Goal: Task Accomplishment & Management: Manage account settings

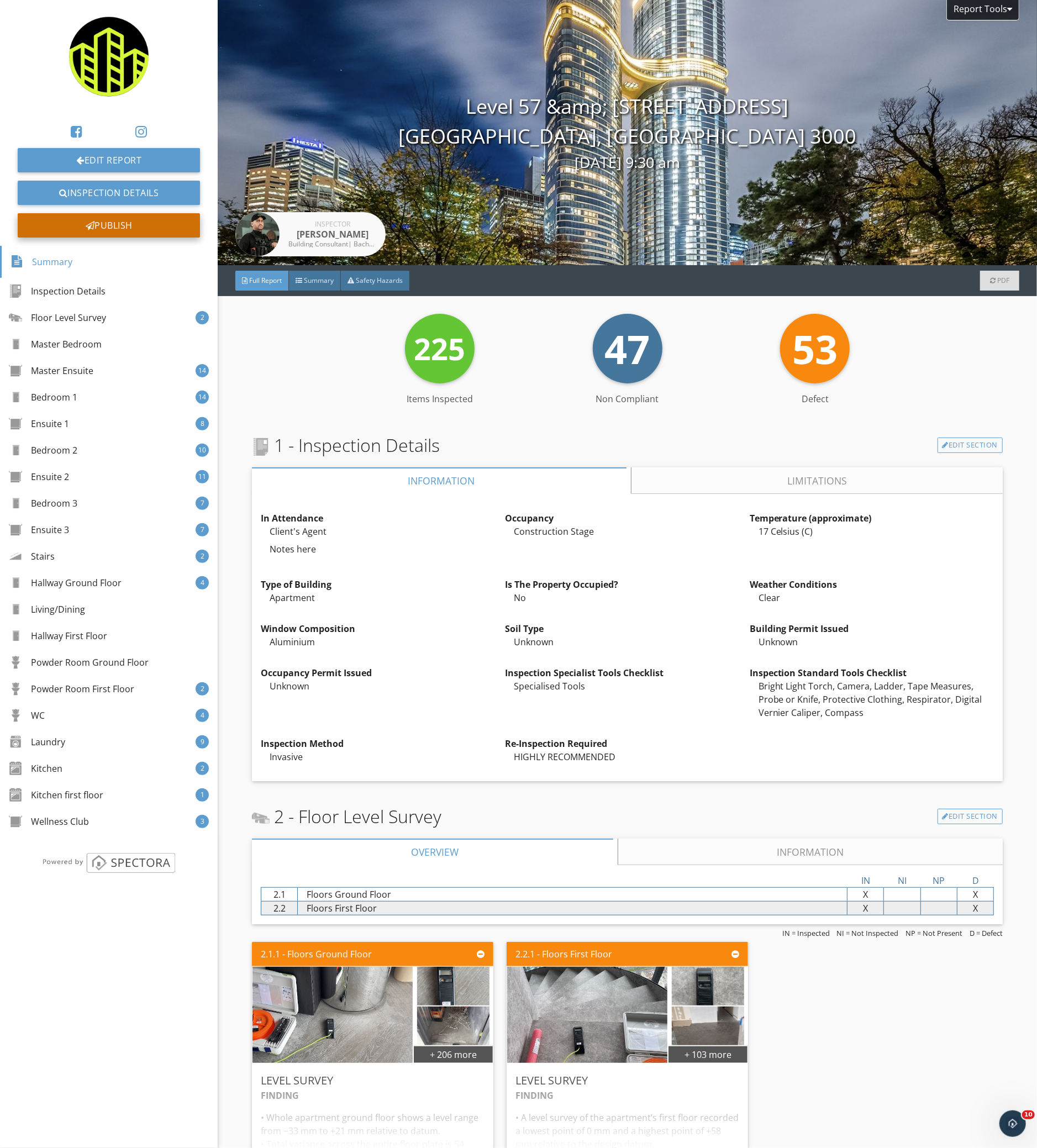
click at [157, 222] on div "Publish" at bounding box center [109, 225] width 182 height 24
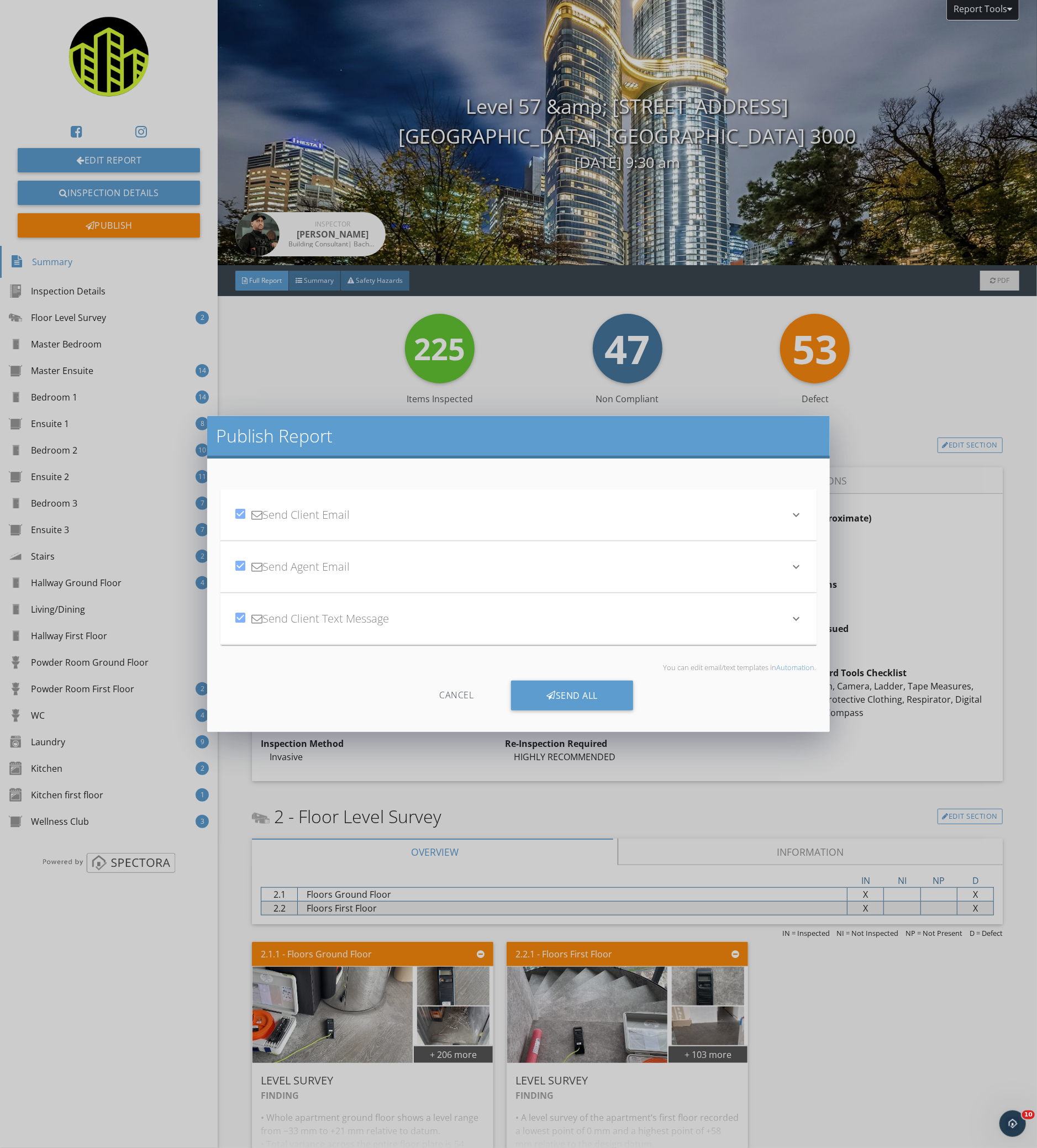
click at [584, 549] on div "check_box Send Agent Email" at bounding box center [511, 566] width 556 height 38
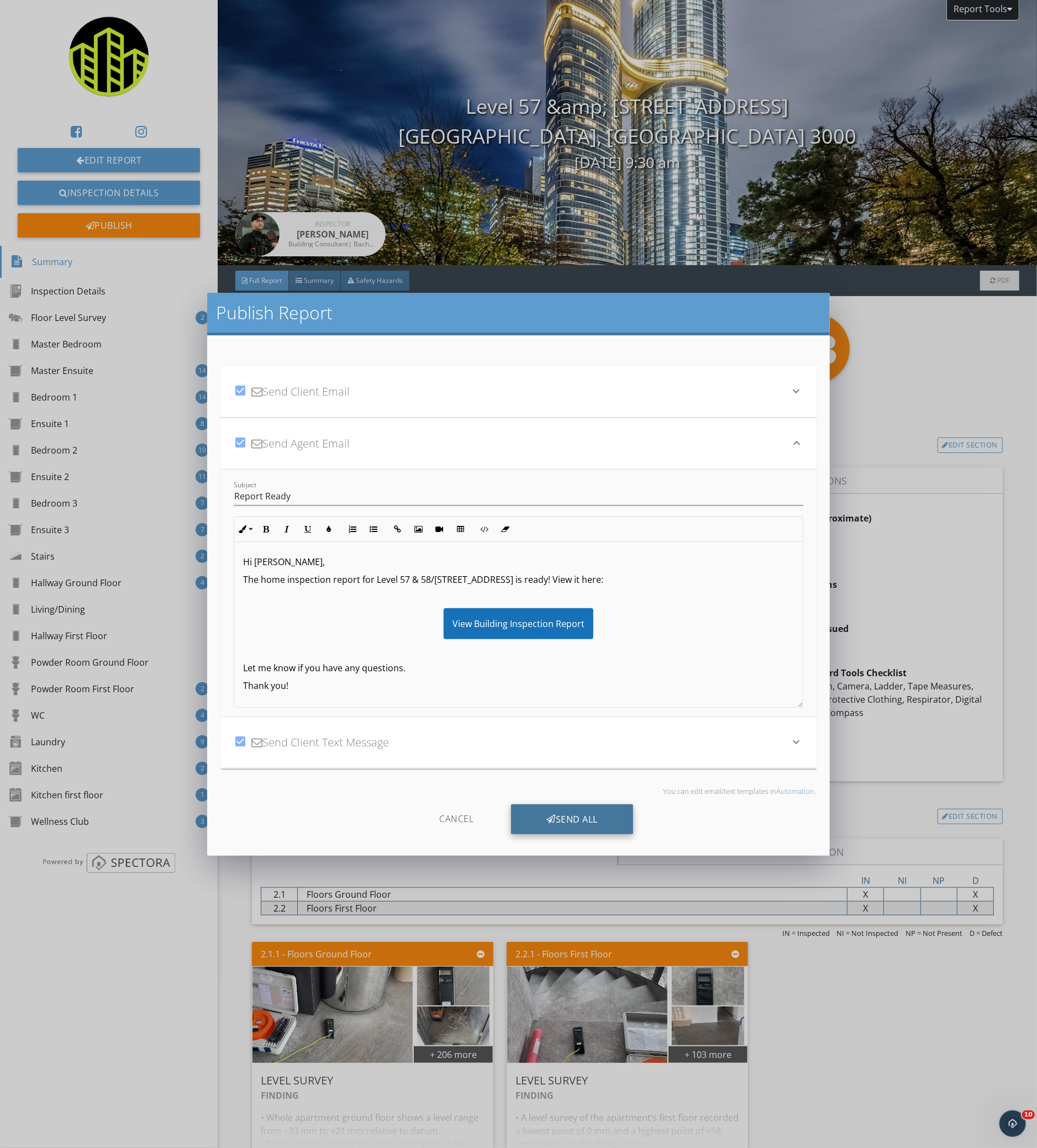
click at [573, 811] on div "Send All" at bounding box center [571, 819] width 122 height 30
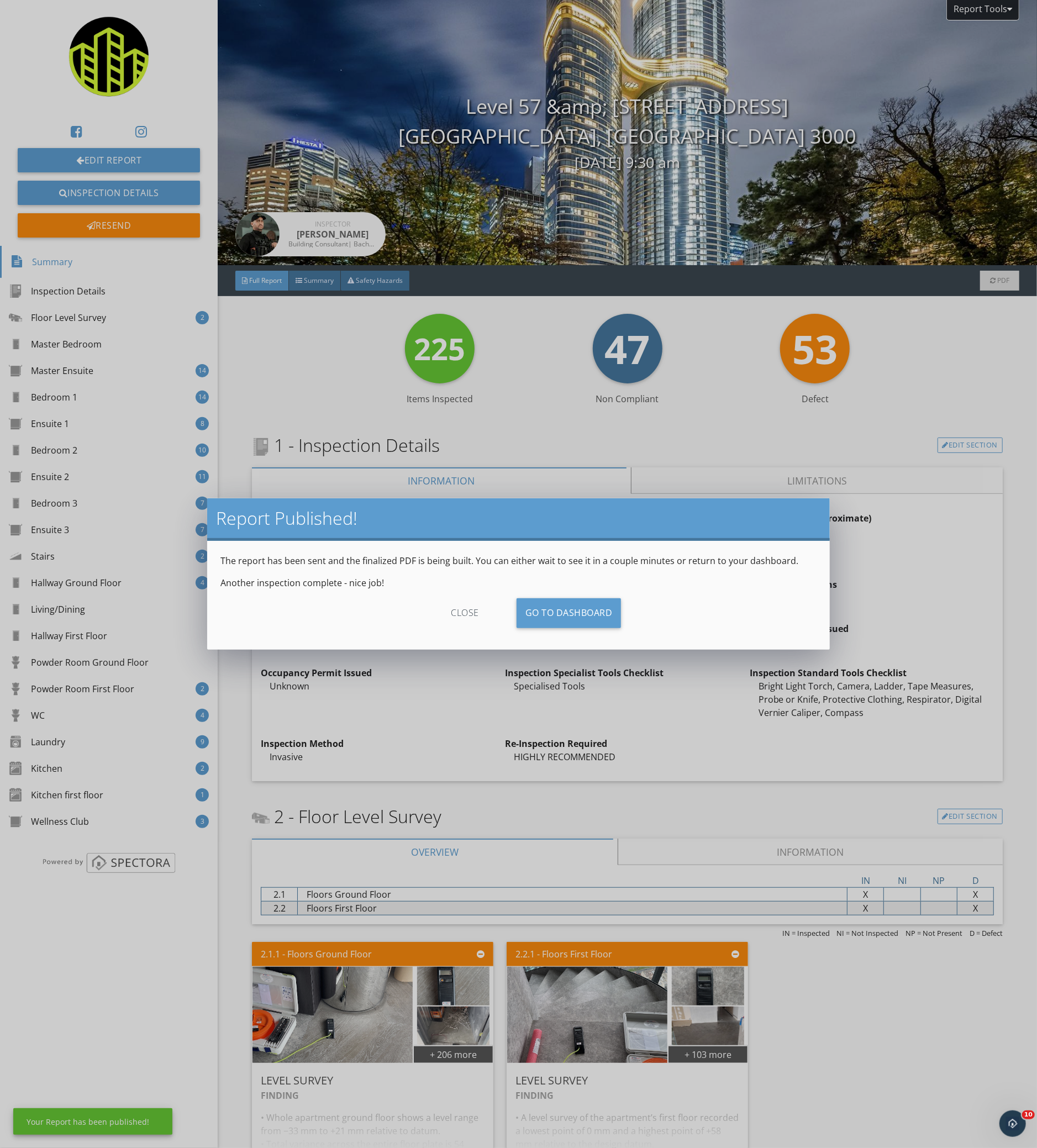
click at [465, 611] on div "close" at bounding box center [464, 613] width 99 height 30
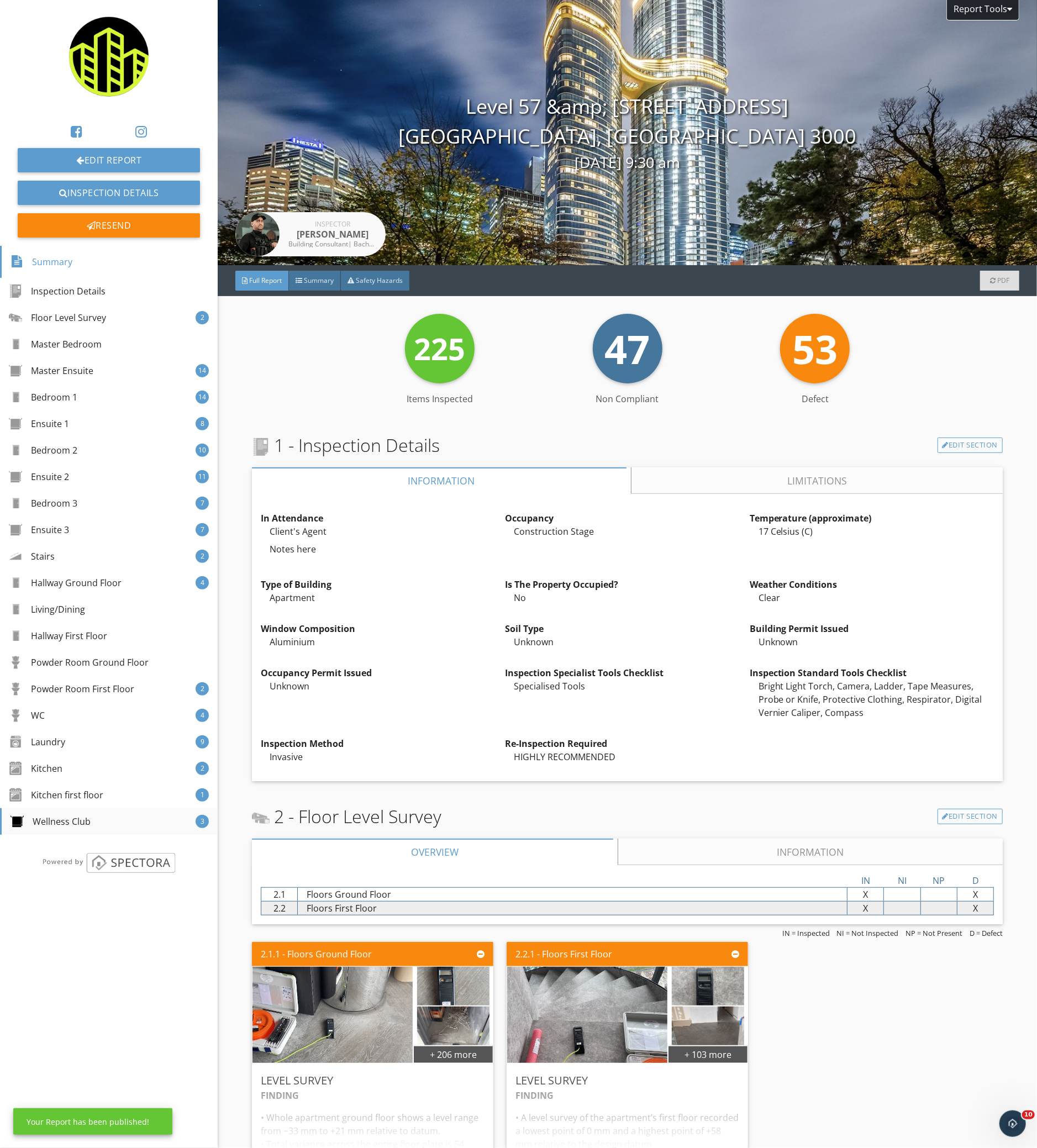
click at [114, 816] on div "Wellness Club 3" at bounding box center [109, 821] width 218 height 27
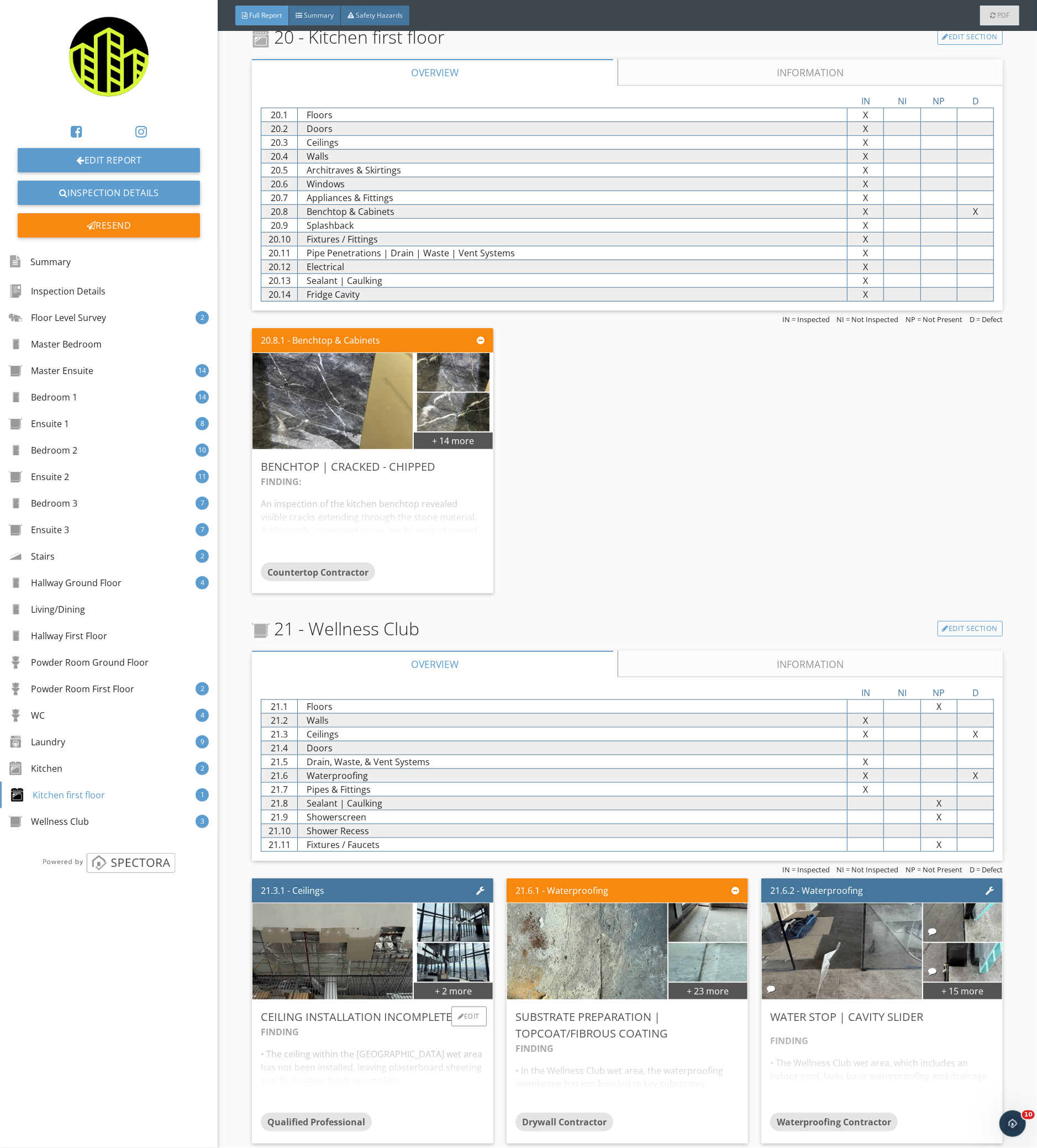
click at [431, 1066] on div "FINDING • The ceiling within the Wellness Club wet area has not been installed,…" at bounding box center [373, 1069] width 224 height 87
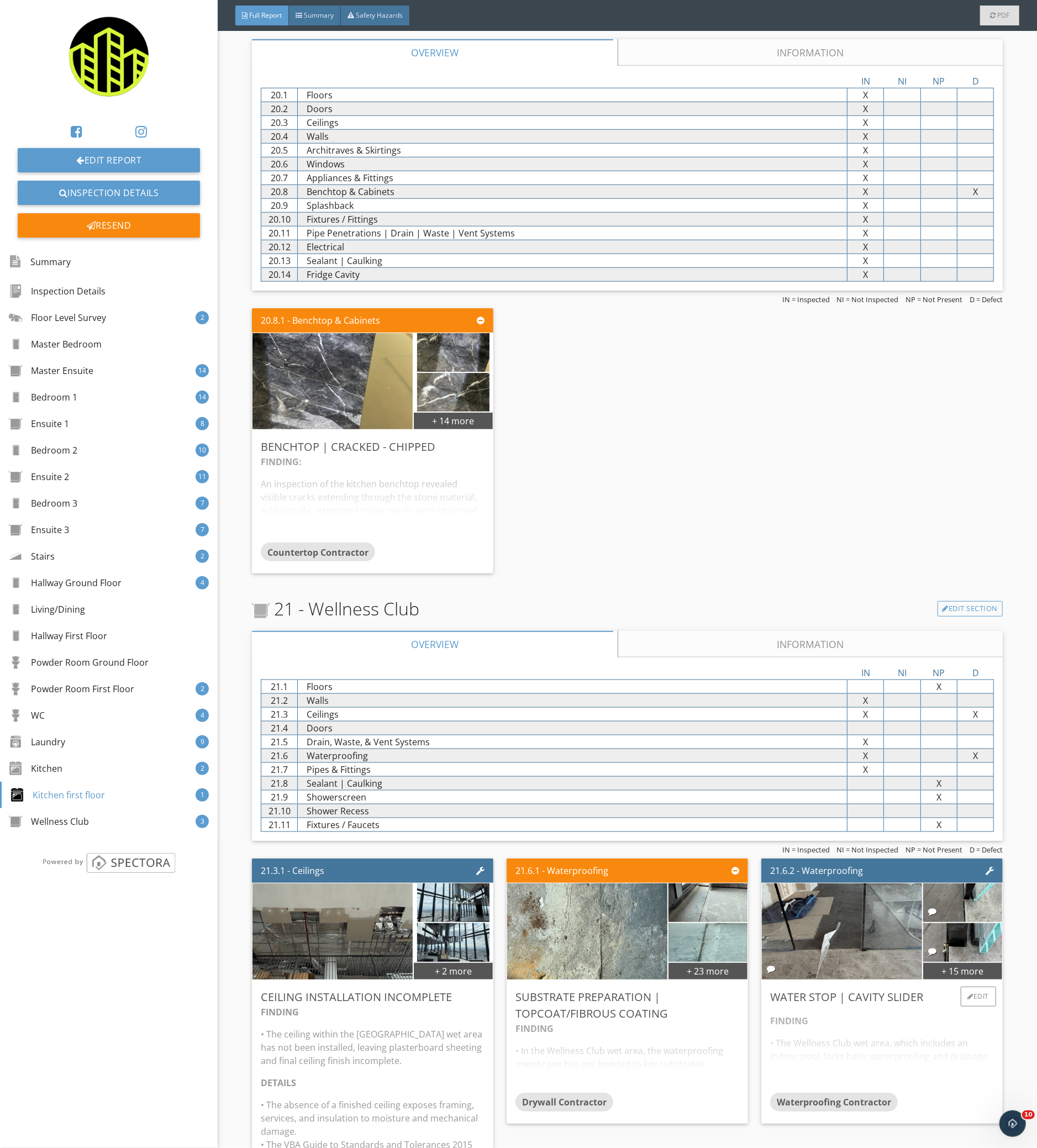
click at [907, 1005] on div "Water Stop | Cavity Slider" at bounding box center [882, 997] width 224 height 16
click at [626, 1046] on div "FINDING • In the Wellness Club wet area, the waterproofing membrane has not bon…" at bounding box center [627, 1057] width 224 height 70
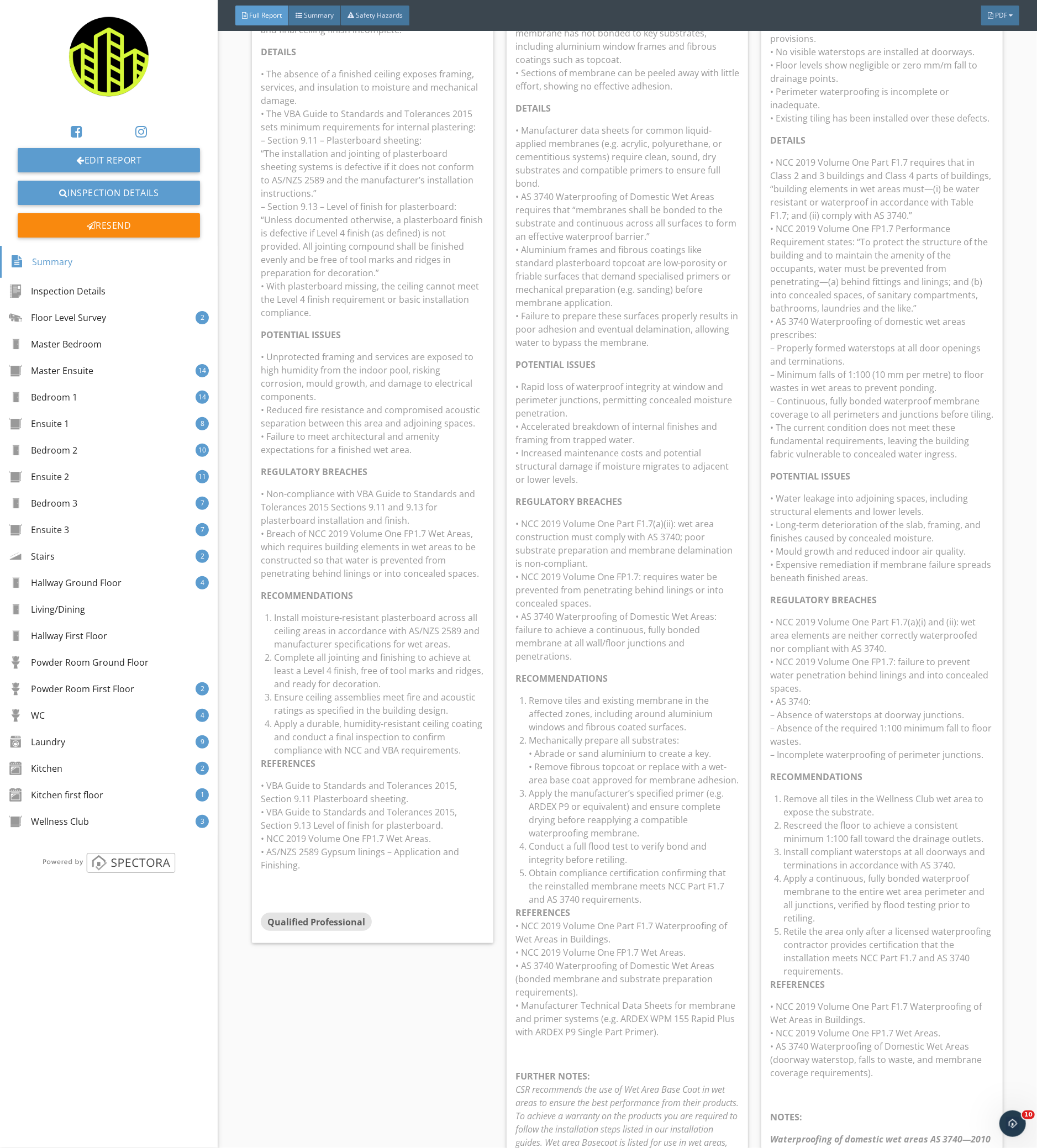
scroll to position [16751, 0]
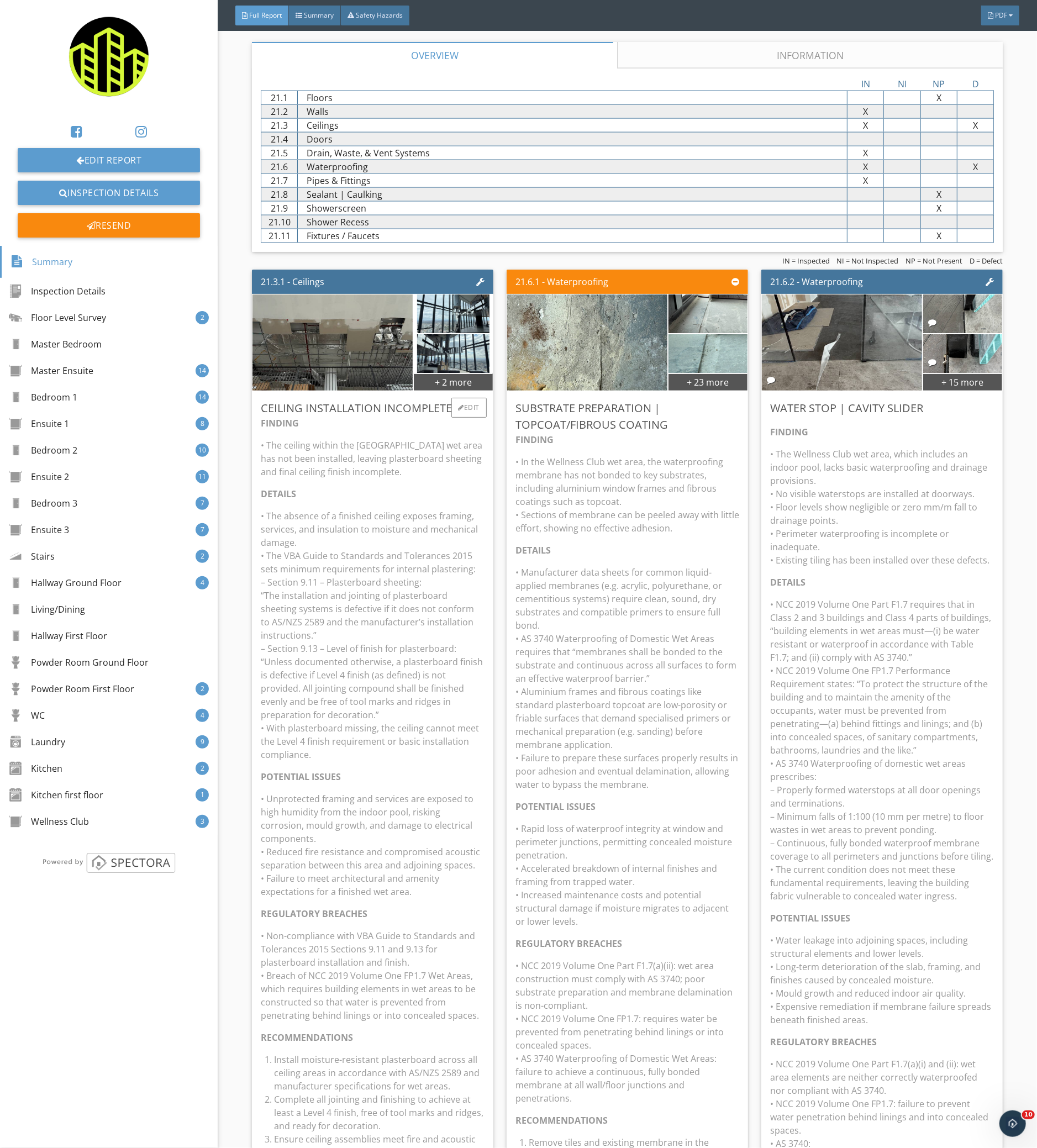
click at [399, 697] on p "• The absence of a finished ceiling exposes framing, services, and insulation t…" at bounding box center [373, 635] width 224 height 252
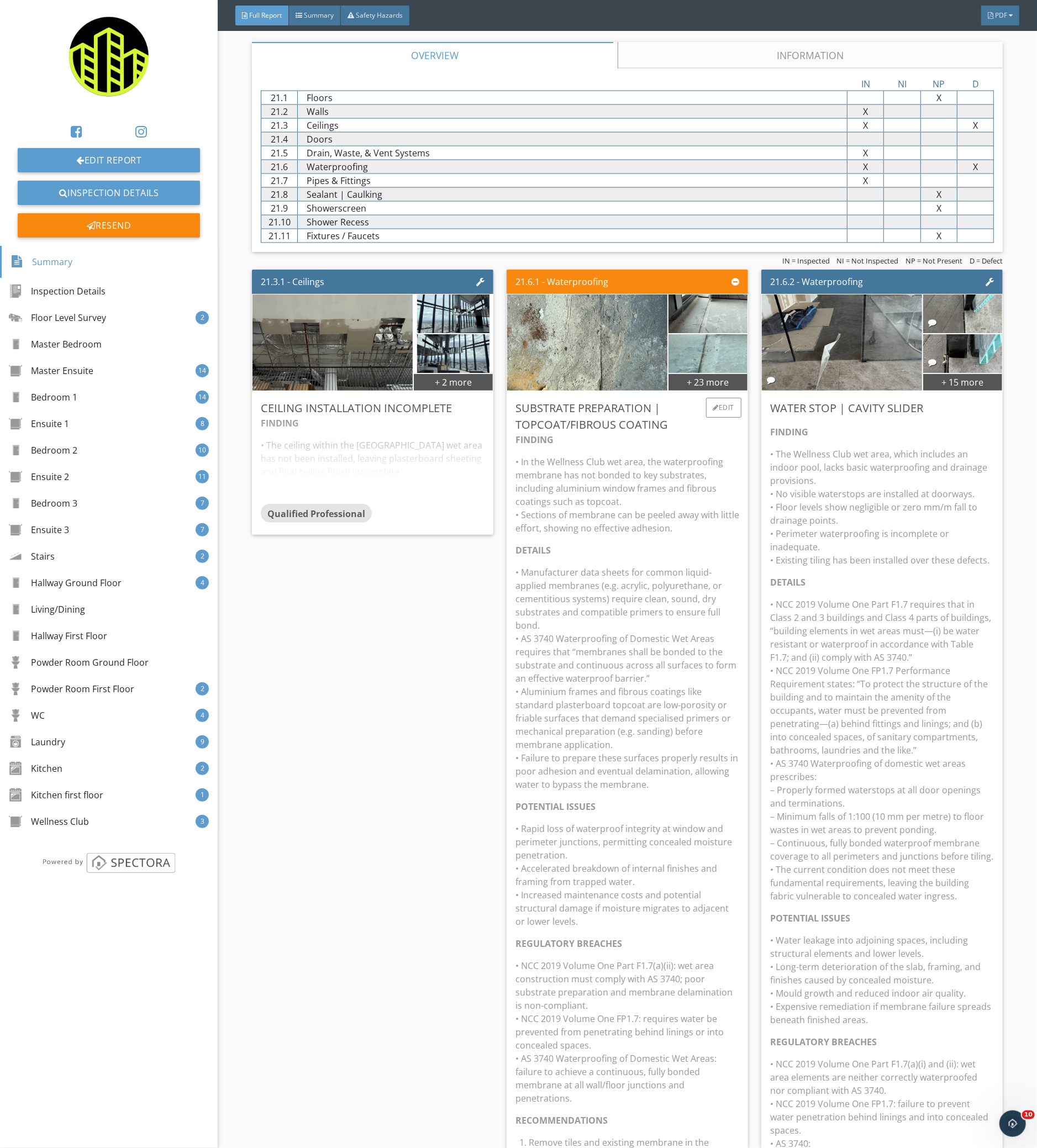
click at [594, 574] on p "• Manufacturer data sheets for common liquid-applied membranes (e.g. acrylic, p…" at bounding box center [627, 678] width 224 height 225
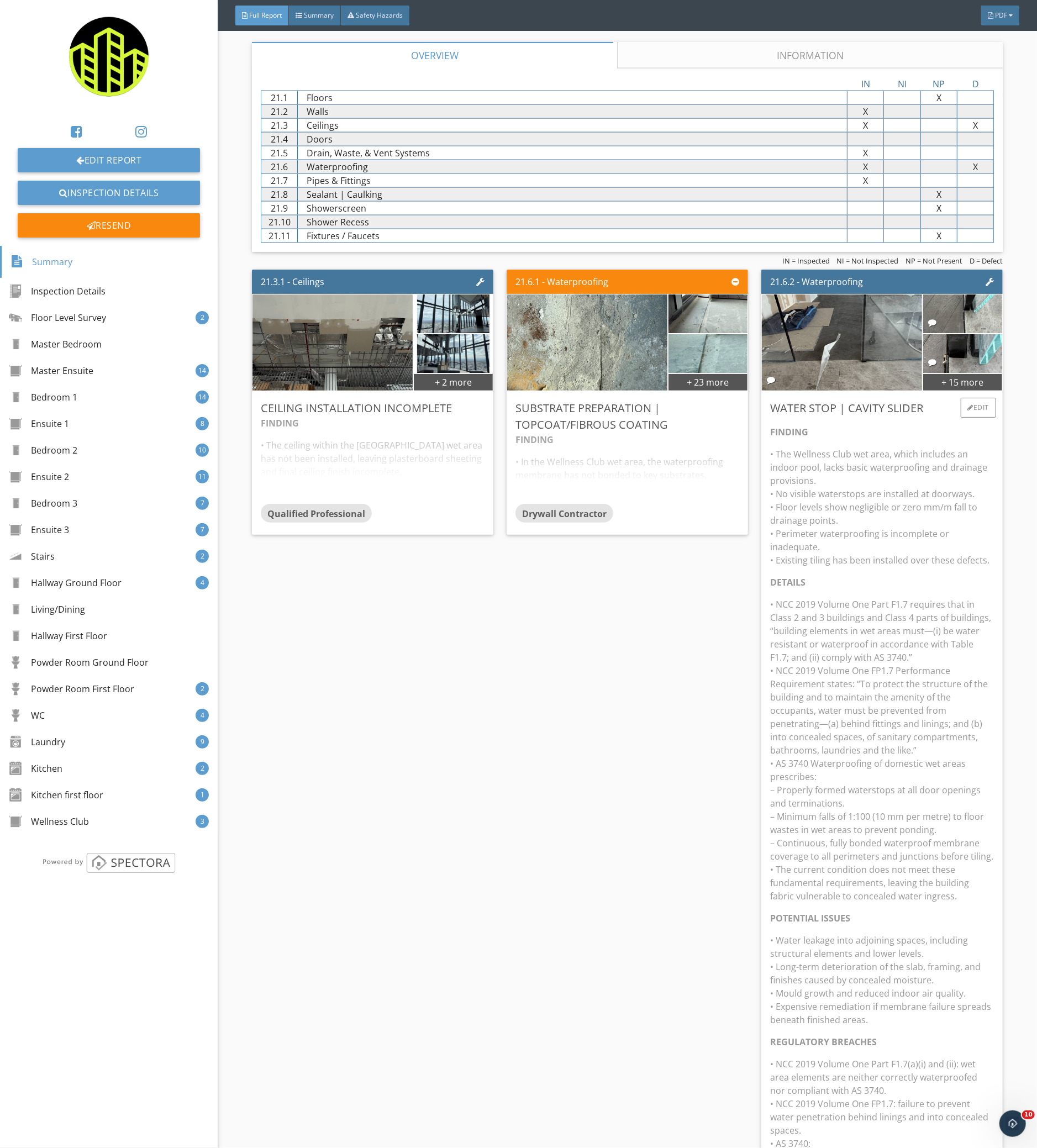
click at [789, 515] on p "• The Wellness Club wet area, which includes an indoor pool, lacks basic waterp…" at bounding box center [882, 507] width 224 height 119
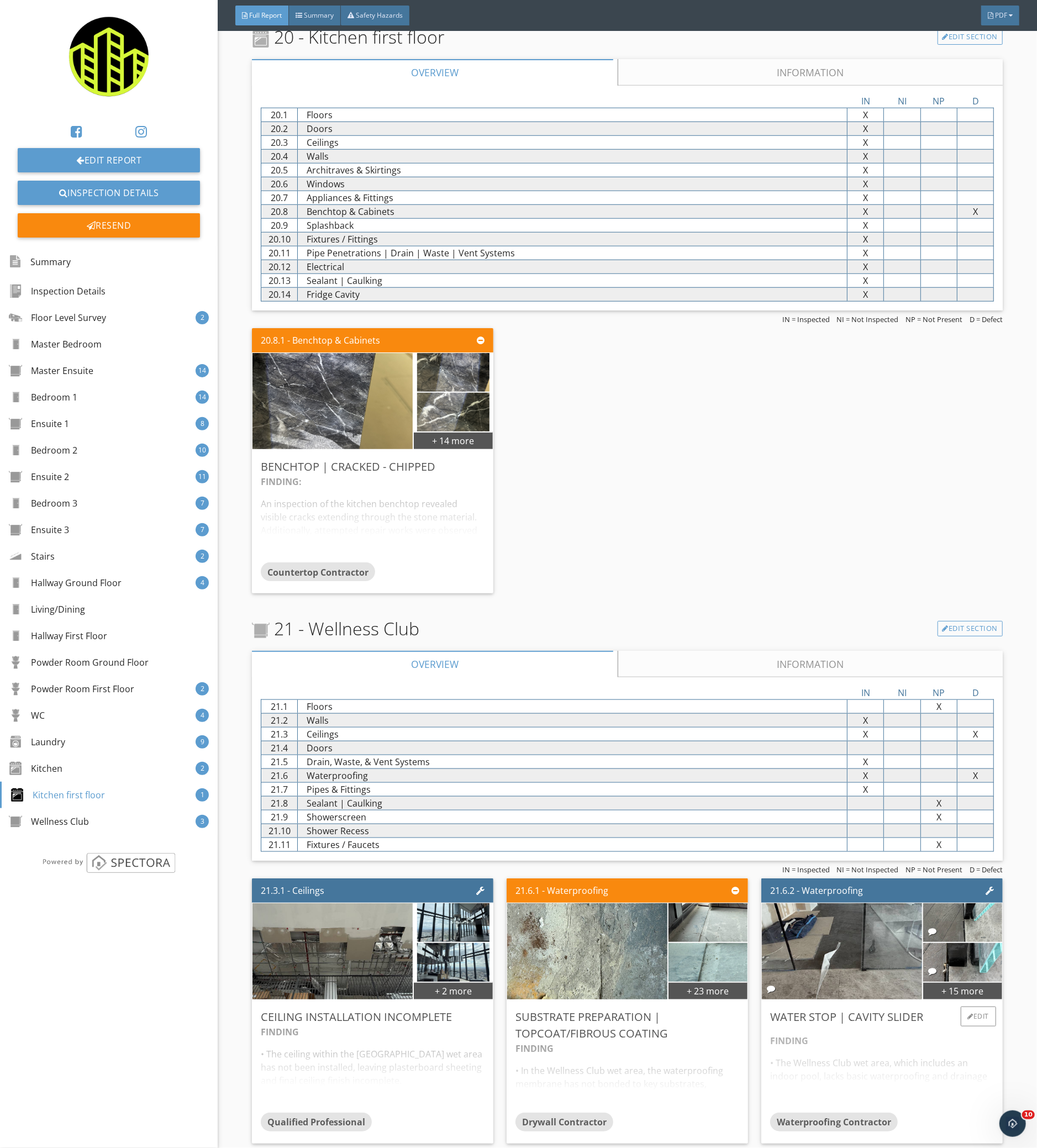
scroll to position [16162, 0]
click at [126, 314] on div "Floor Level Survey 2" at bounding box center [109, 318] width 218 height 27
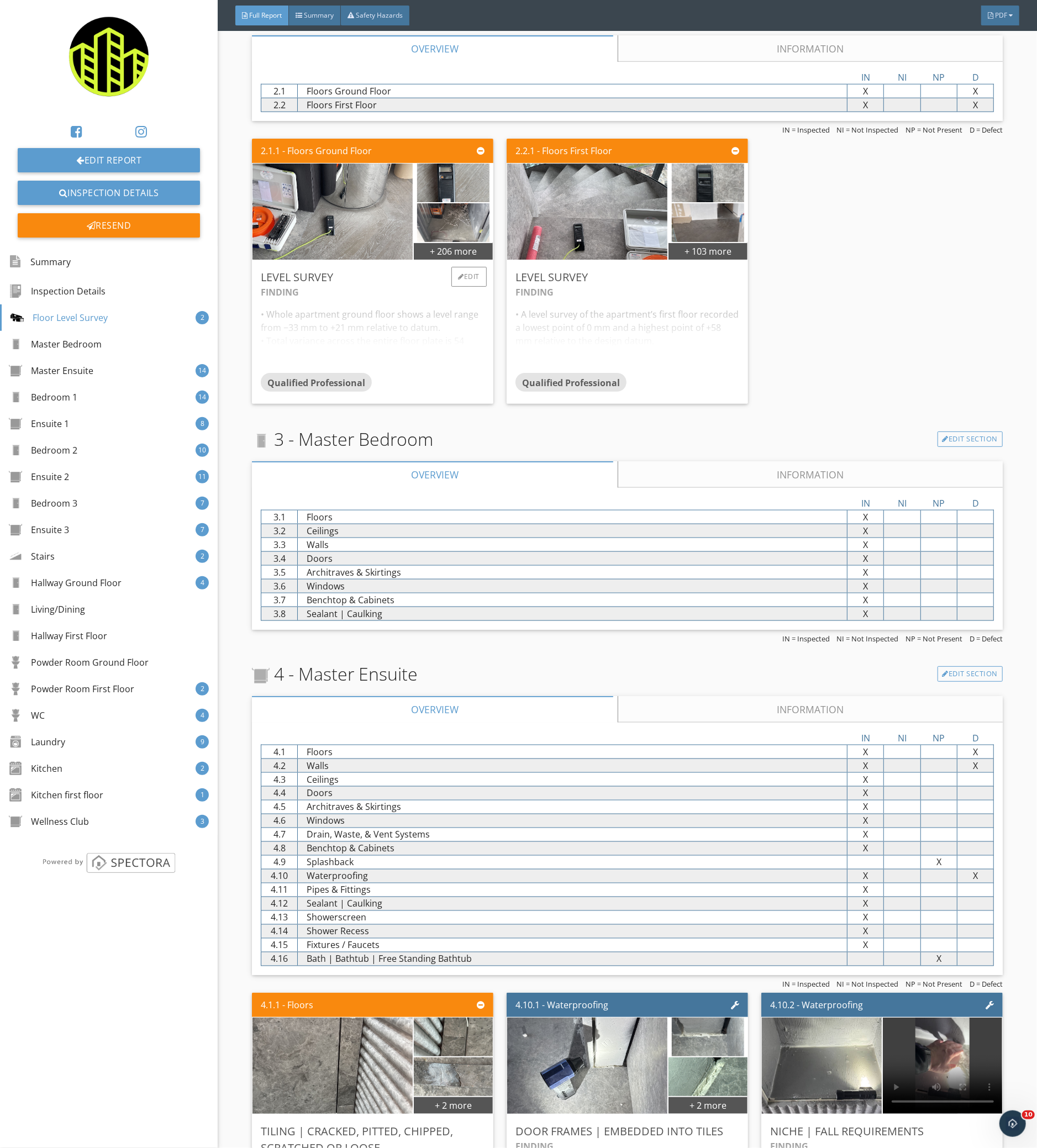
click at [347, 292] on div "FINDING • Whole apartment ground floor shows a level range from −33 mm to +21 m…" at bounding box center [373, 329] width 224 height 87
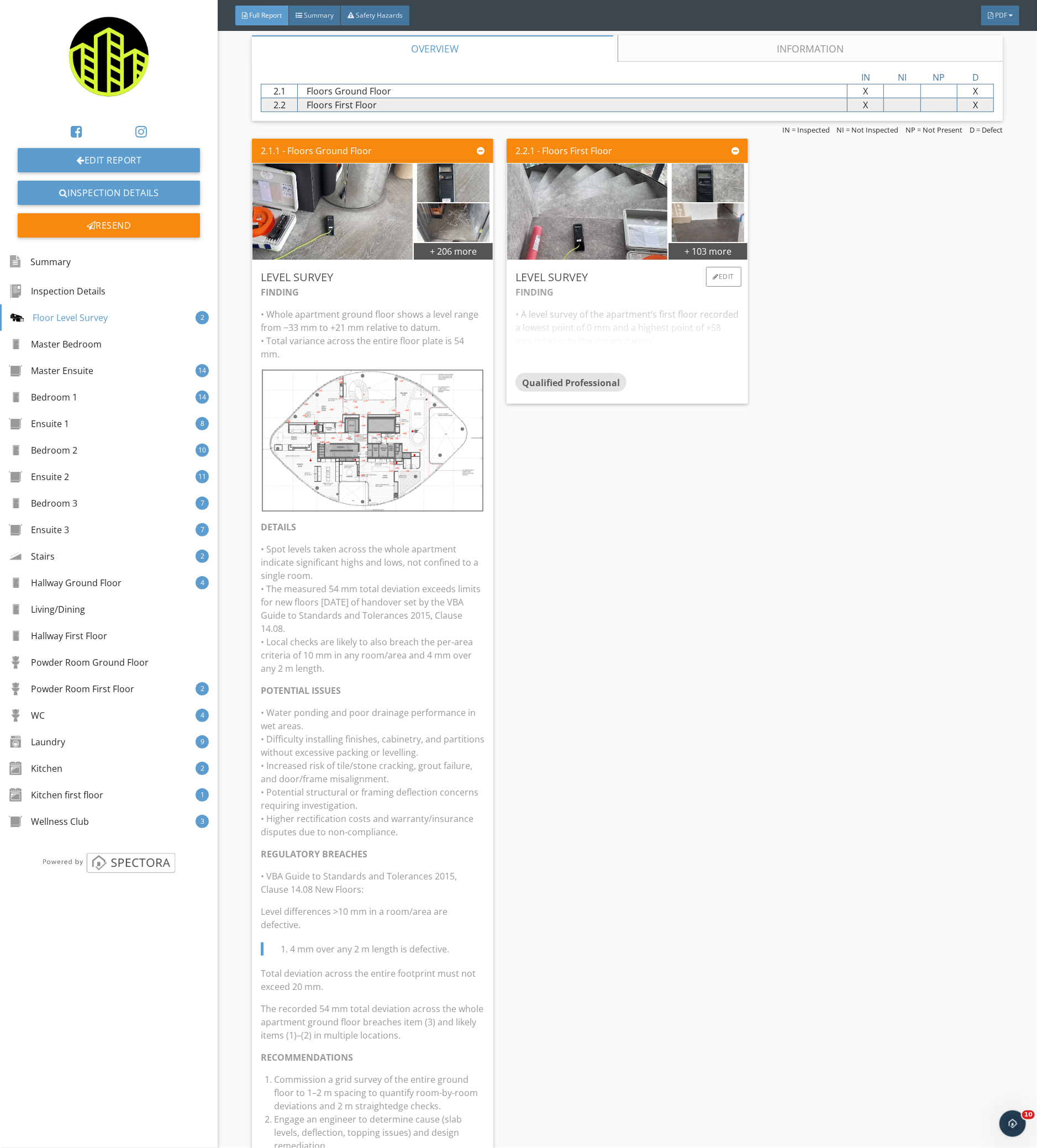
click at [626, 299] on div "FINDING • A level survey of the apartment’s first floor recorded a lowest point…" at bounding box center [627, 329] width 224 height 87
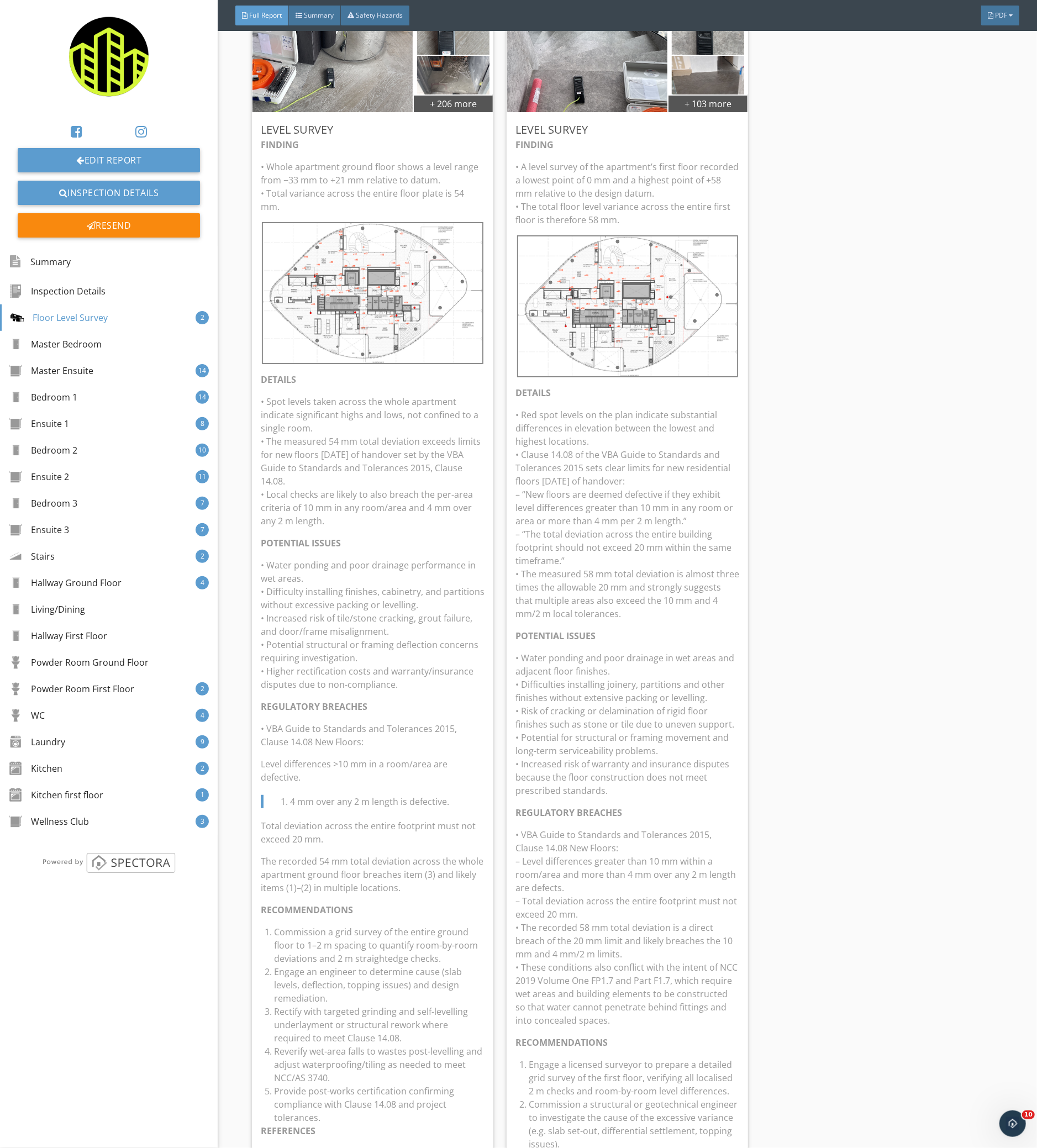
scroll to position [993, 0]
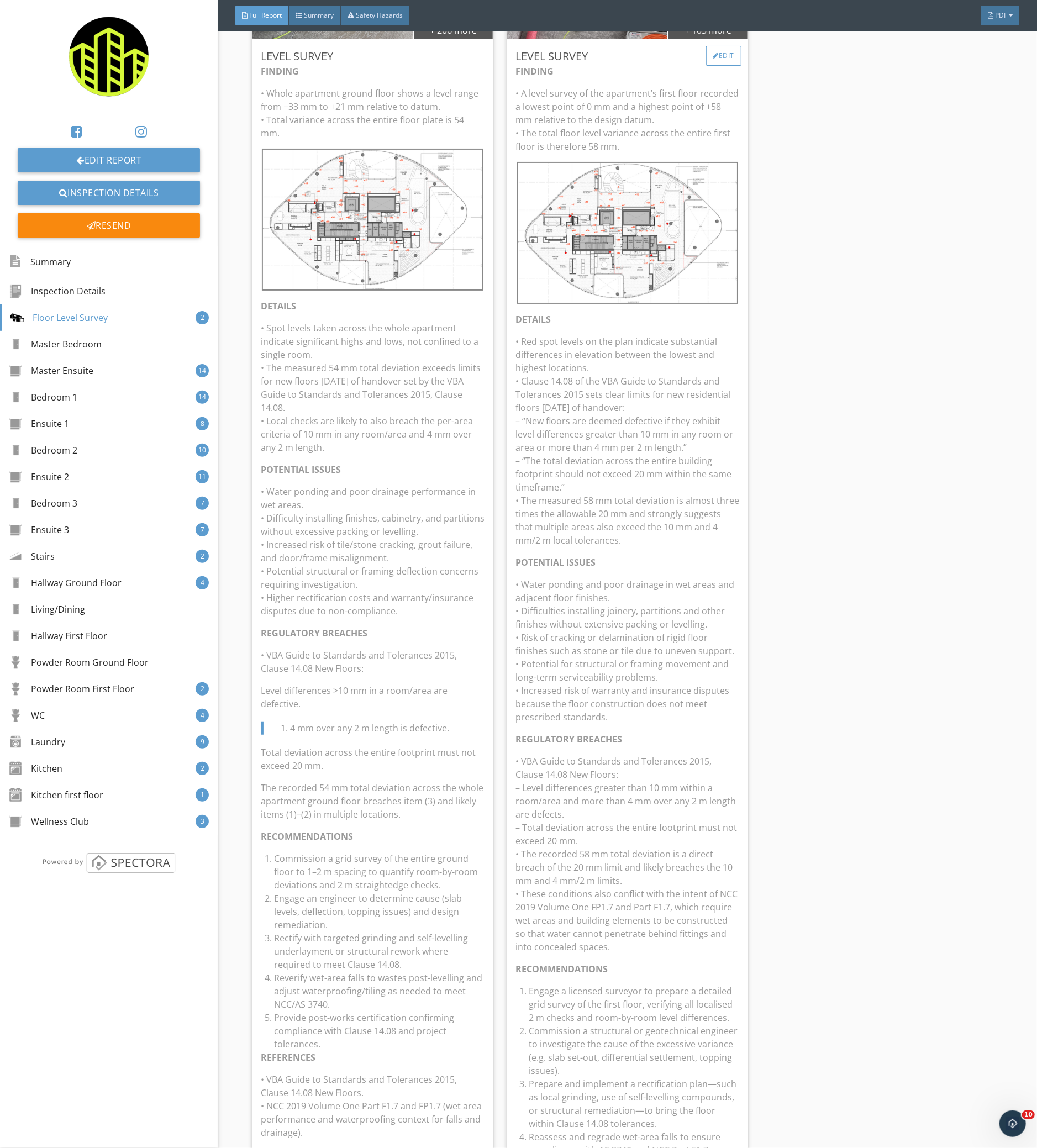
click at [723, 53] on div "Edit" at bounding box center [723, 56] width 36 height 20
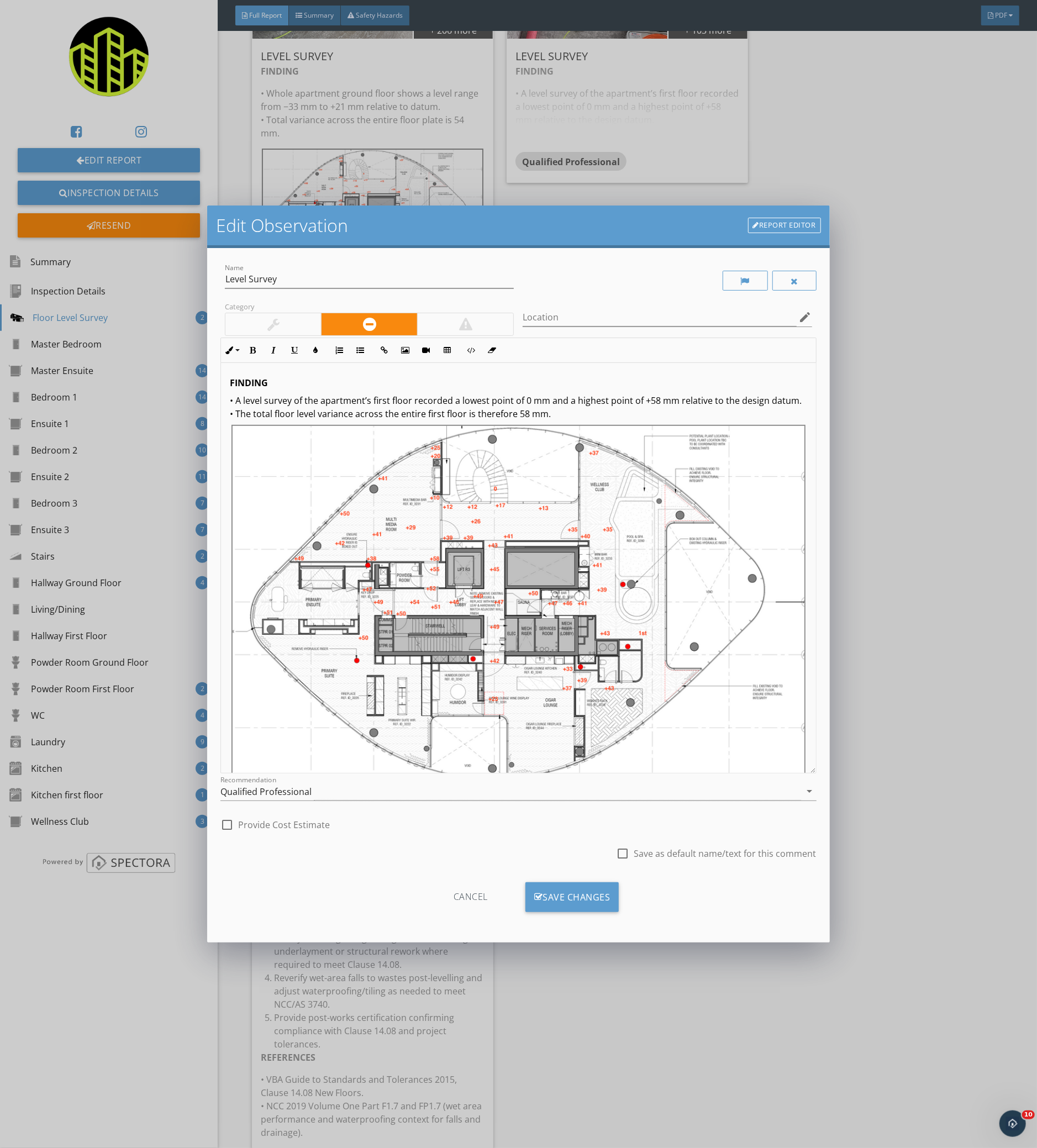
drag, startPoint x: 811, startPoint y: 649, endPoint x: 753, endPoint y: 1181, distance: 535.2
click at [753, 1147] on html "No Recommendation Appliance Repair Builder Cabinet Contractor Carpentry Contrac…" at bounding box center [518, 574] width 1037 height 1148
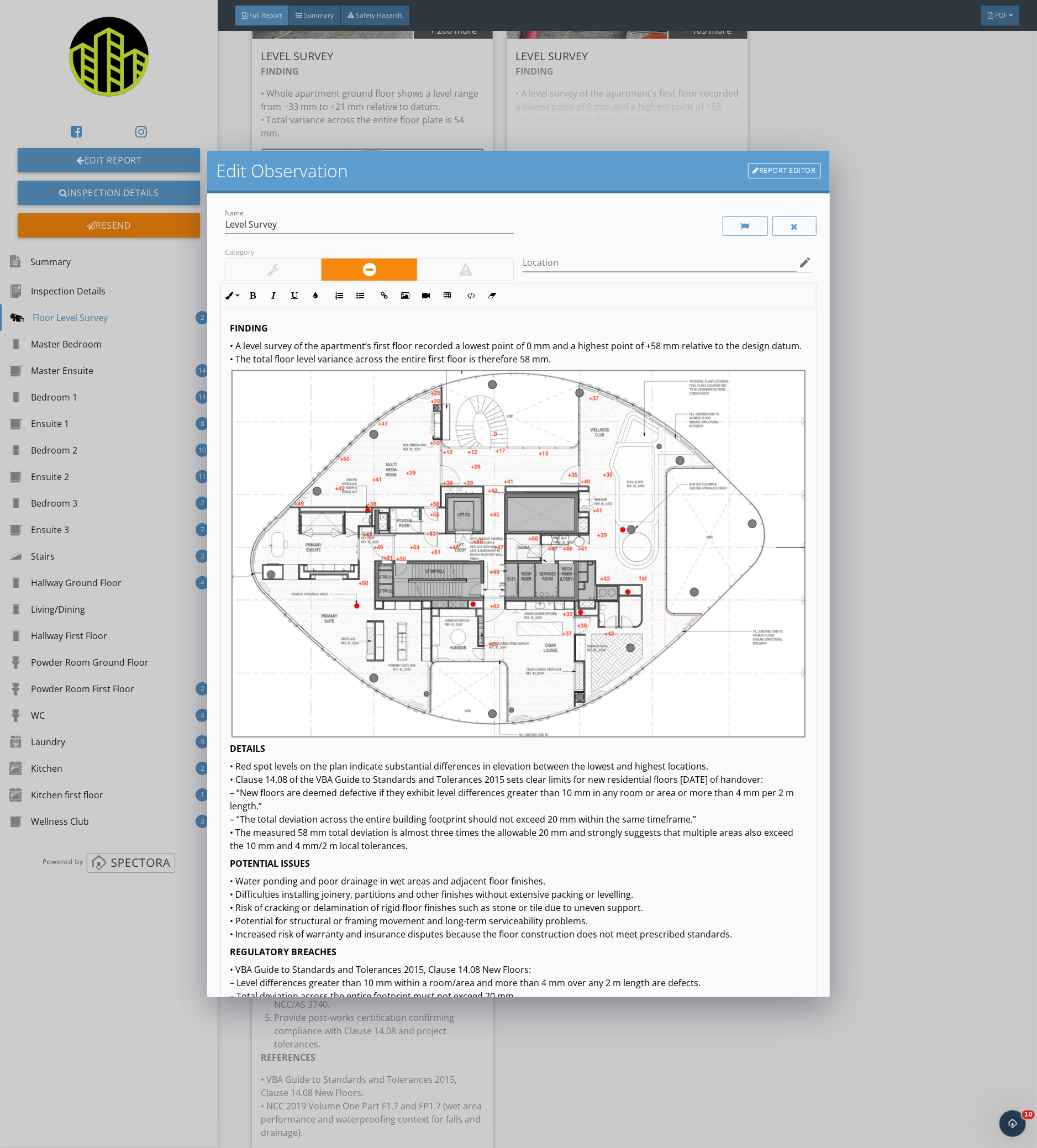
scroll to position [147, 0]
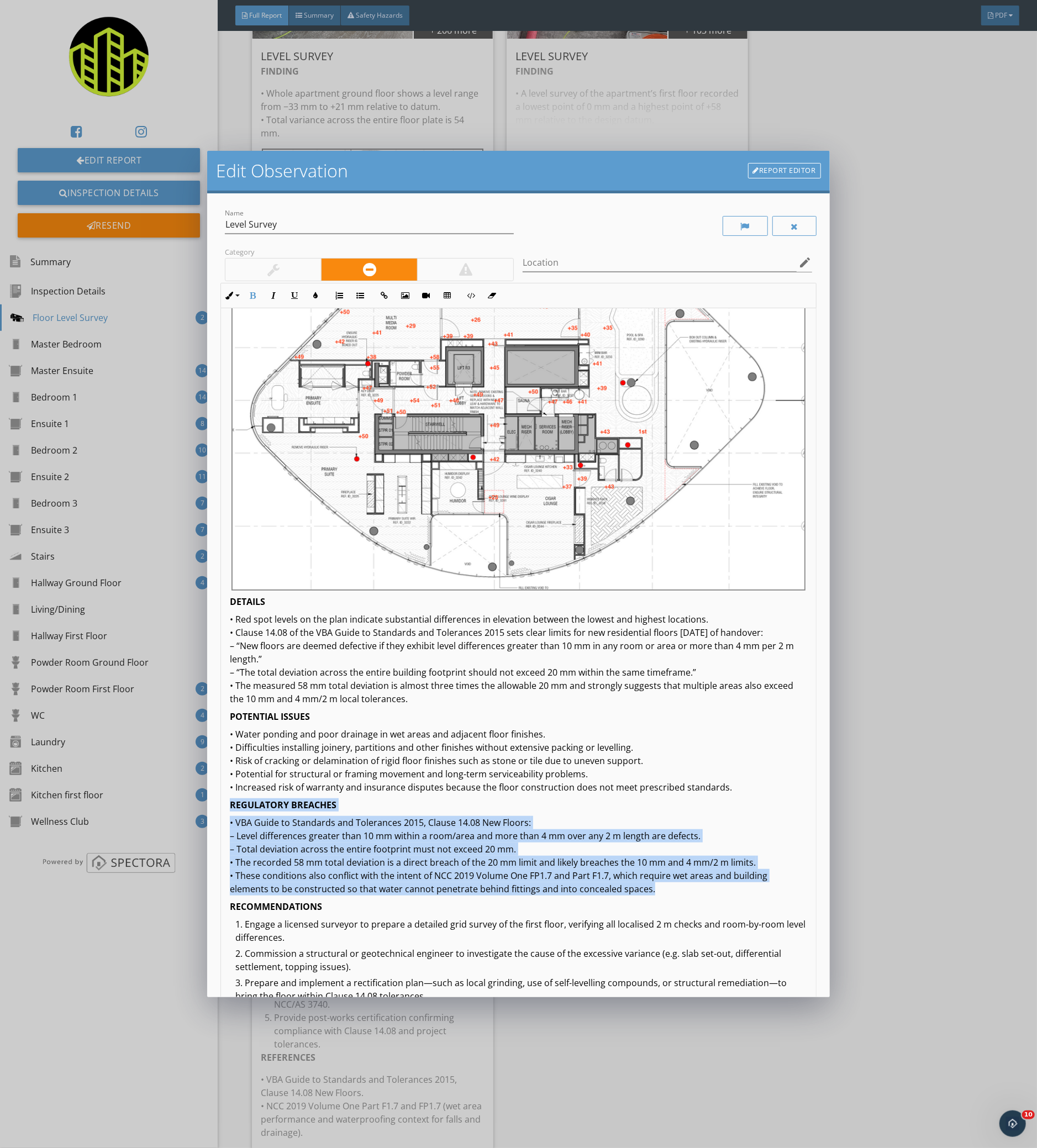
drag, startPoint x: 233, startPoint y: 812, endPoint x: 782, endPoint y: 902, distance: 556.3
click at [782, 902] on div "FINDING • A level survey of the apartment’s first floor recorded a lowest point…" at bounding box center [518, 643] width 594 height 963
copy div "REGULATORY BREACHES • VBA Guide to Standards and Tolerances 2015, Clause 14.08 …"
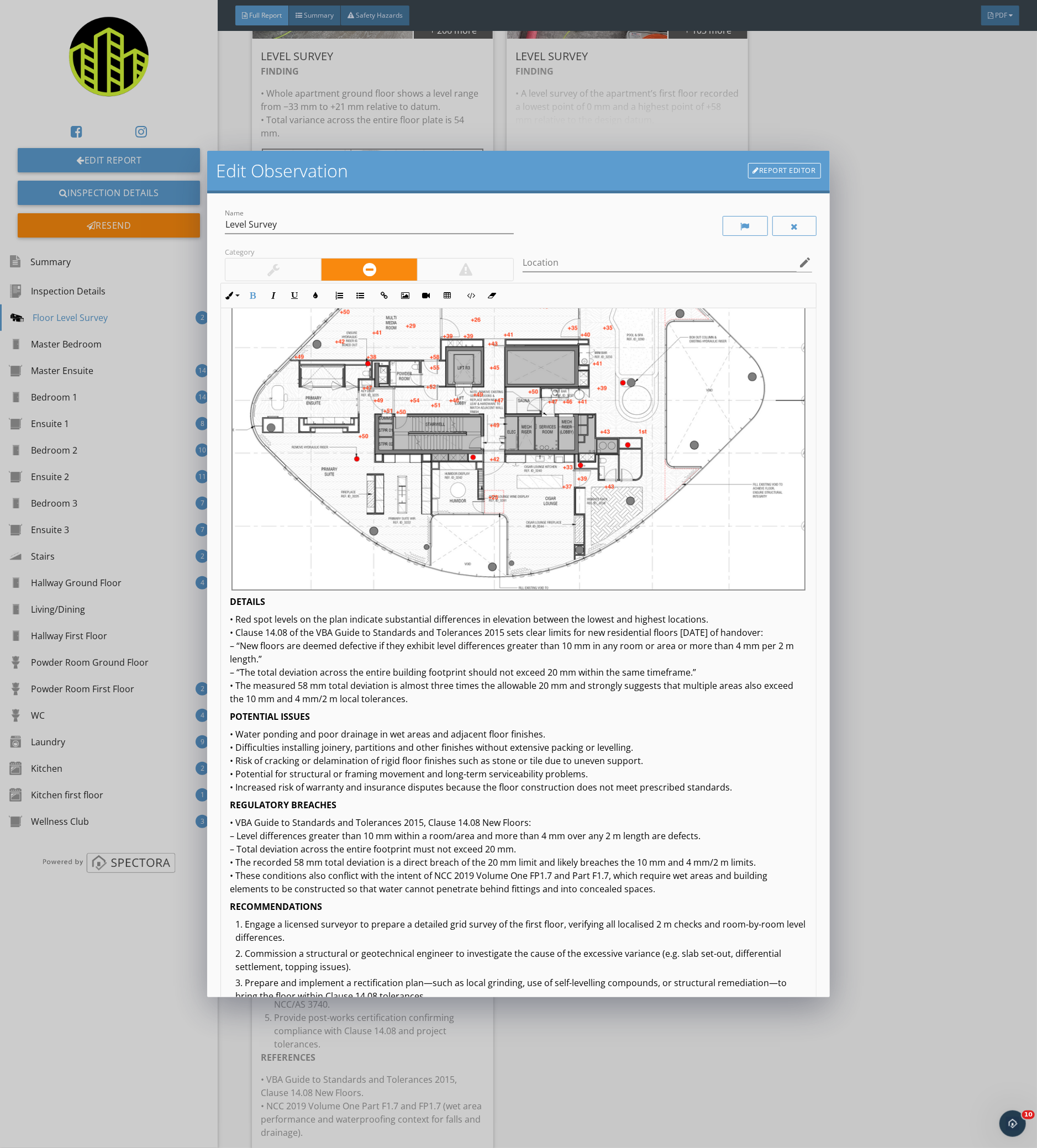
click at [654, 913] on p "RECOMMENDATIONS" at bounding box center [518, 906] width 577 height 13
click at [649, 895] on p "• VBA Guide to Standards and Tolerances 2015, Clause 14.08 New Floors: – Level …" at bounding box center [518, 855] width 577 height 79
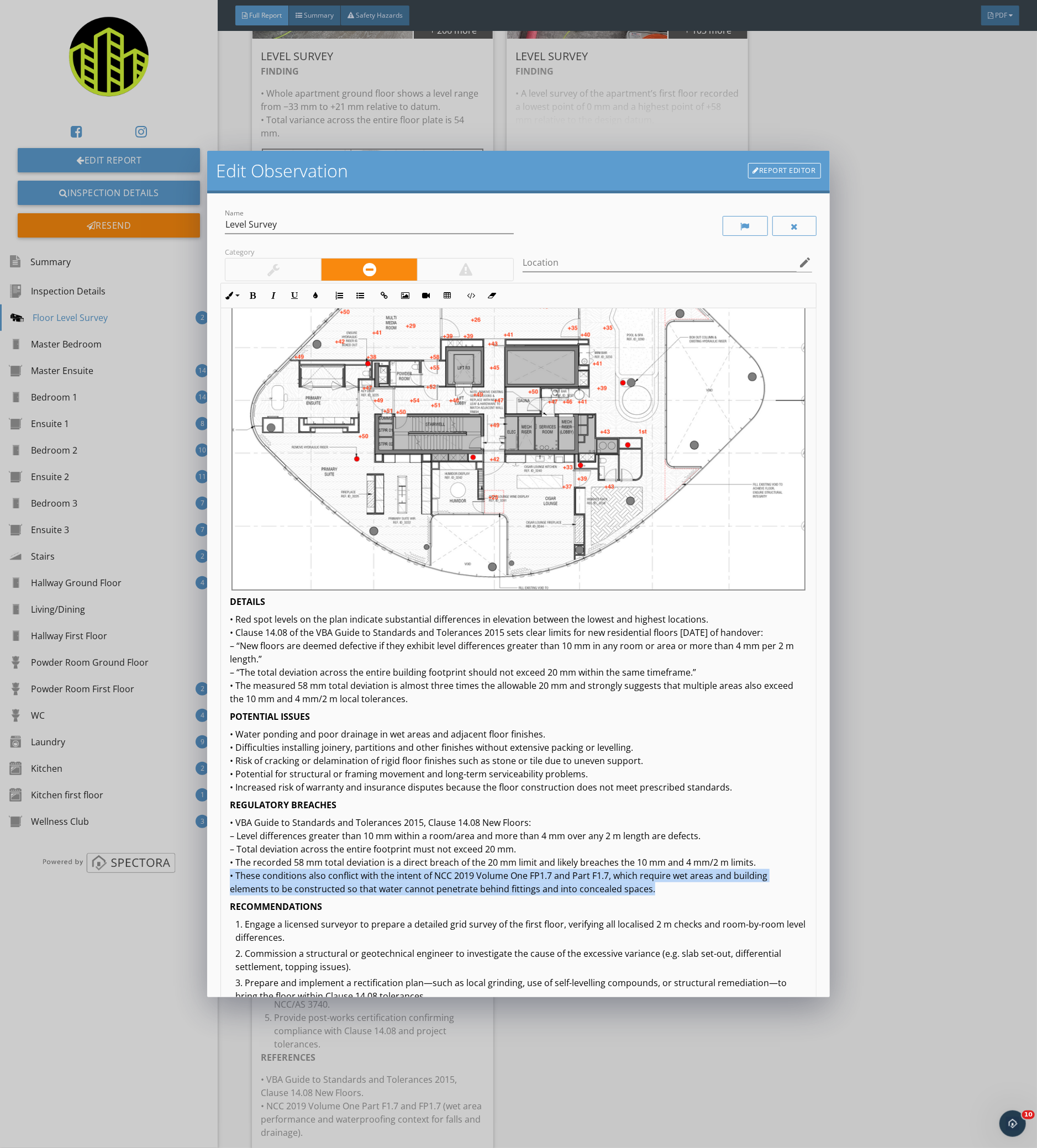
click at [649, 895] on p "• VBA Guide to Standards and Tolerances 2015, Clause 14.08 New Floors: – Level …" at bounding box center [518, 855] width 577 height 79
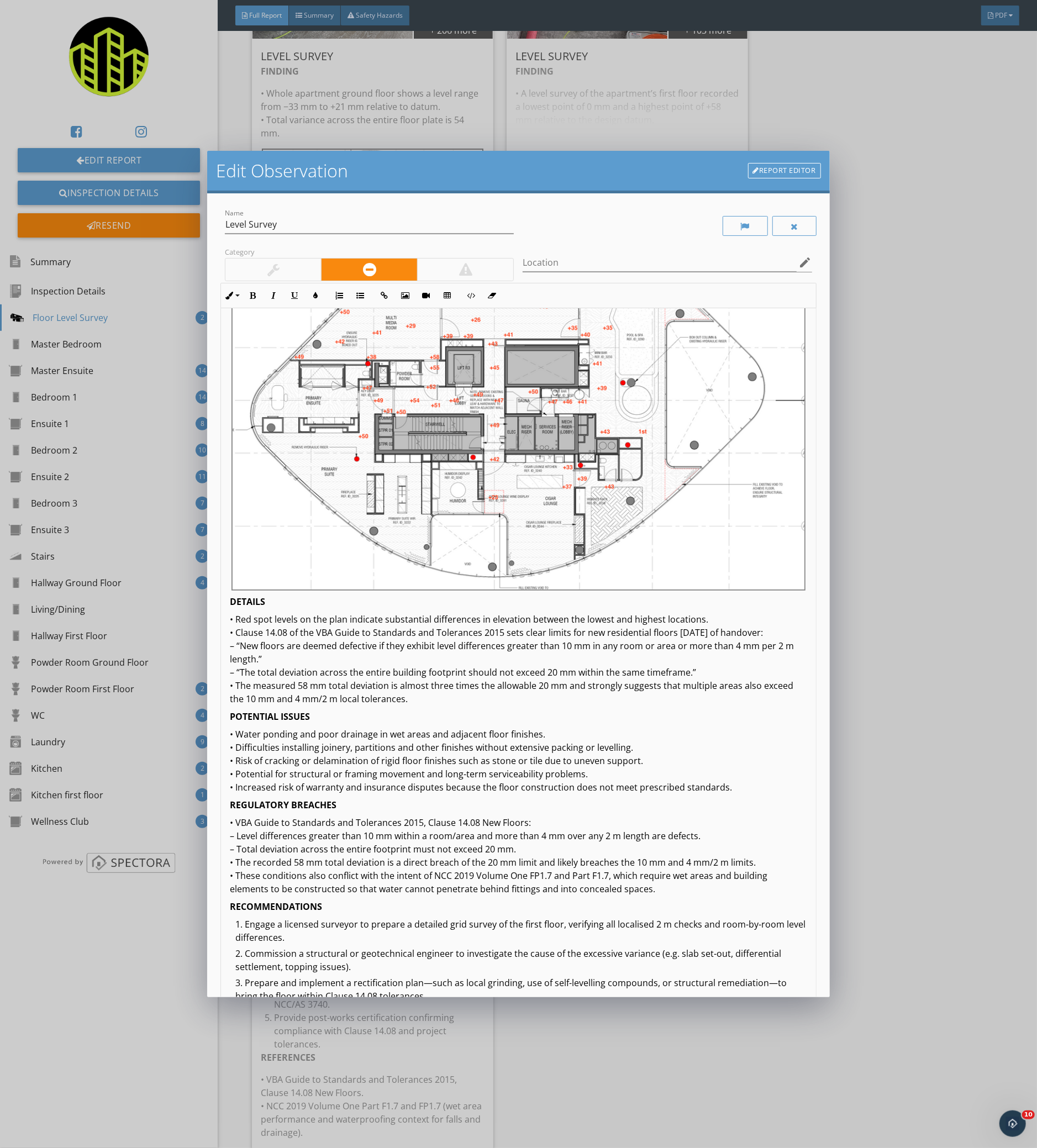
click at [562, 746] on p "• Water ponding and poor drainage in wet areas and adjacent floor finishes. • D…" at bounding box center [518, 760] width 577 height 66
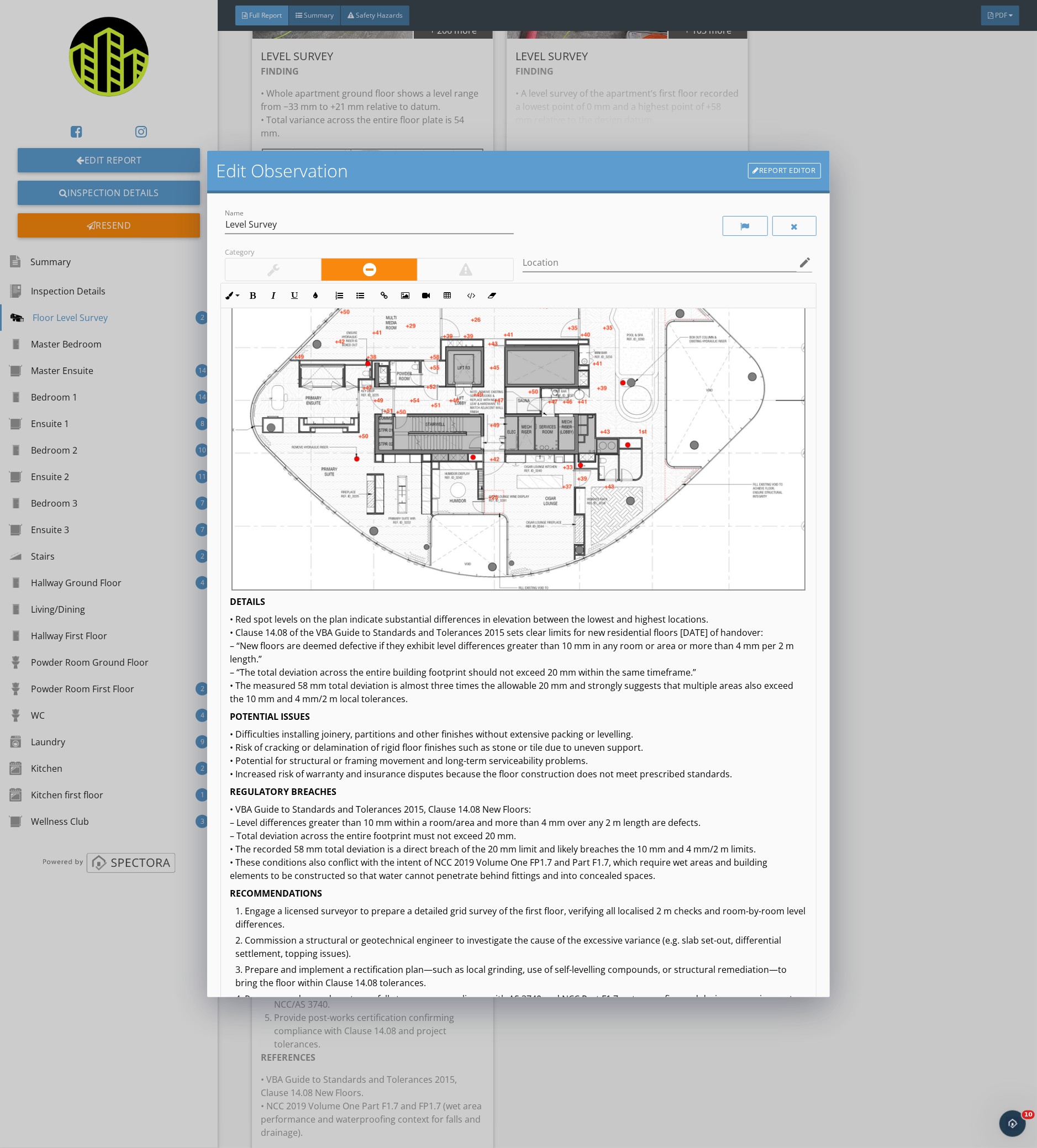
click at [380, 880] on p "• VBA Guide to Standards and Tolerances 2015, Clause 14.08 New Floors: – Level …" at bounding box center [518, 842] width 577 height 79
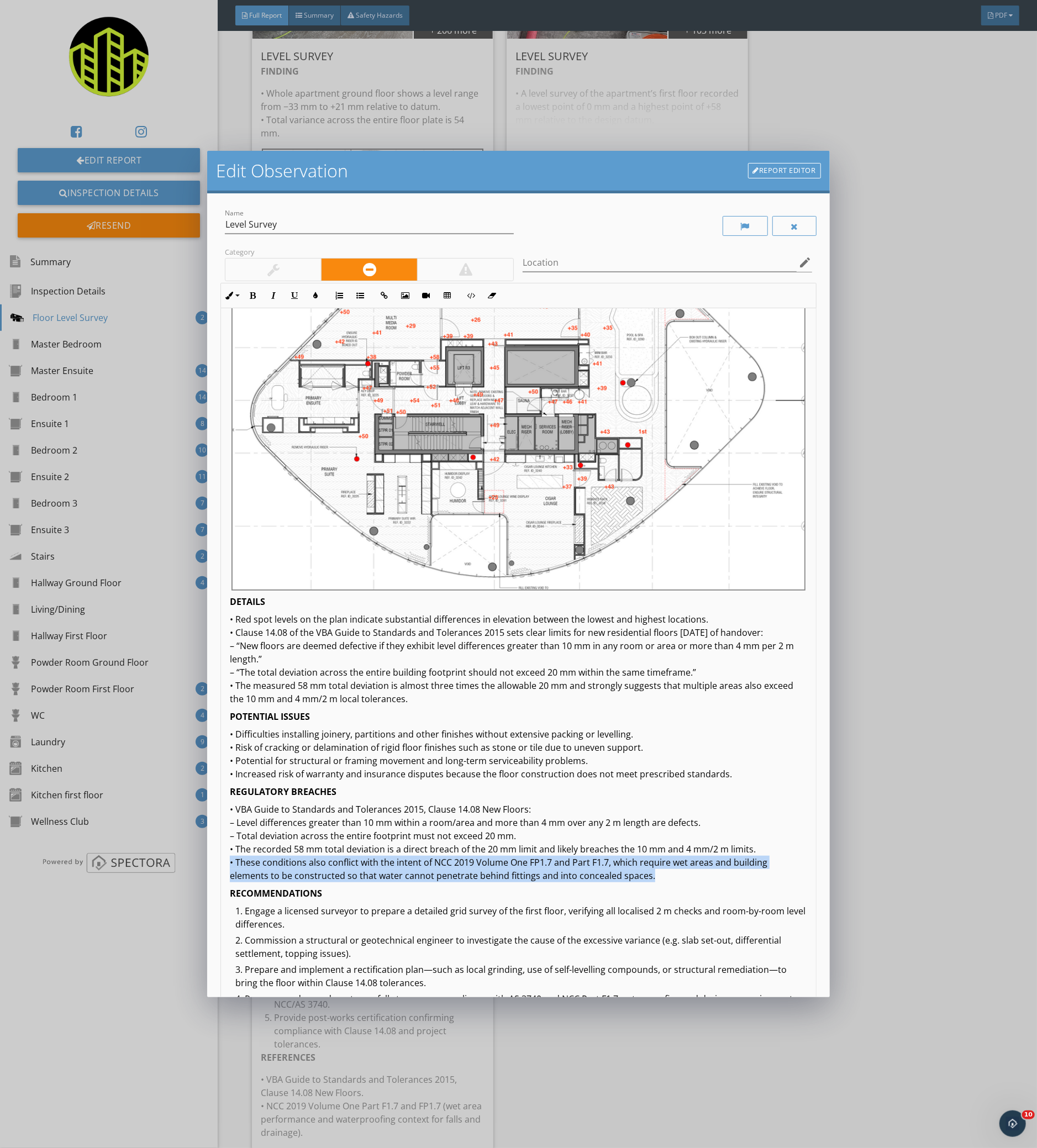
click at [380, 880] on p "• VBA Guide to Standards and Tolerances 2015, Clause 14.08 New Floors: – Level …" at bounding box center [518, 842] width 577 height 79
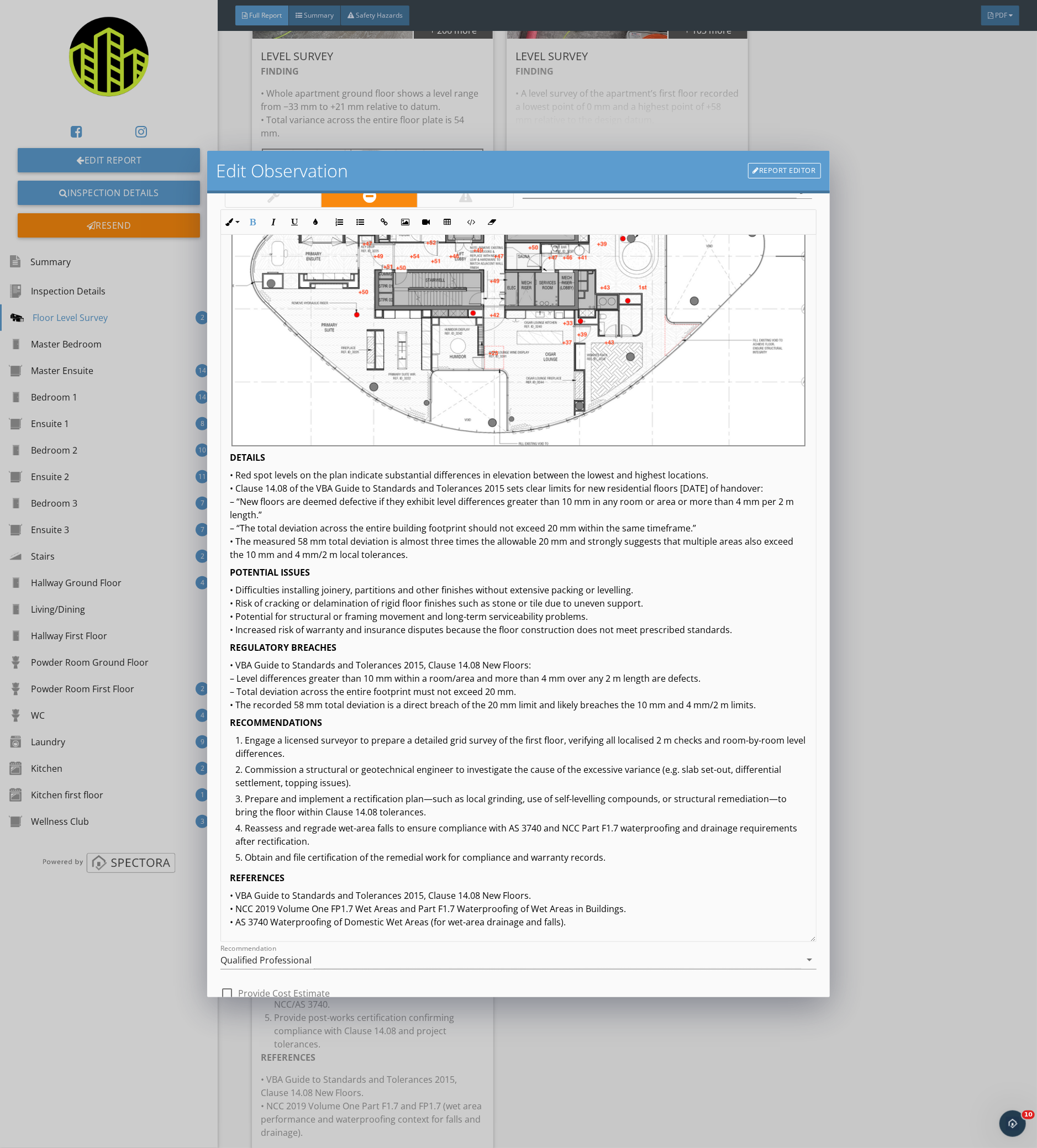
scroll to position [188, 0]
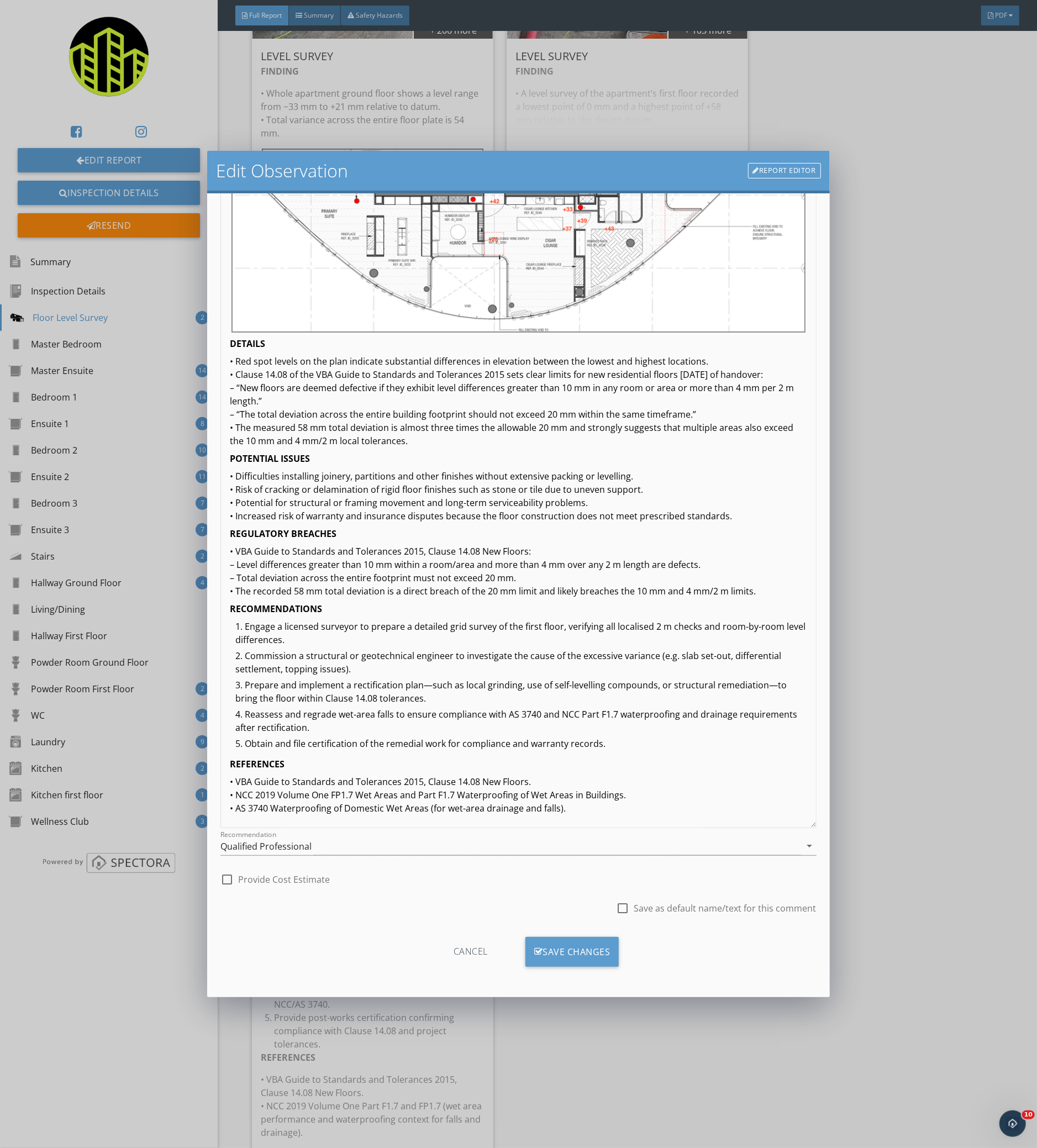
click at [438, 793] on p "• VBA Guide to Standards and Tolerances 2015, Clause 14.08 New Floors. • NCC 20…" at bounding box center [518, 794] width 577 height 40
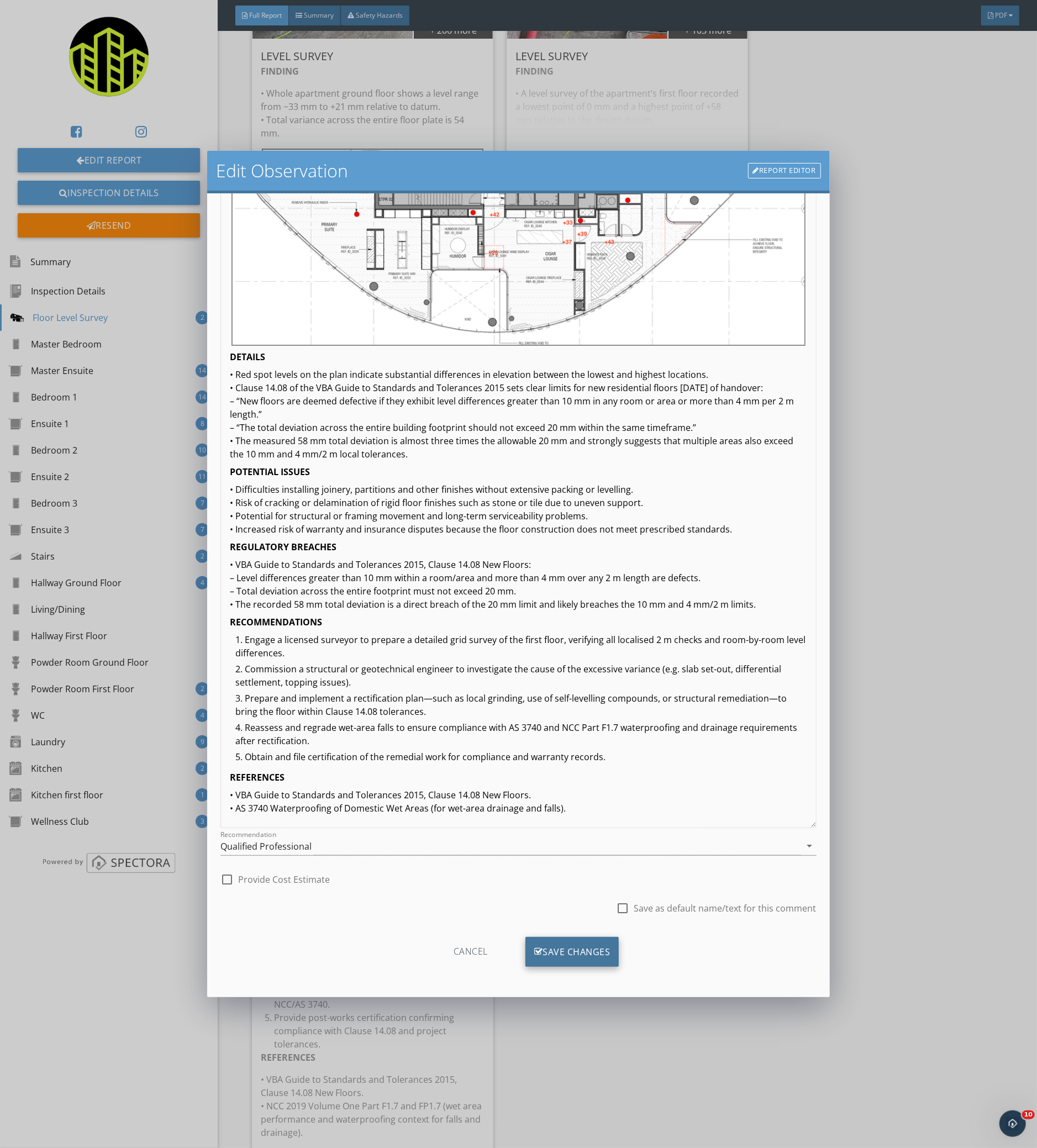
click at [579, 946] on div "Save Changes" at bounding box center [572, 952] width 94 height 30
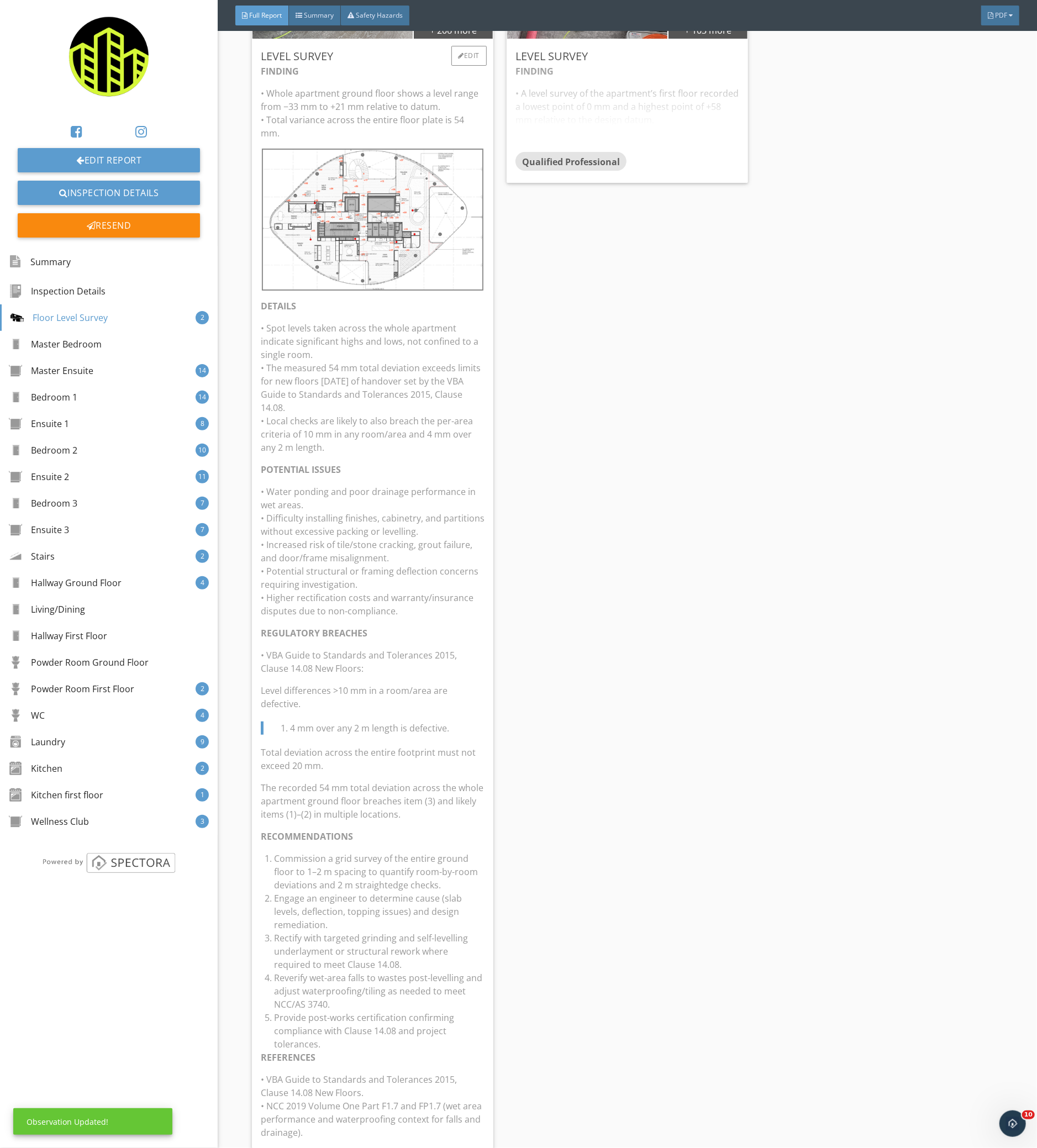
scroll to position [846, 0]
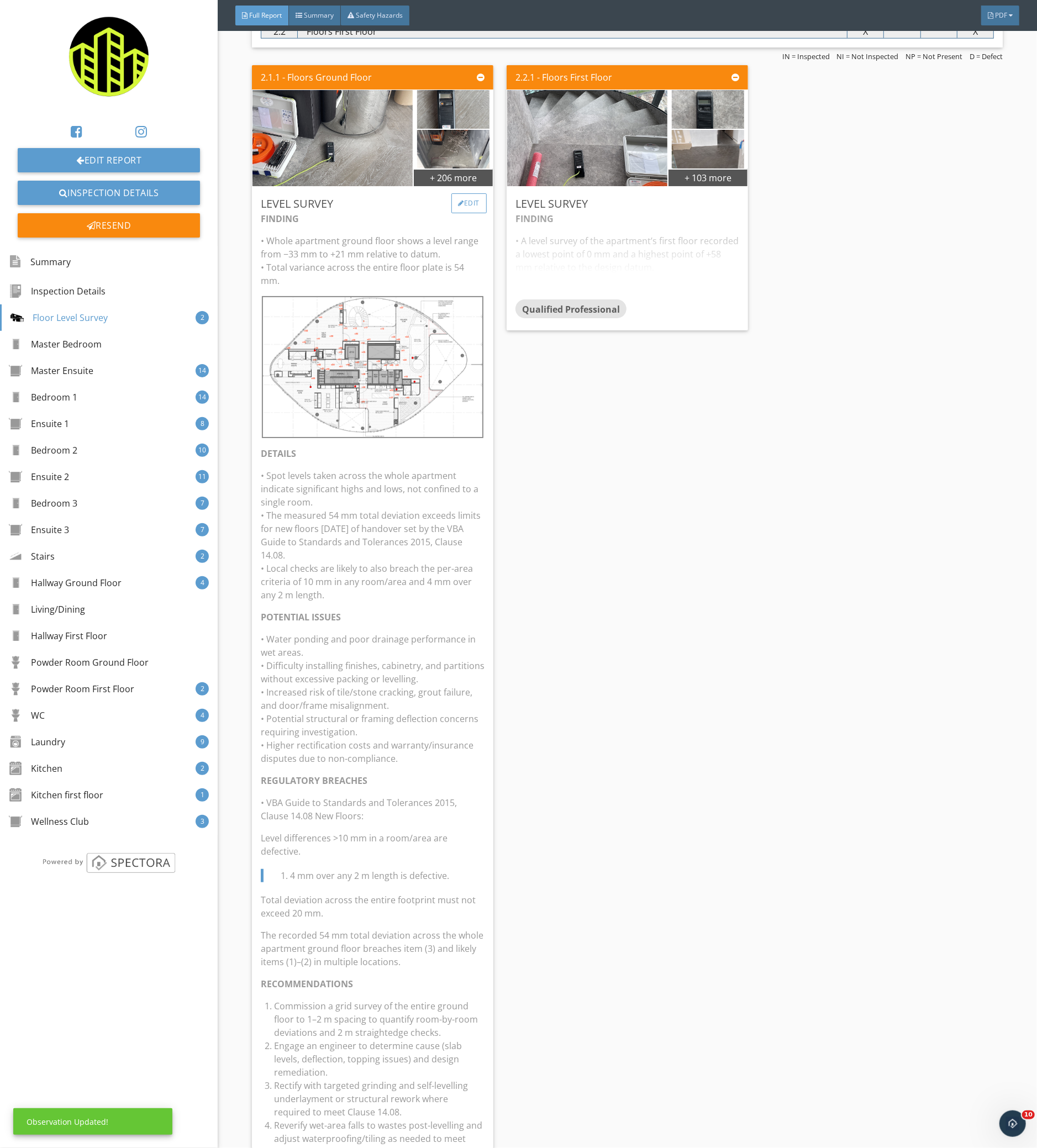
click at [463, 201] on div "Edit" at bounding box center [469, 203] width 36 height 20
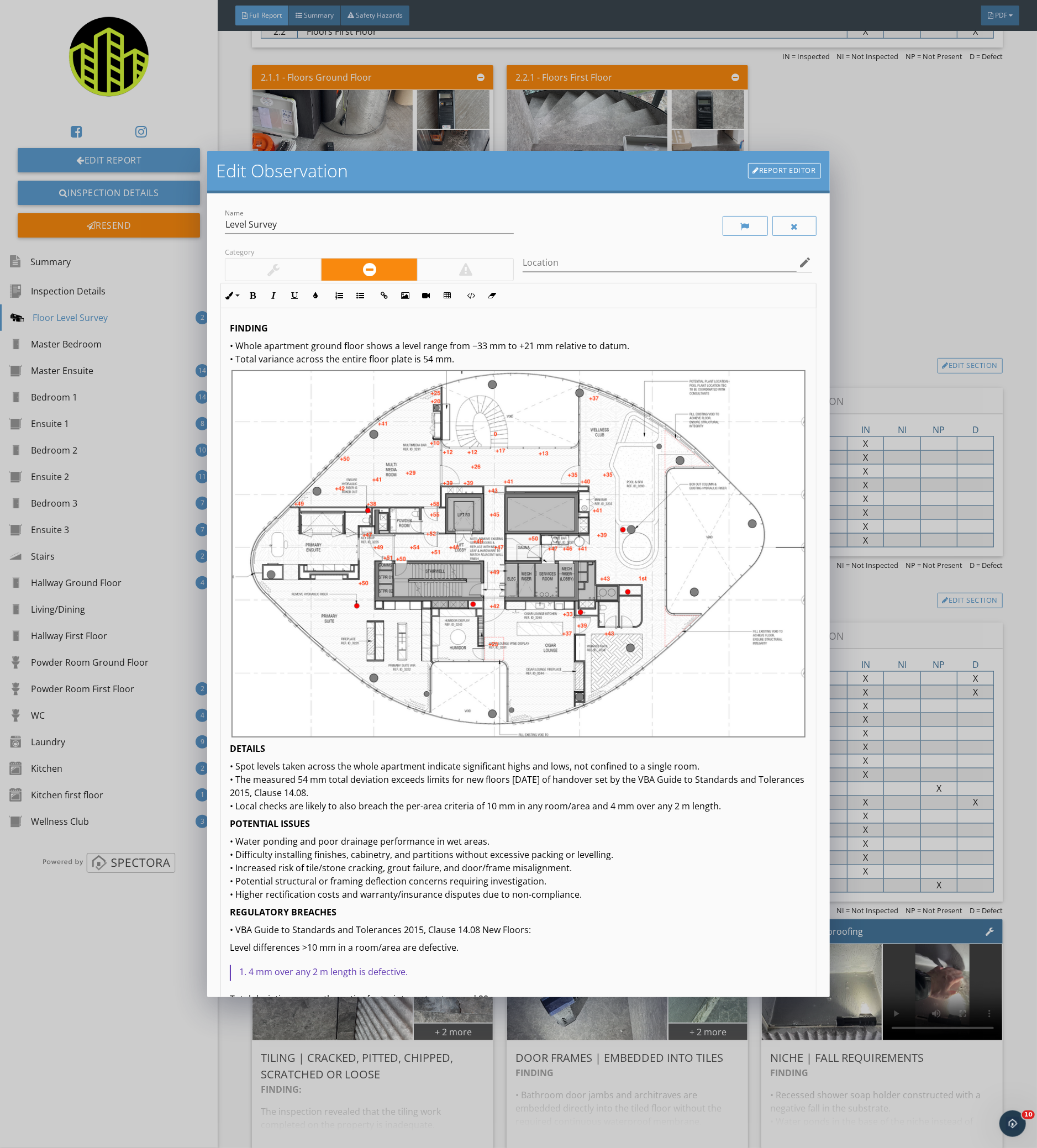
drag, startPoint x: 811, startPoint y: 647, endPoint x: 455, endPoint y: 706, distance: 360.9
click at [809, 1147] on html "No Recommendation Appliance Repair Builder Cabinet Contractor Carpentry Contrac…" at bounding box center [518, 574] width 1037 height 1148
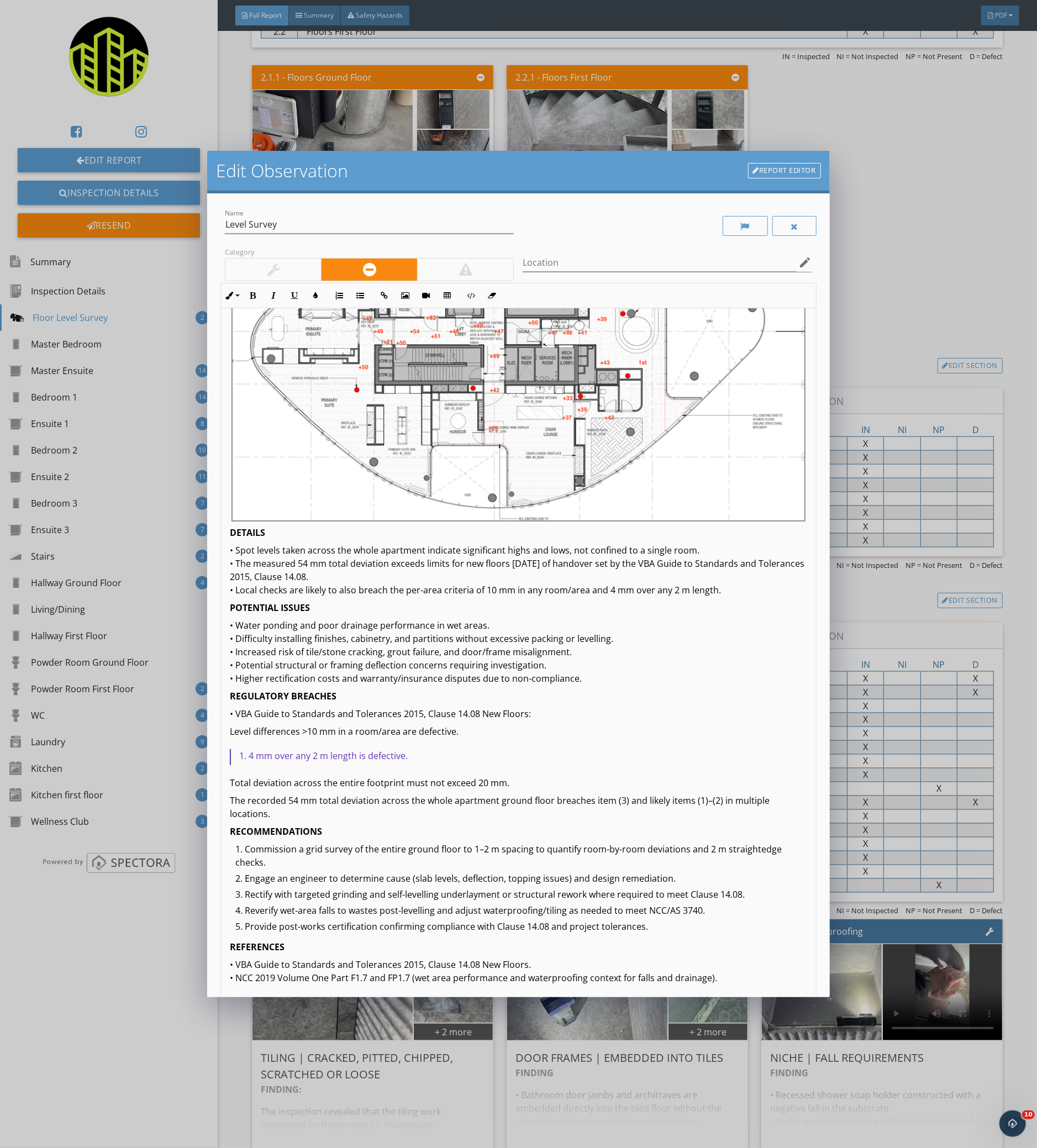
scroll to position [147, 0]
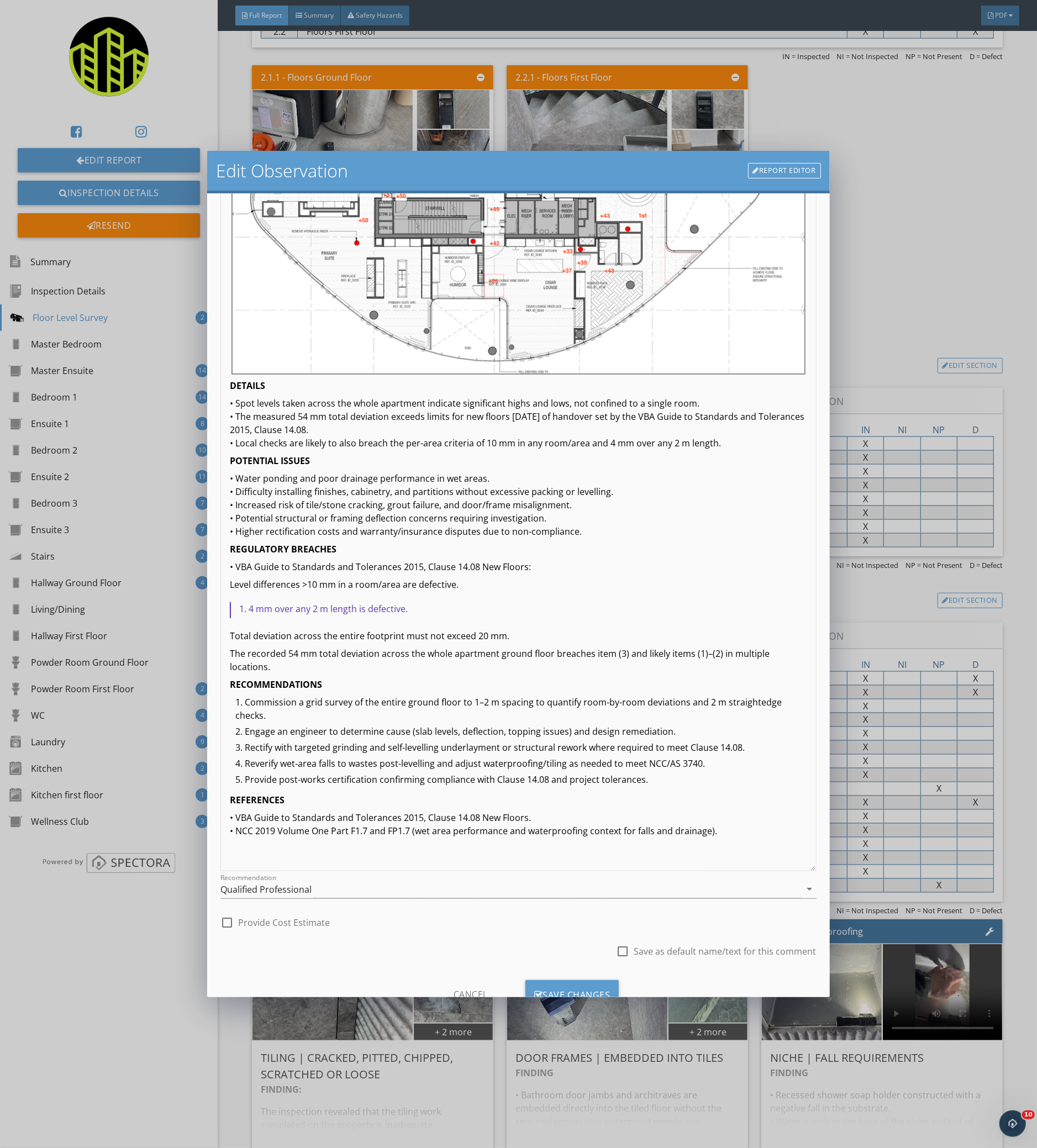
click at [236, 602] on ol "4 mm over any 2 m length is defective." at bounding box center [520, 610] width 573 height 16
click at [228, 594] on div "FINDING • Whole apartment ground floor shows a level range from −33 mm to +21 m…" at bounding box center [518, 415] width 594 height 940
click at [363, 471] on p "• Water ponding and poor drainage performance in wet areas. • Difficulty instal…" at bounding box center [518, 504] width 577 height 66
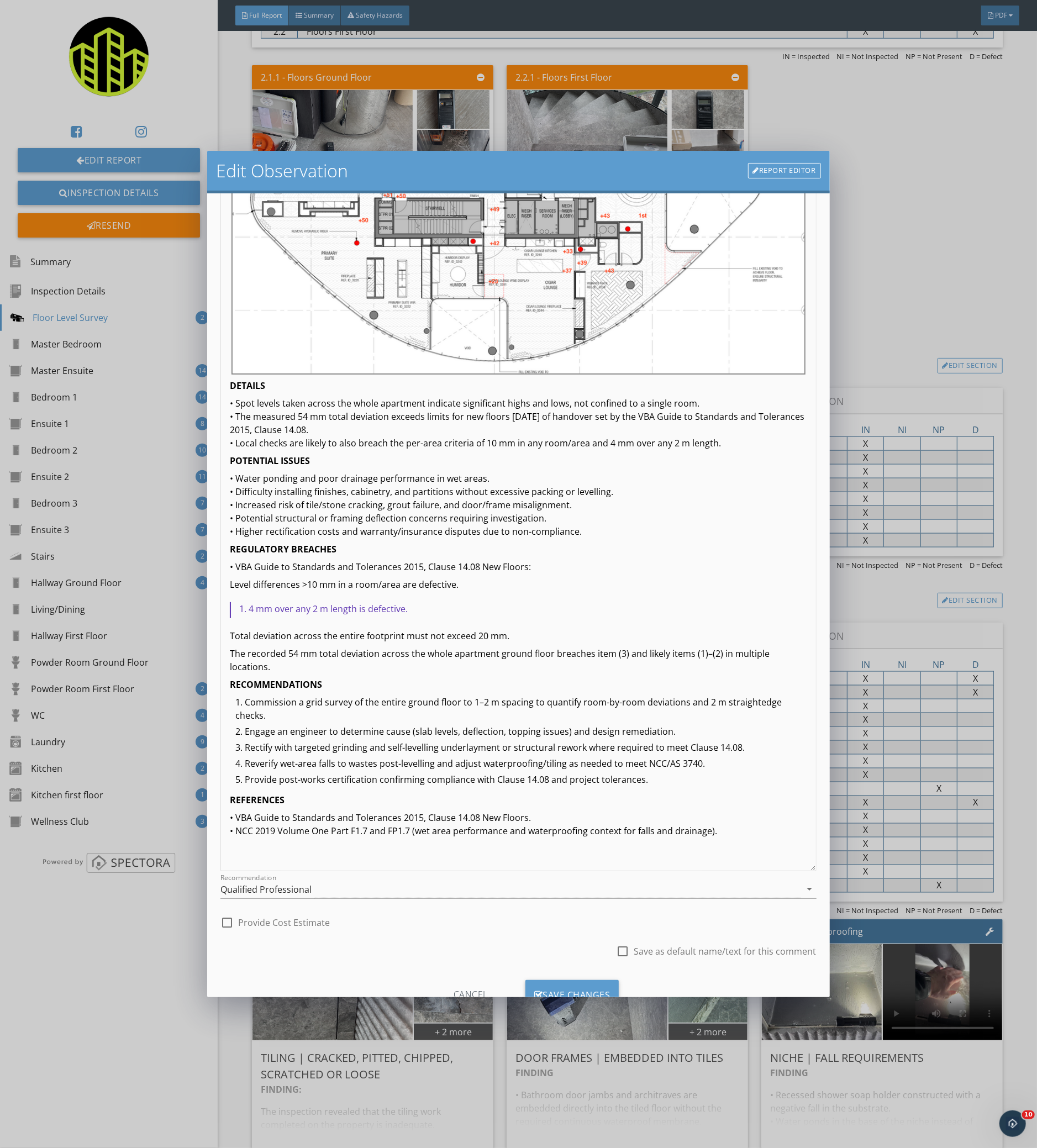
scroll to position [160, 0]
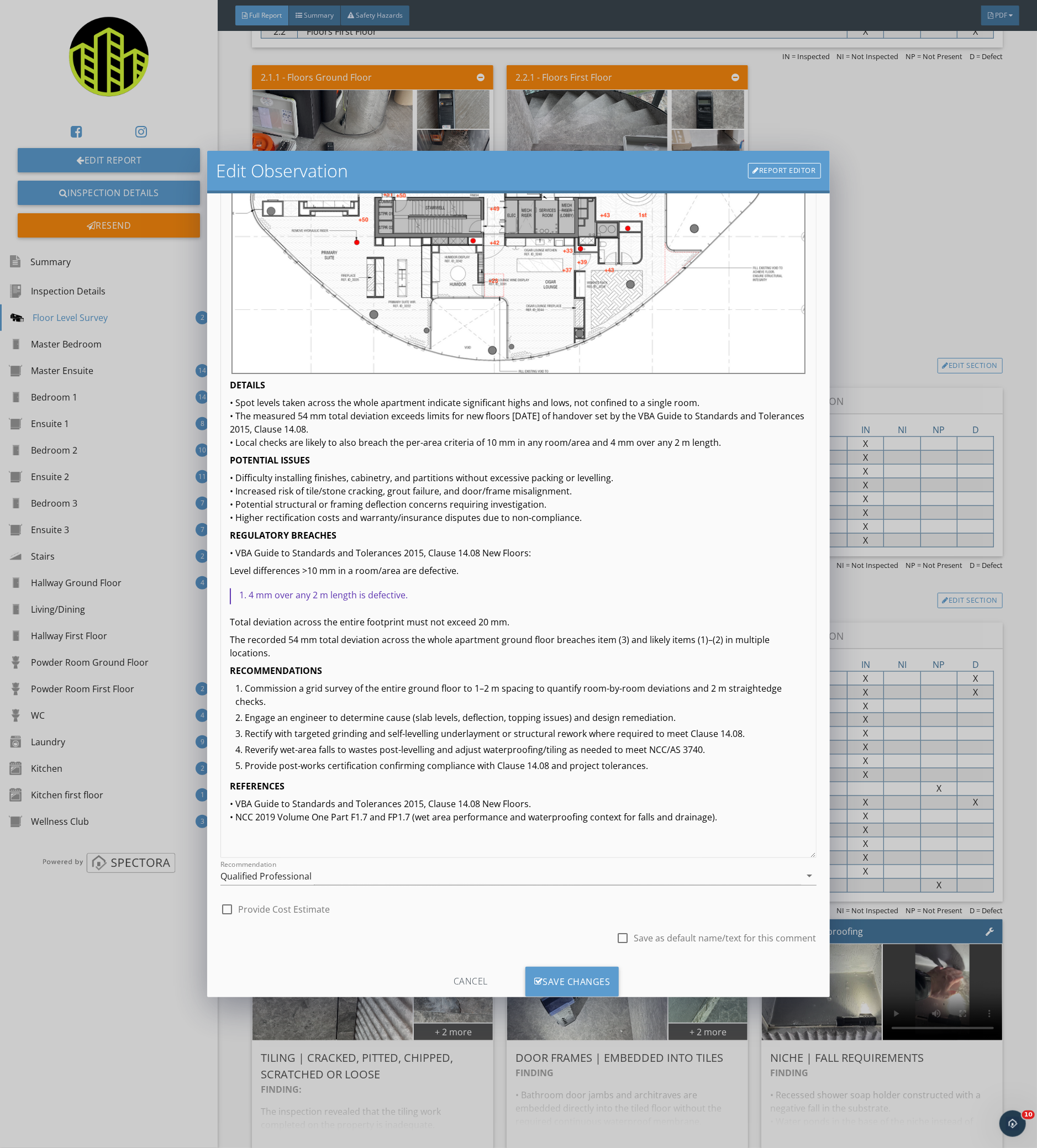
click at [365, 797] on p "• VBA Guide to Standards and Tolerances 2015, Clause 14.08 New Floors. • NCC 20…" at bounding box center [518, 810] width 577 height 27
click at [365, 799] on p "• VBA Guide to Standards and Tolerances 2015, Clause 14.08 New Floors. • NCC 20…" at bounding box center [518, 810] width 577 height 27
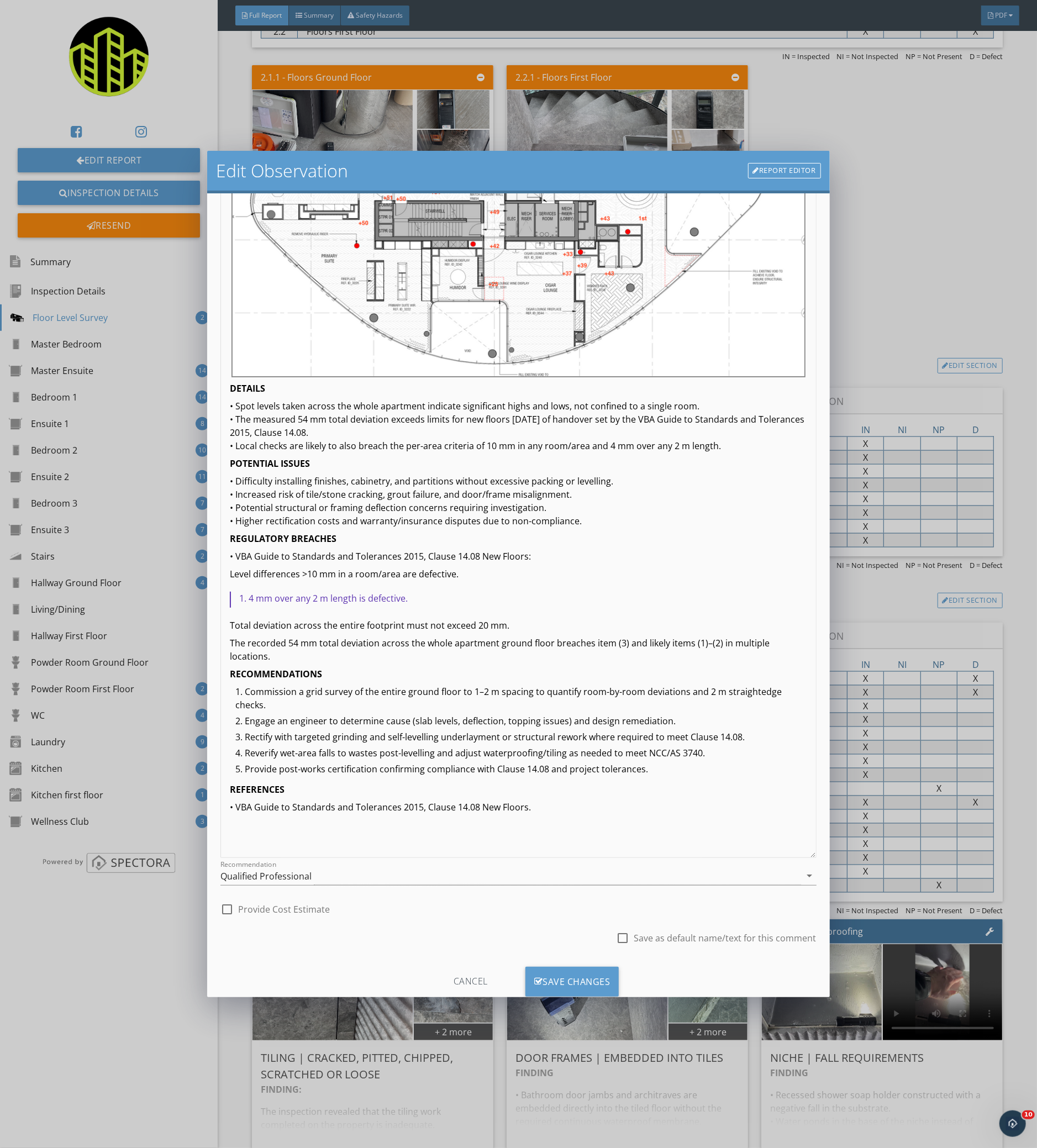
scroll to position [178, 0]
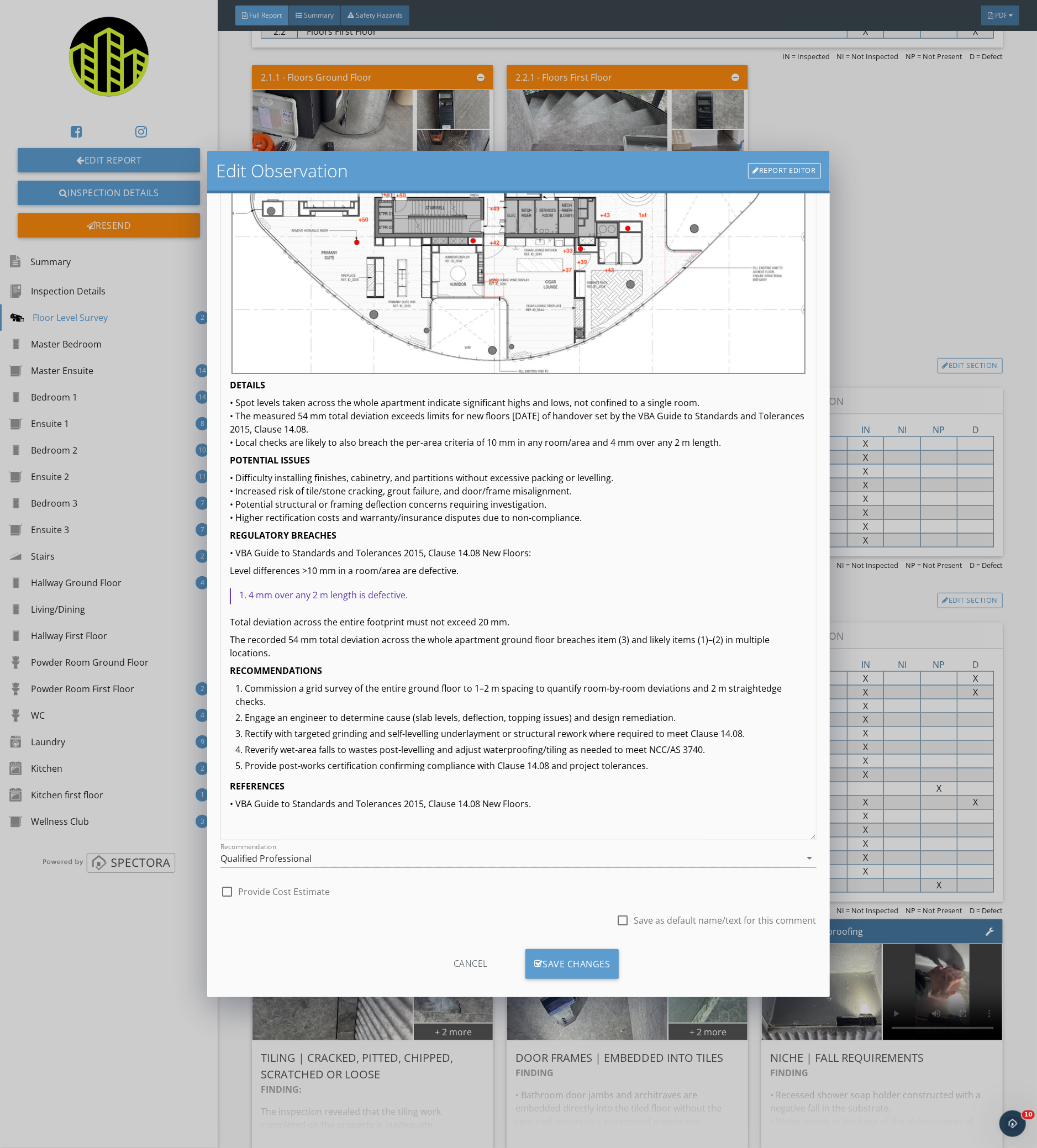
click at [368, 743] on li "Reverify wet-area falls to wastes post-levelling and adjust waterproofing/tilin…" at bounding box center [520, 751] width 571 height 16
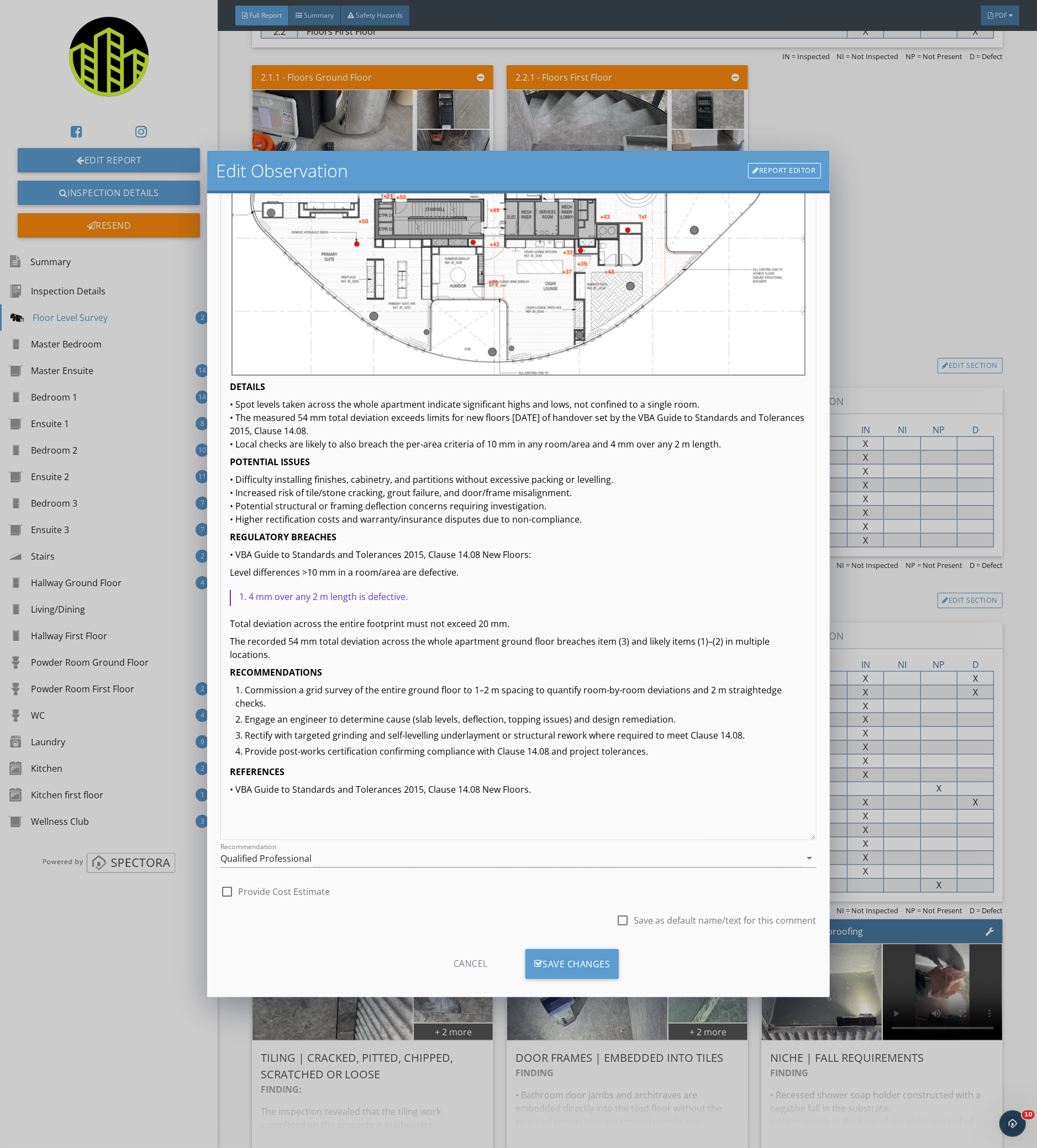
scroll to position [190, 0]
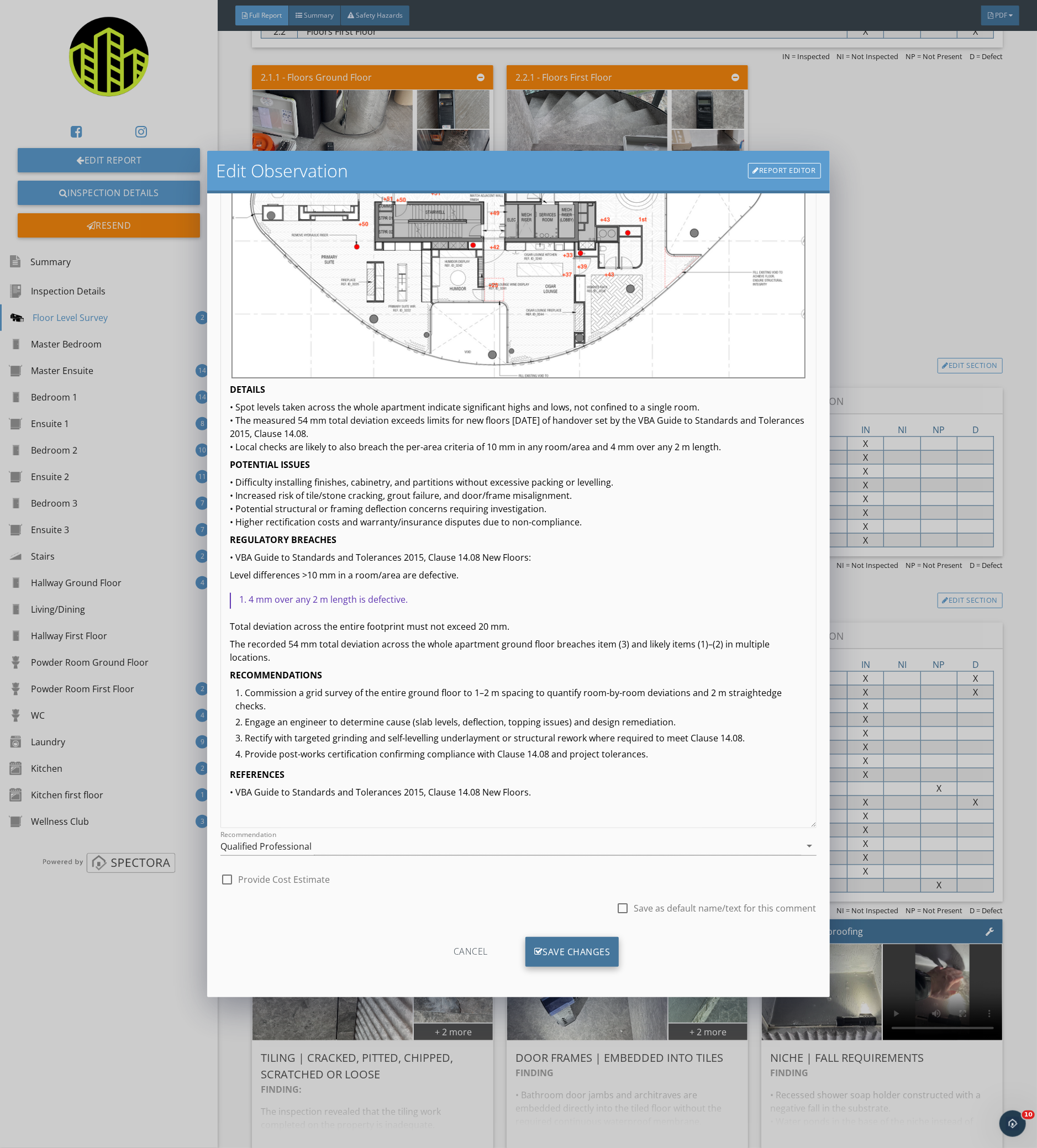
click at [571, 949] on div "Save Changes" at bounding box center [572, 952] width 94 height 30
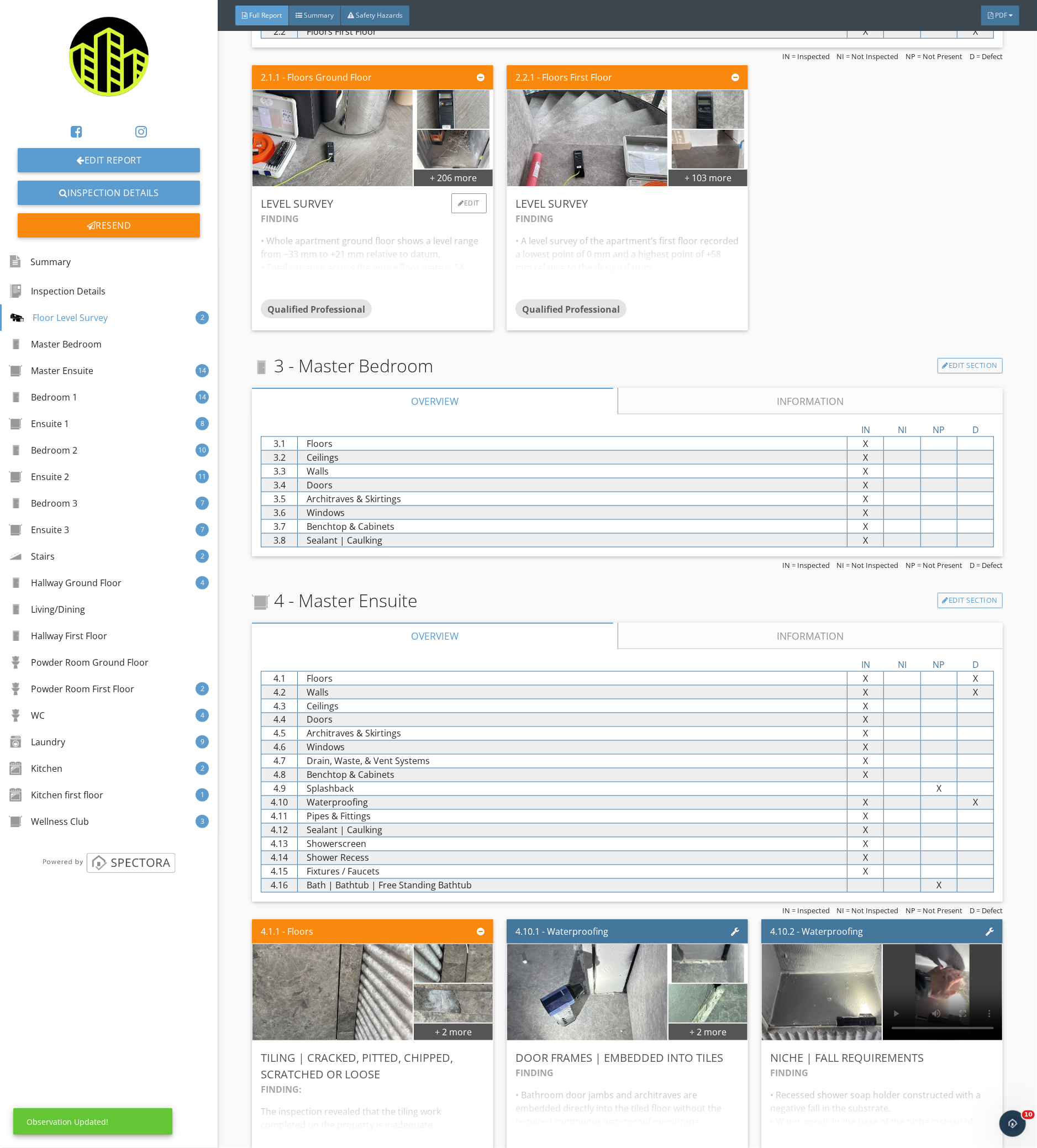
click at [439, 246] on div "FINDING • Whole apartment ground floor shows a level range from −33 mm to +21 m…" at bounding box center [373, 256] width 224 height 87
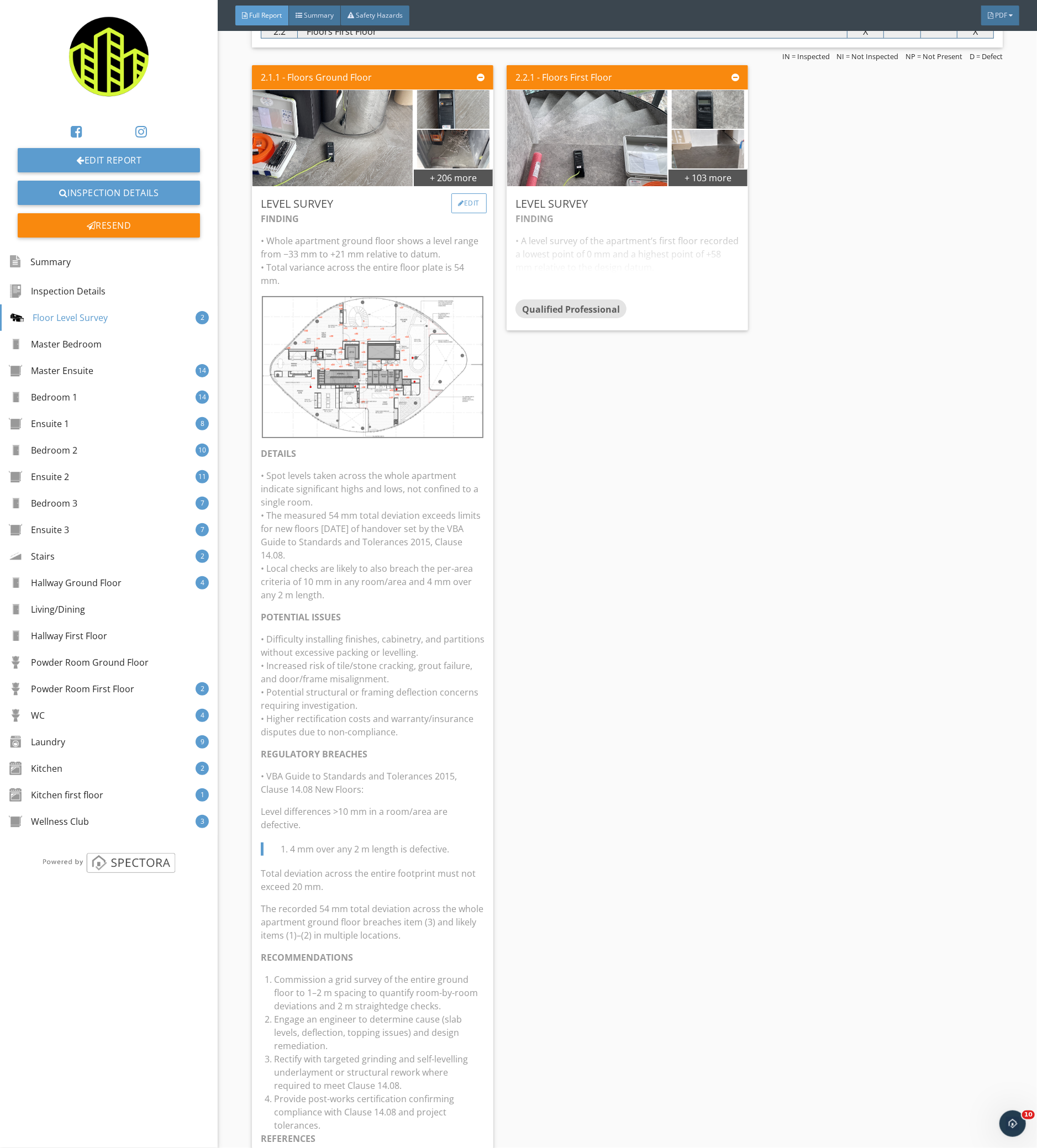
click at [473, 204] on div "Edit" at bounding box center [469, 203] width 36 height 20
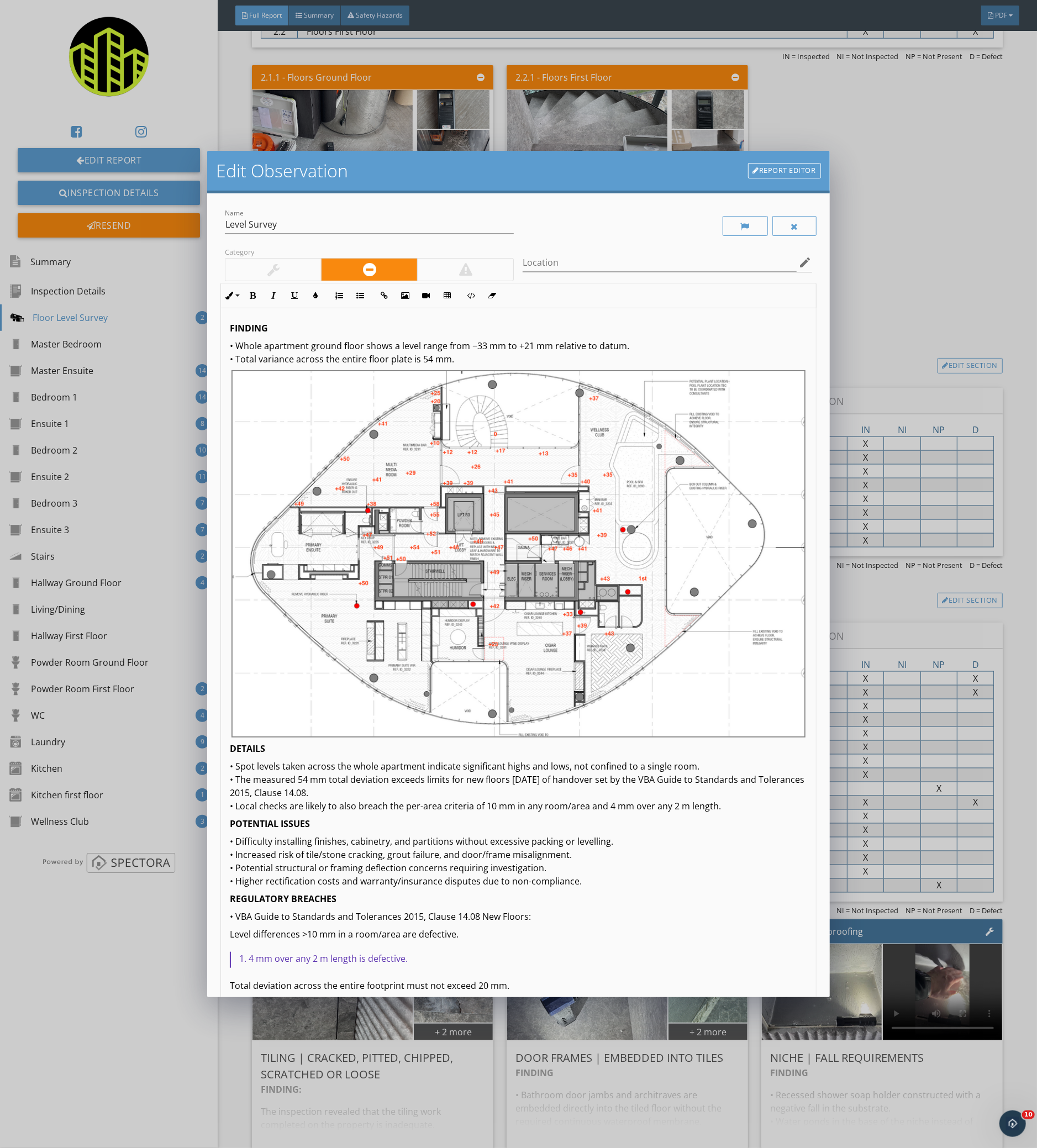
drag, startPoint x: 812, startPoint y: 651, endPoint x: 893, endPoint y: 1182, distance: 537.1
click at [893, 1147] on html "No Recommendation Appliance Repair Builder Cabinet Contractor Carpentry Contrac…" at bounding box center [518, 574] width 1037 height 1148
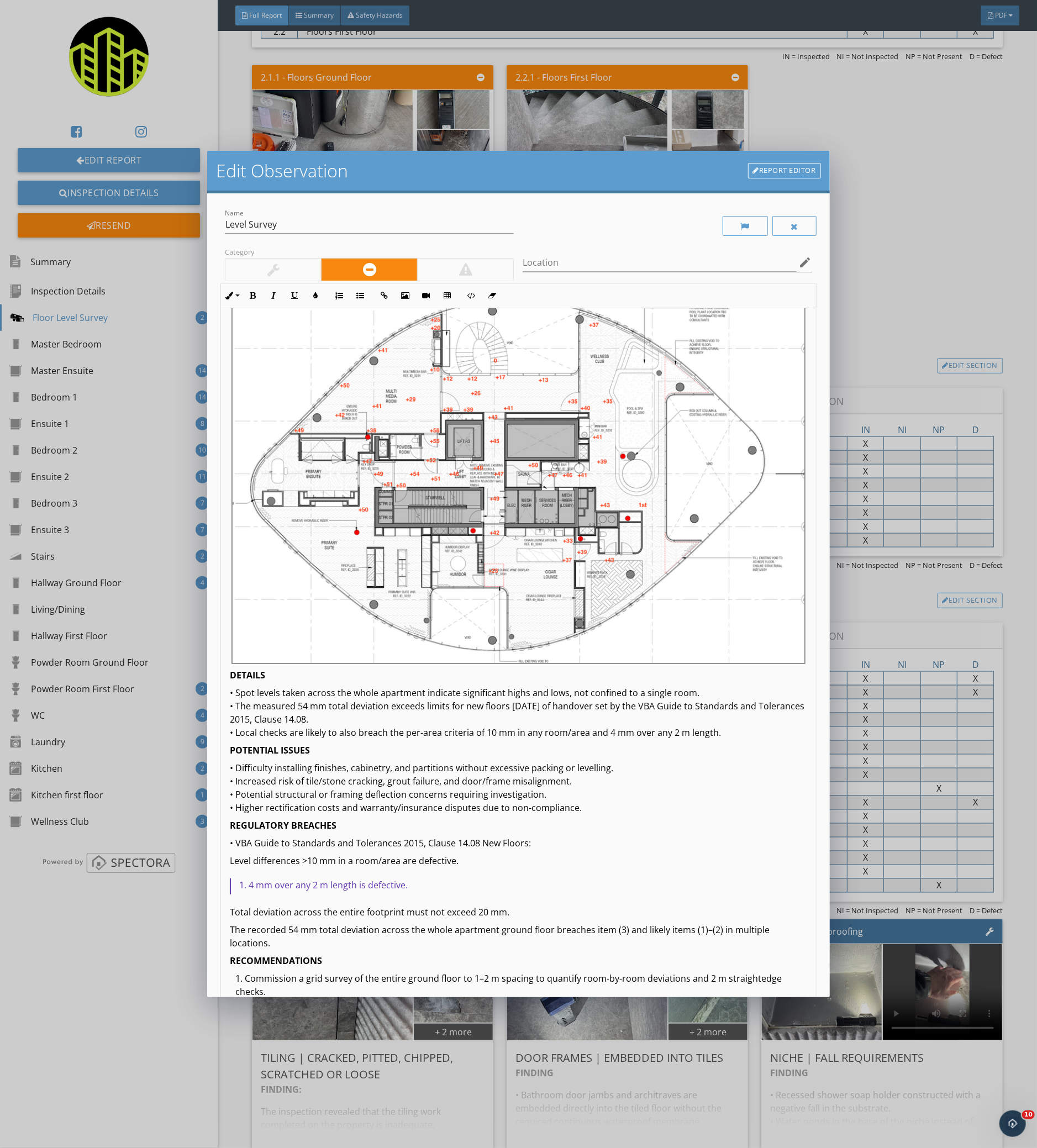
scroll to position [147, 0]
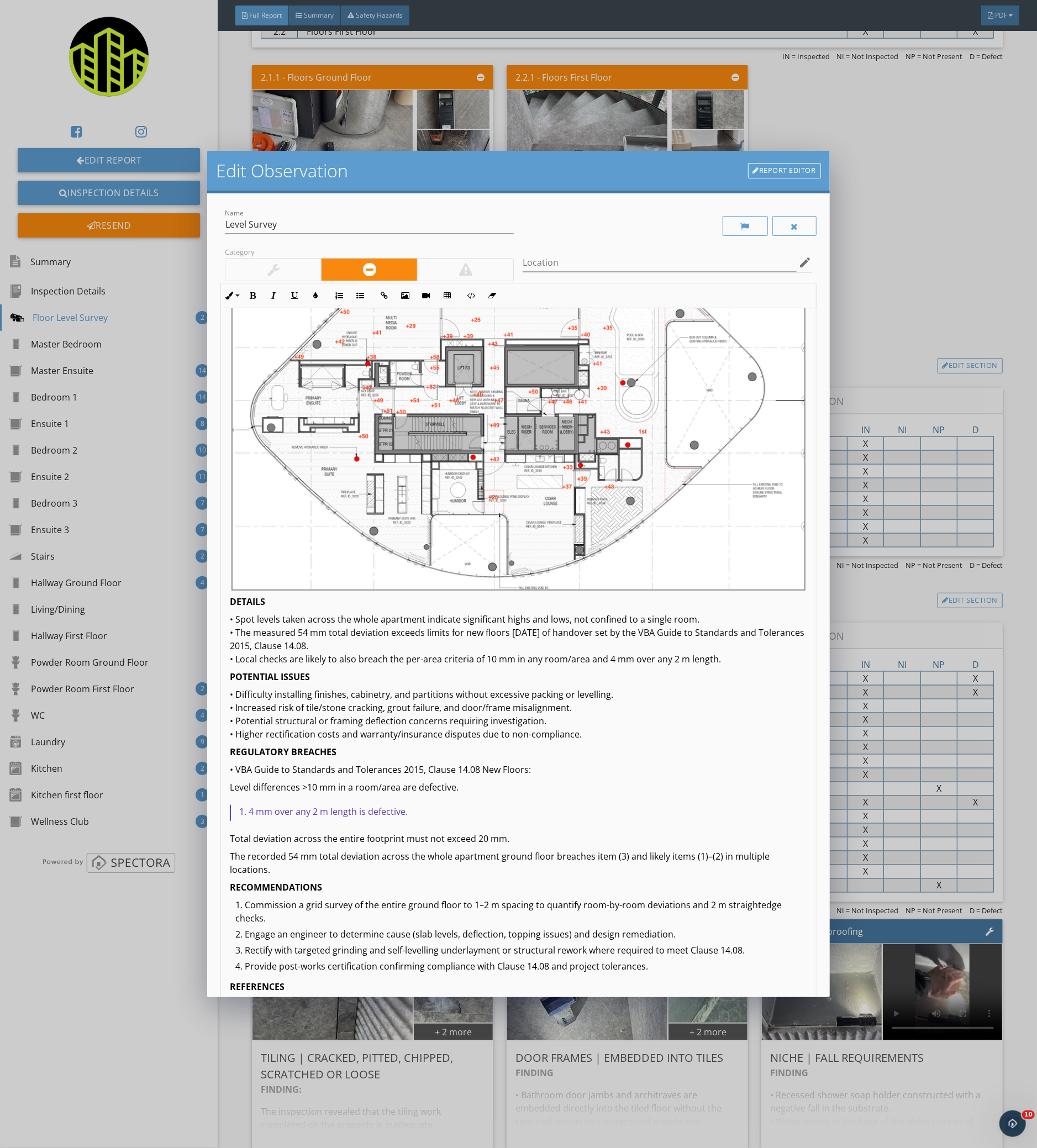
click at [611, 780] on p "Level differences >10 mm in a room/area are defective." at bounding box center [518, 787] width 577 height 13
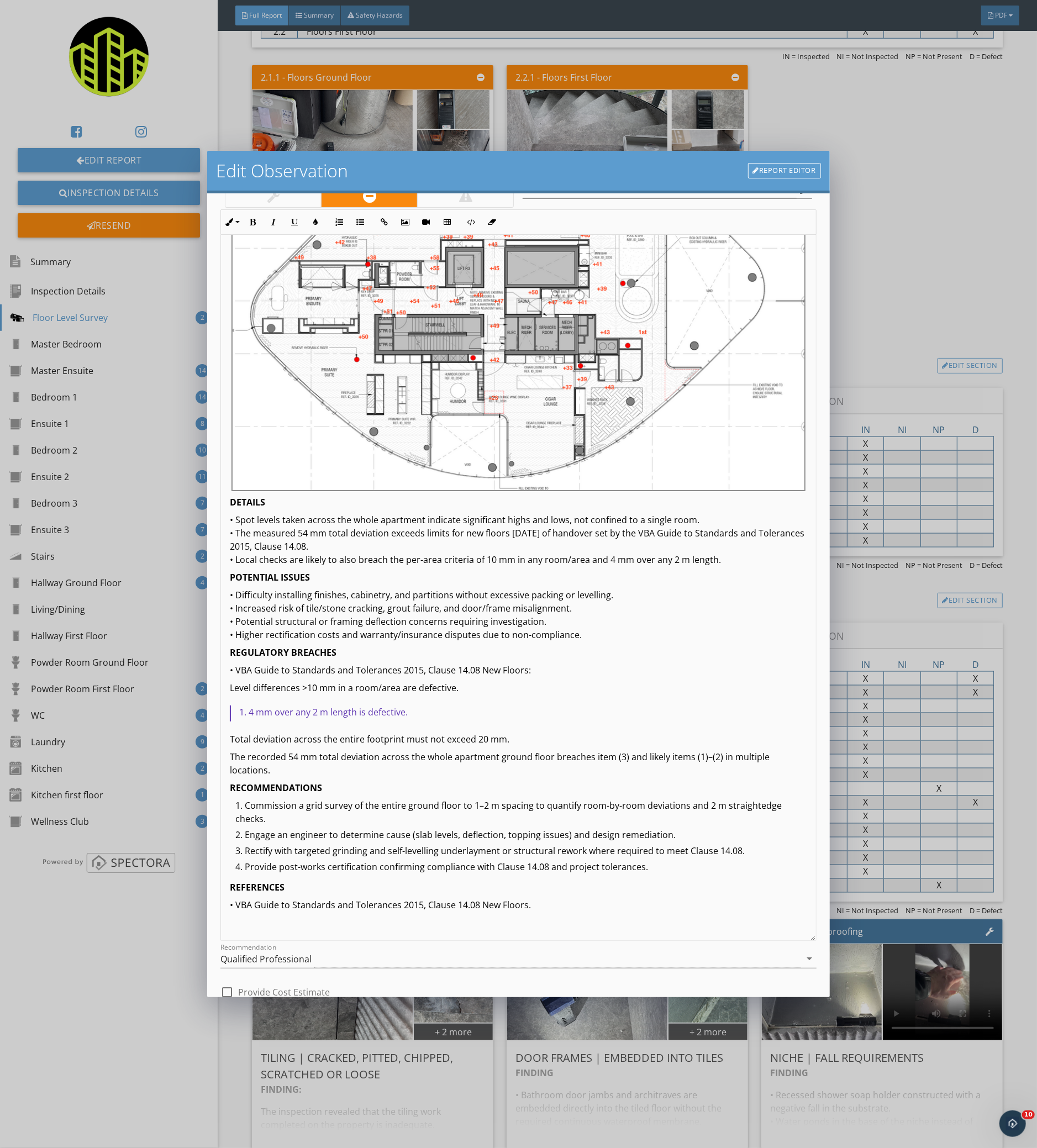
scroll to position [186, 0]
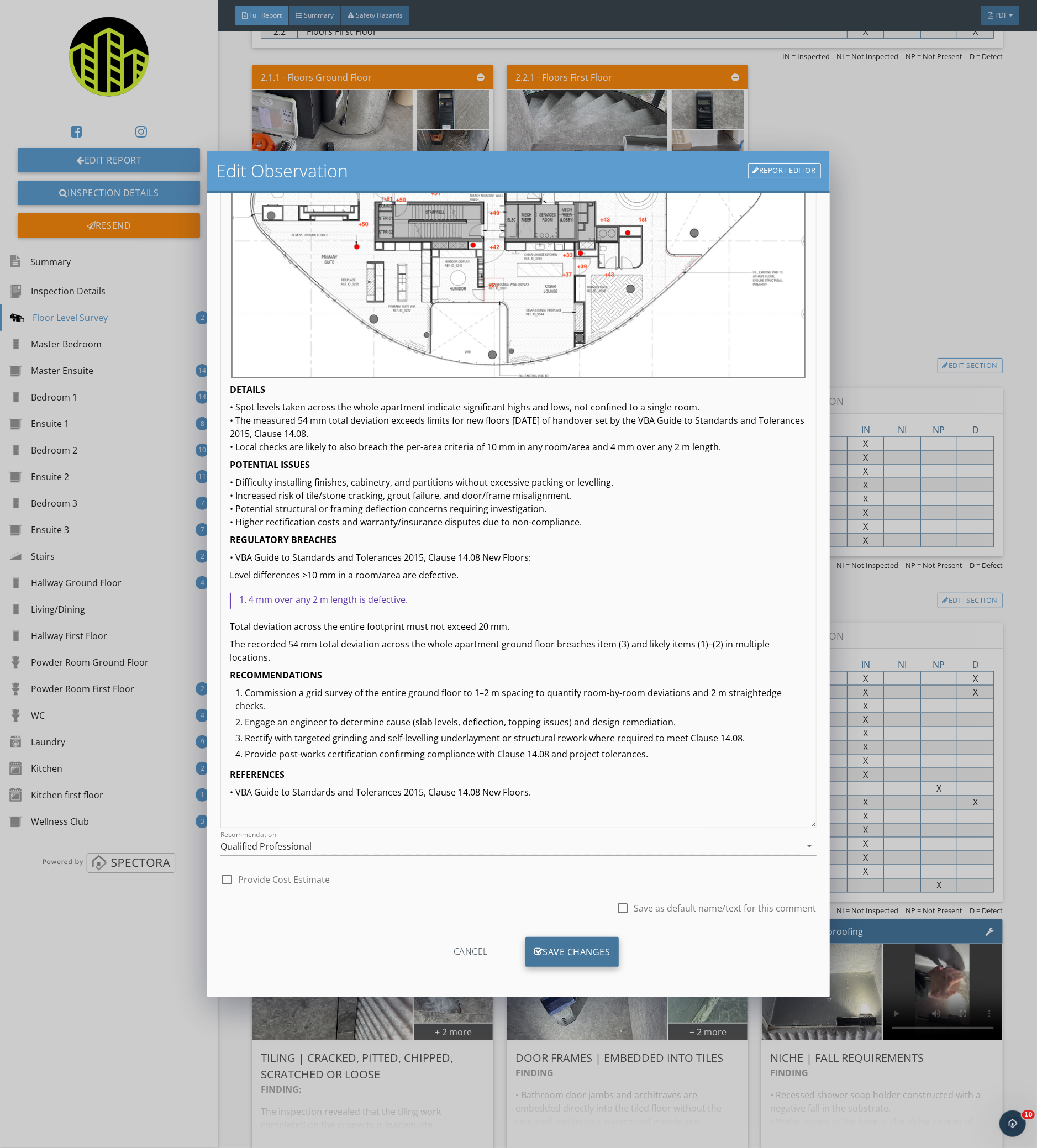
click at [582, 948] on div "Save Changes" at bounding box center [572, 952] width 94 height 30
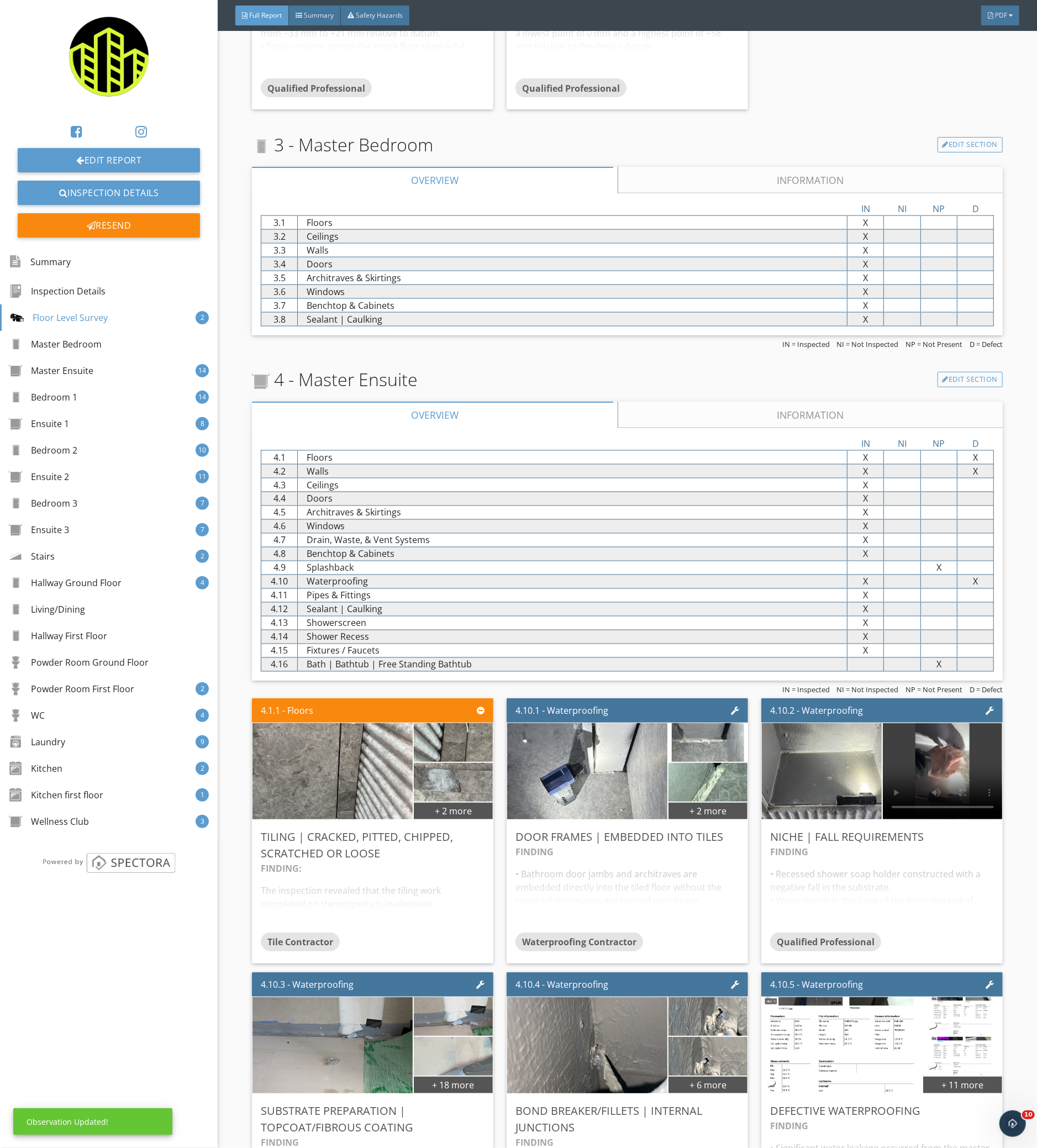
scroll to position [1287, 0]
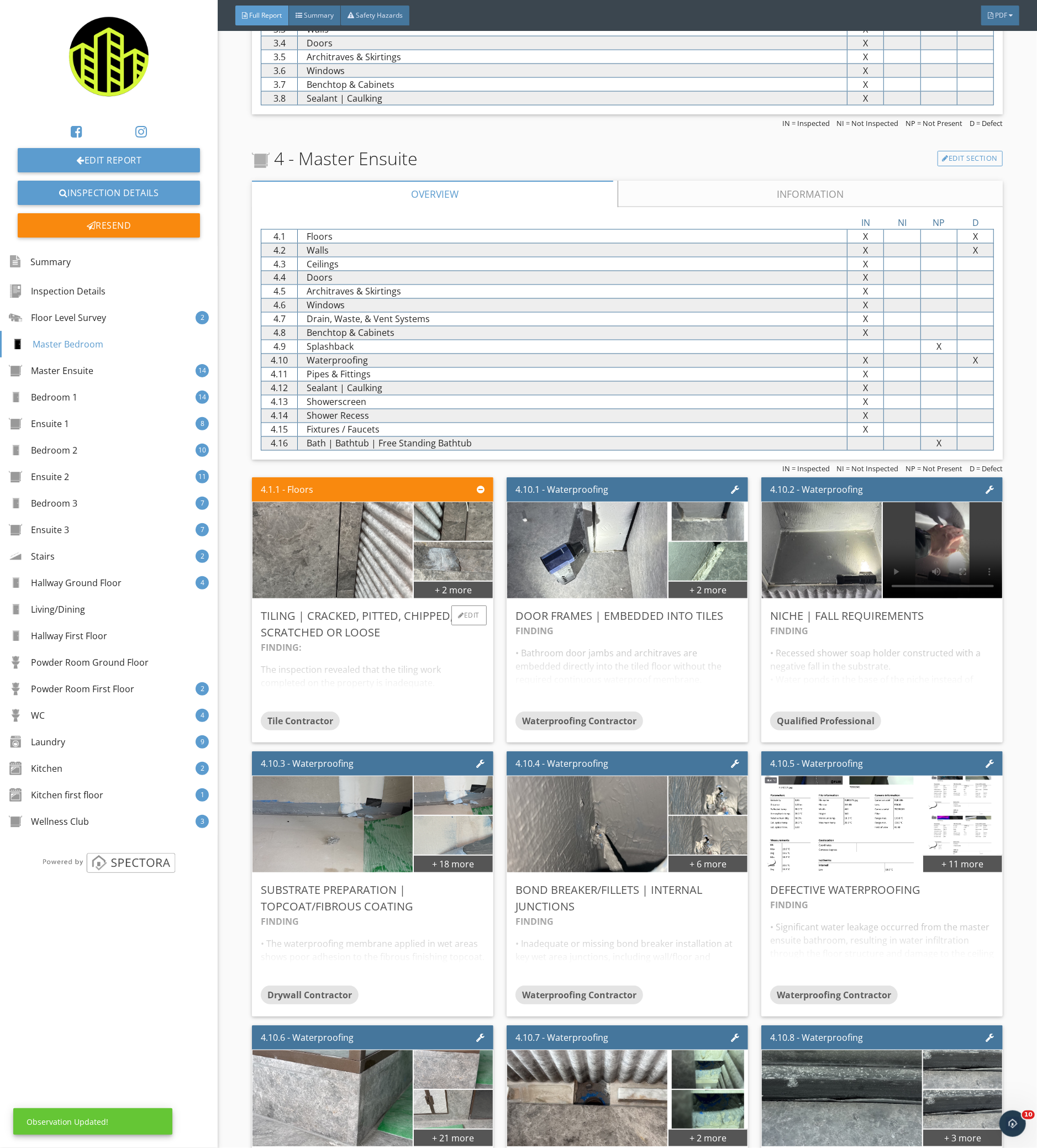
click at [443, 660] on div "FINDING: The inspection revealed that the tiling work completed on the property…" at bounding box center [373, 675] width 224 height 70
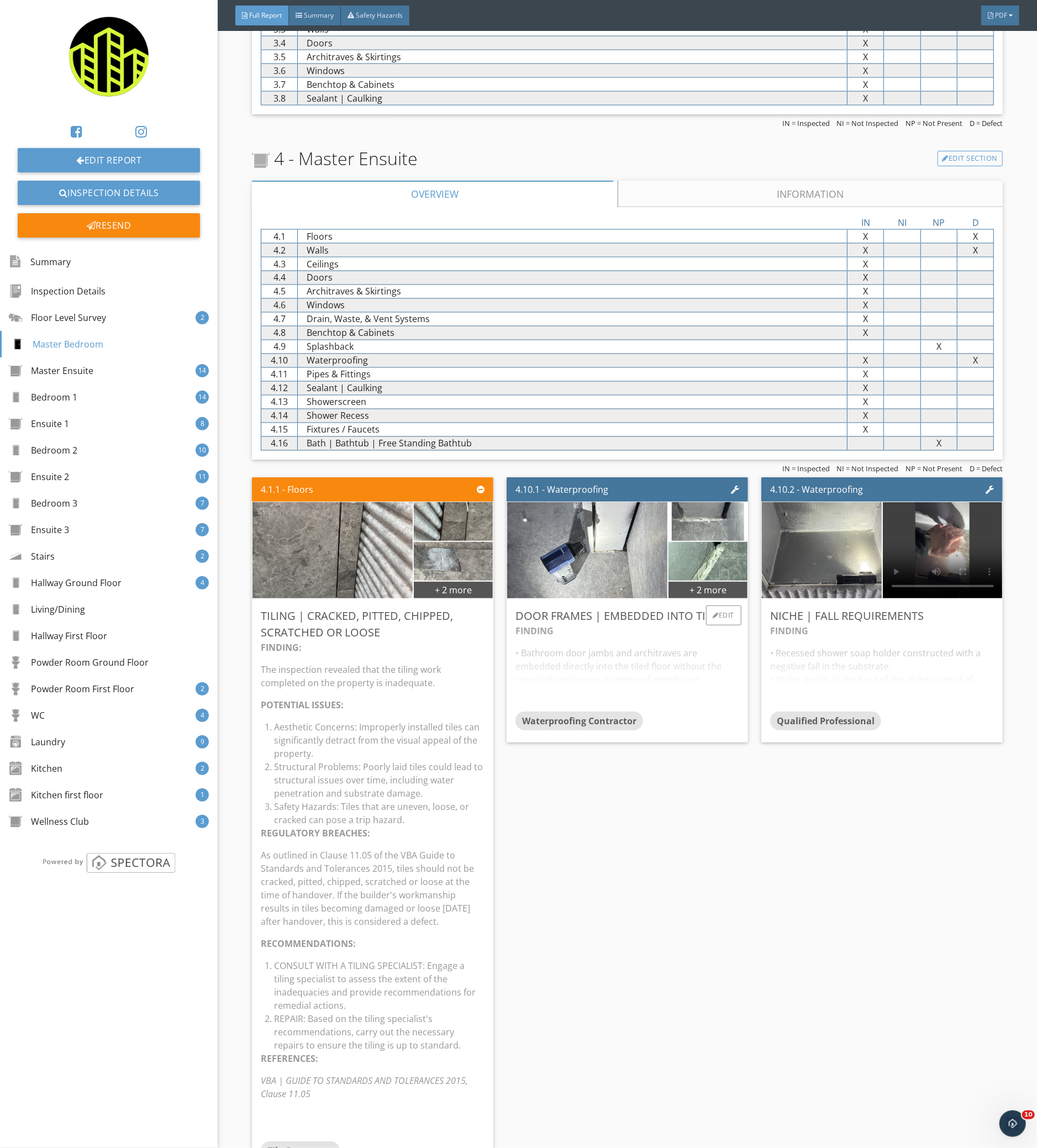
click at [621, 666] on div "FINDING • Bathroom door jambs and architraves are embedded directly into the ti…" at bounding box center [627, 668] width 224 height 87
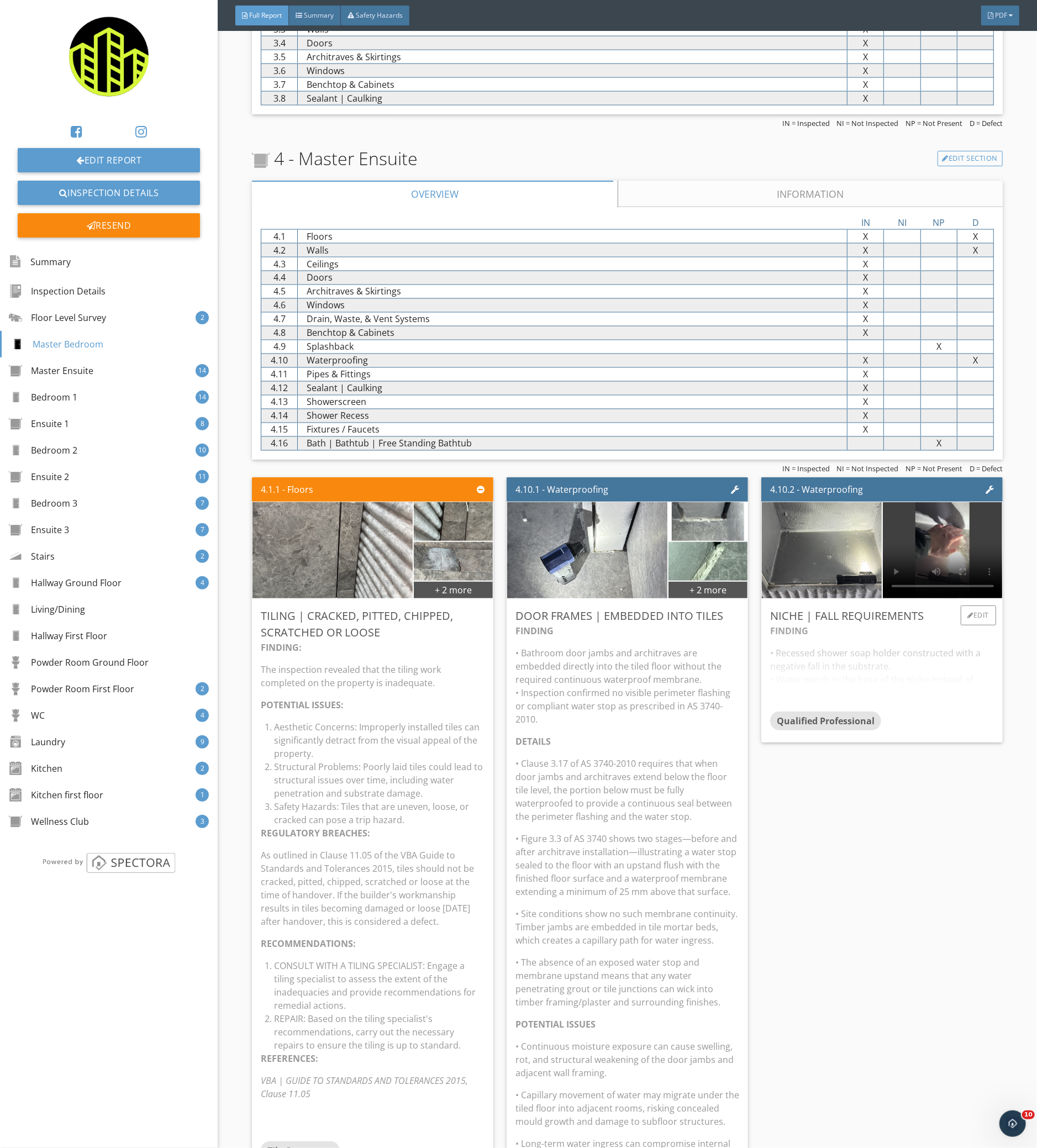
click at [832, 675] on div "FINDING • Recessed shower soap holder constructed with a negative fall in the s…" at bounding box center [882, 668] width 224 height 87
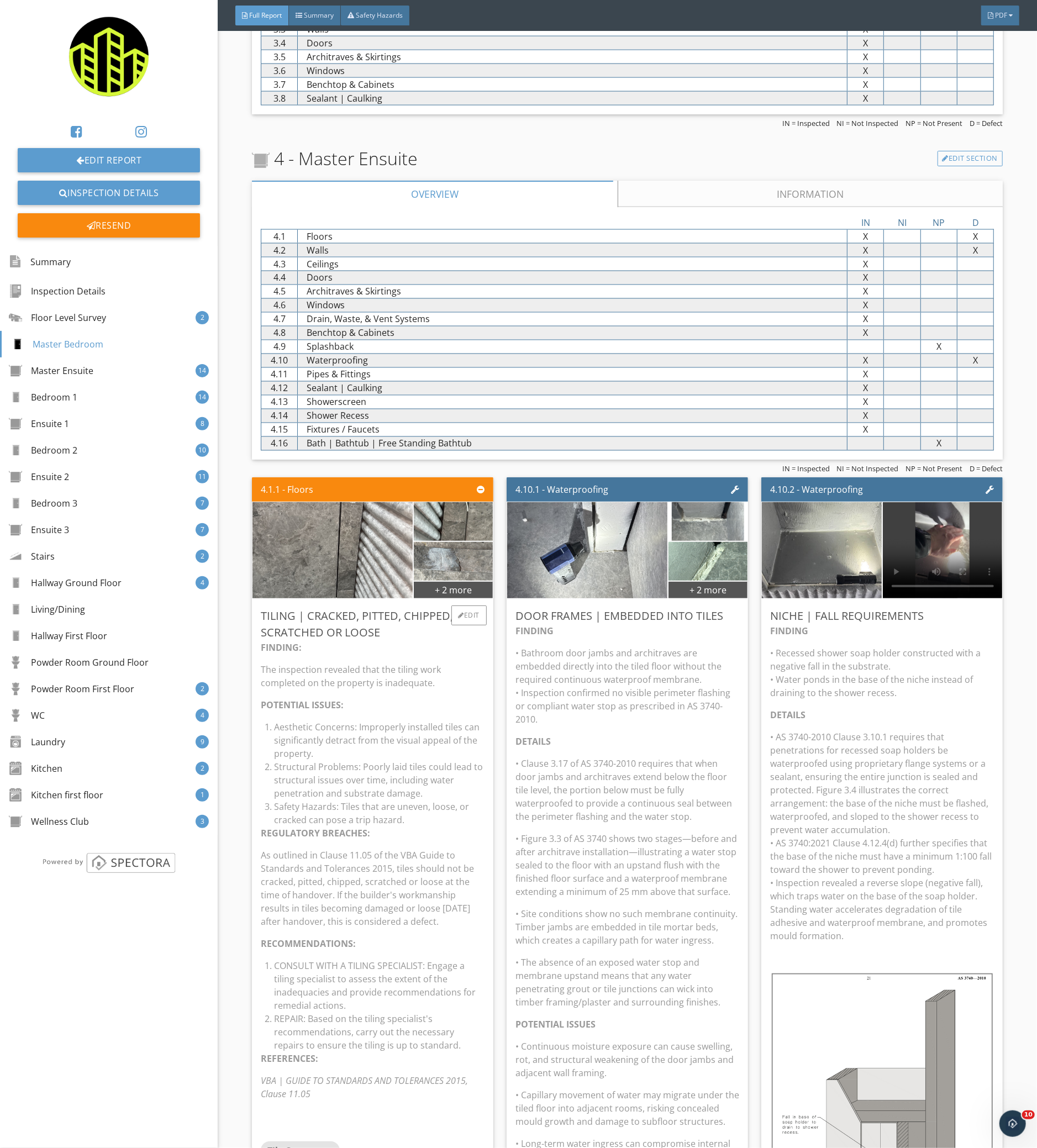
click at [414, 729] on li "Aesthetic Concerns: Improperly installed tiles can significantly detract from t…" at bounding box center [380, 740] width 211 height 40
click at [589, 715] on p "• Bathroom door jambs and architraves are embedded directly into the tiled floo…" at bounding box center [627, 686] width 224 height 79
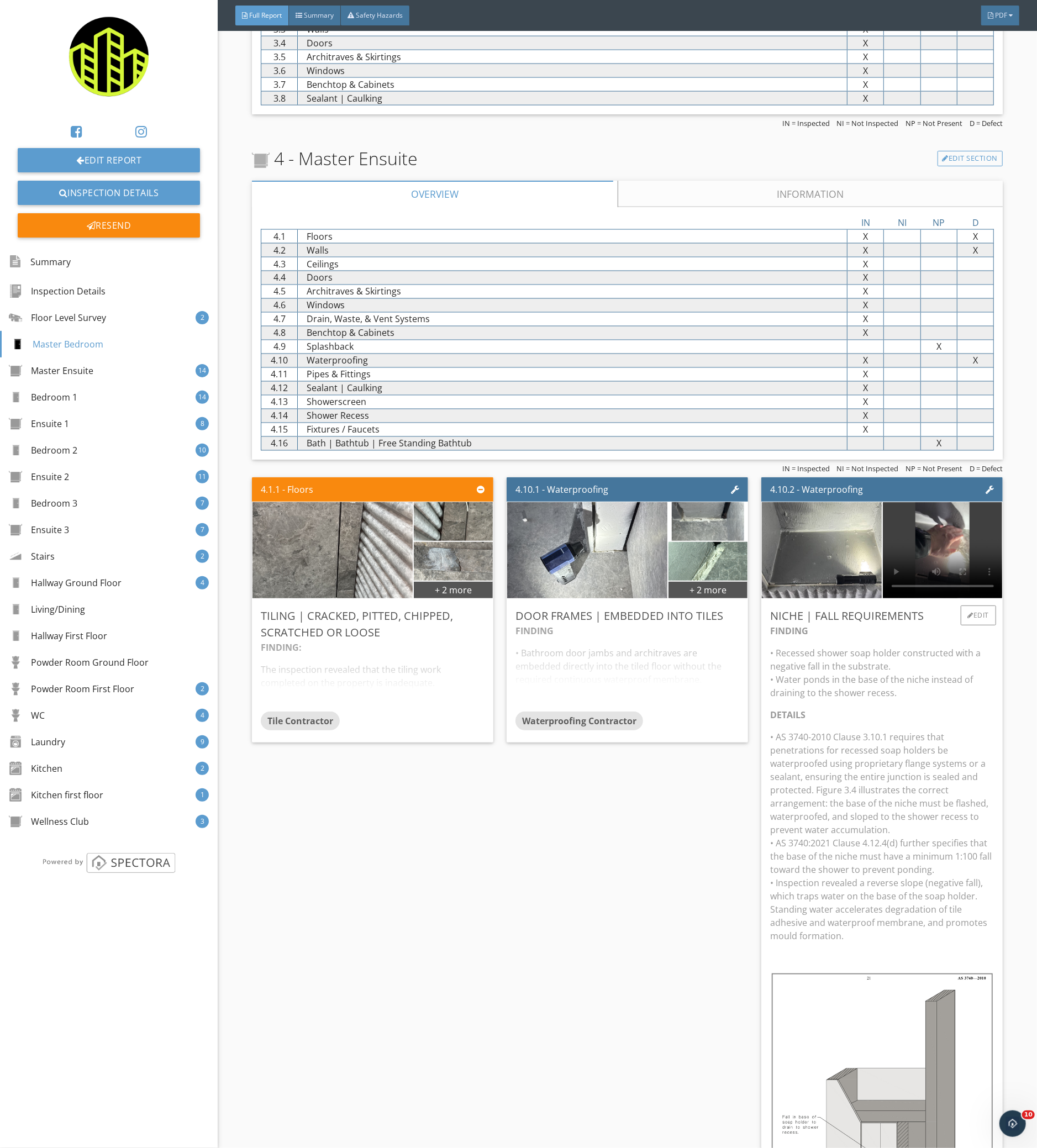
click at [832, 714] on p "DETAILS" at bounding box center [882, 714] width 224 height 13
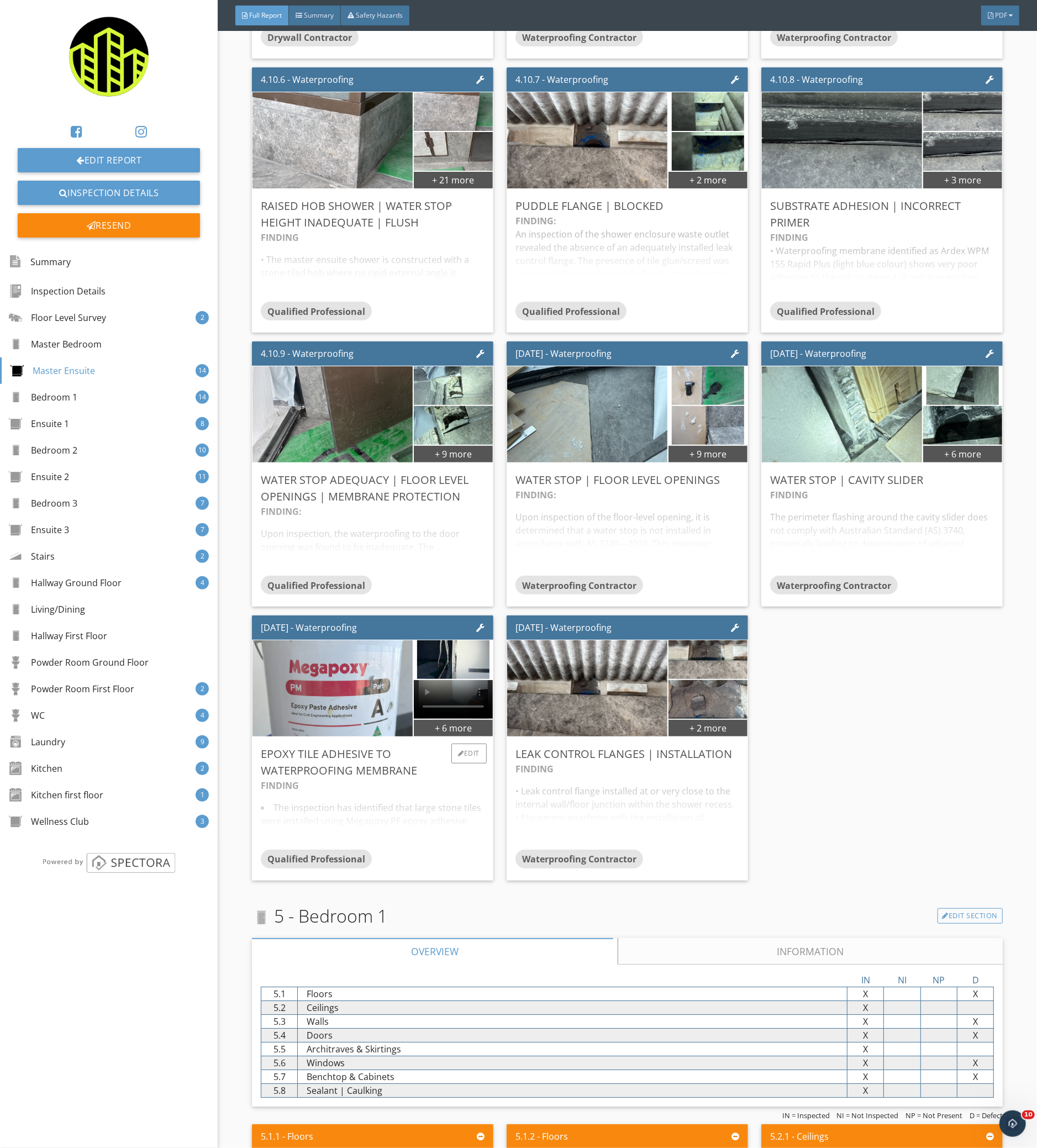
scroll to position [2318, 0]
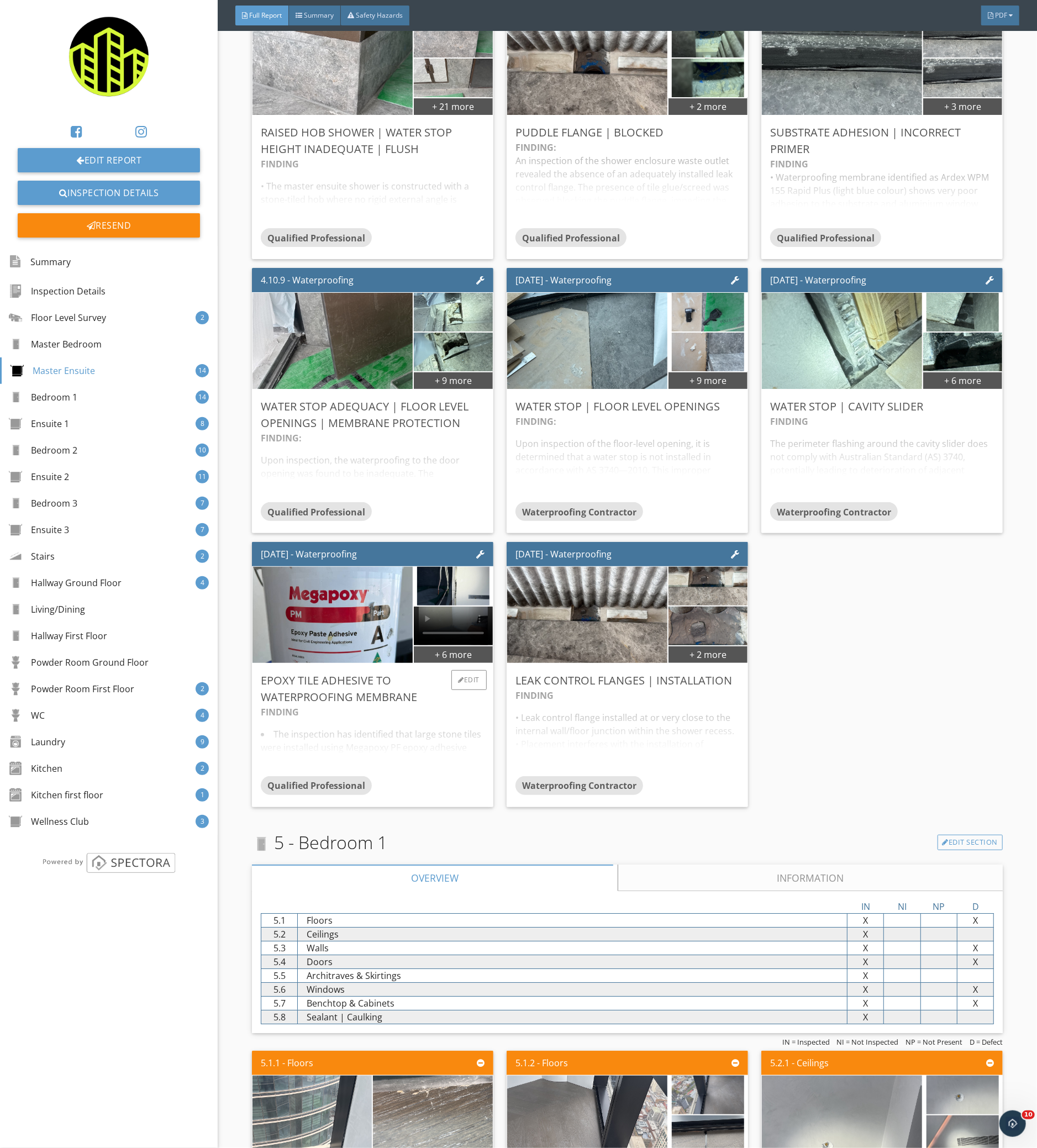
click at [380, 749] on div "FINDING The inspection has identified that large stone tiles were installed usi…" at bounding box center [373, 740] width 224 height 70
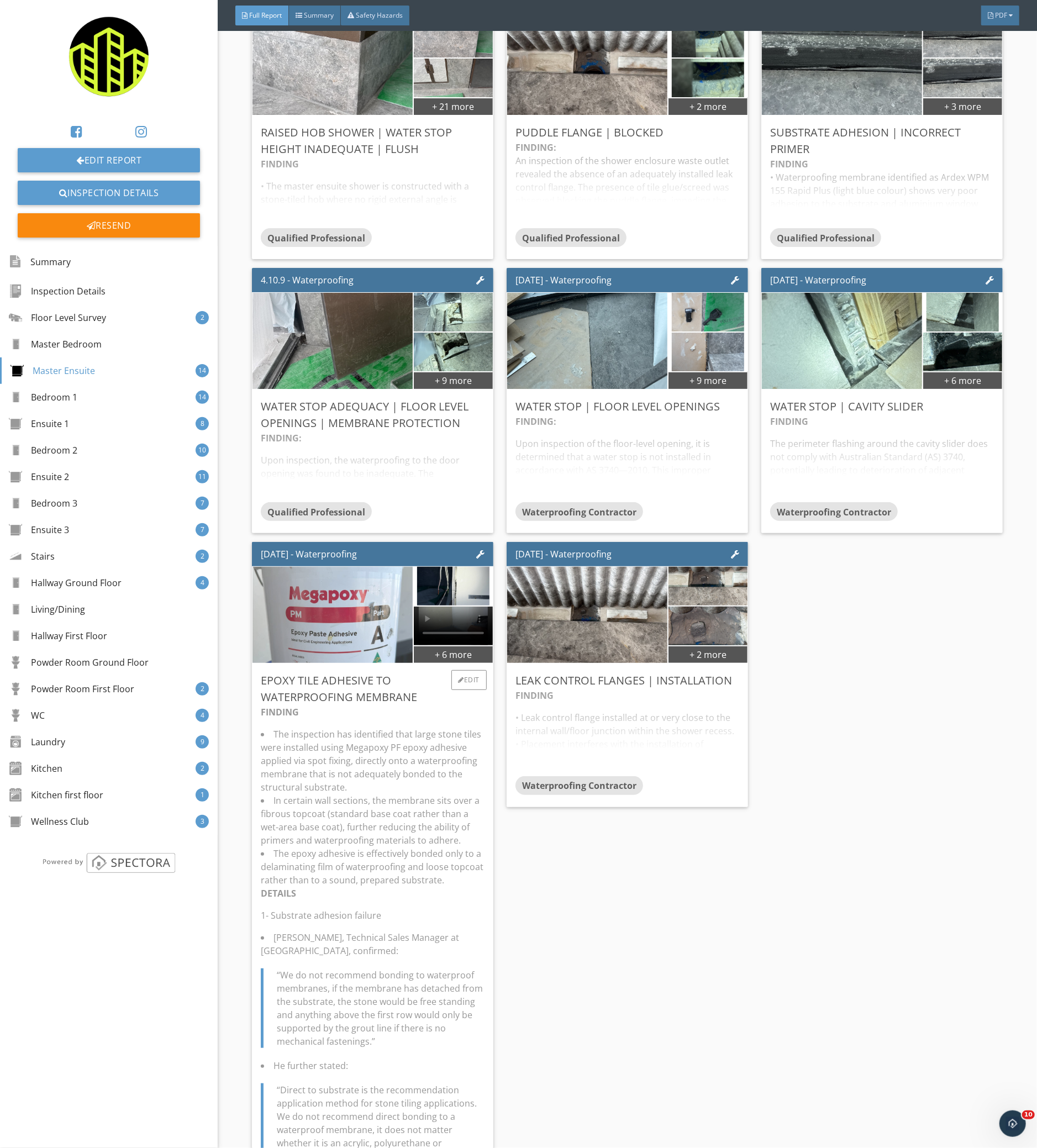
click at [356, 600] on img at bounding box center [332, 615] width 180 height 240
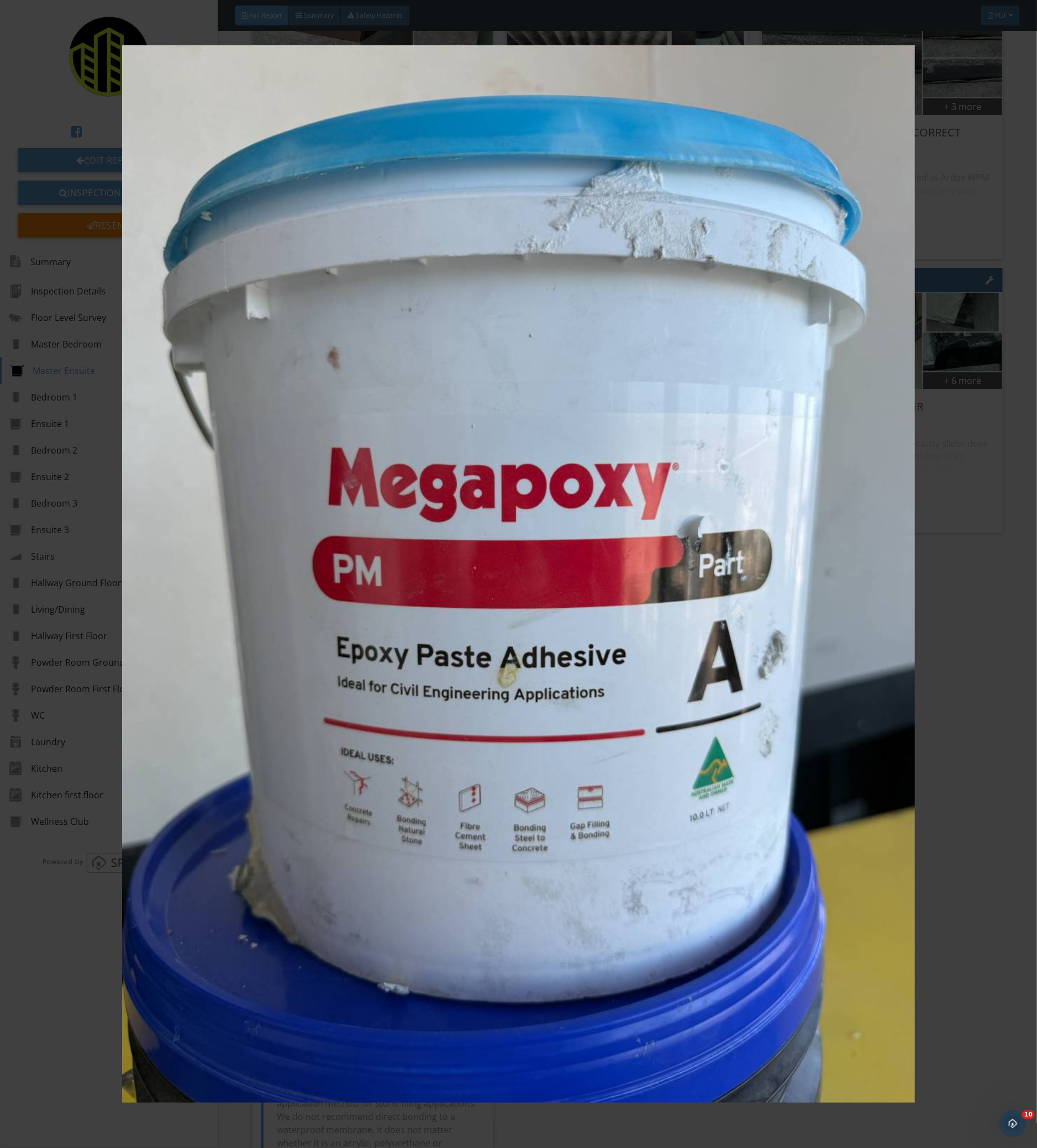
click at [389, 600] on img at bounding box center [517, 574] width 951 height 1057
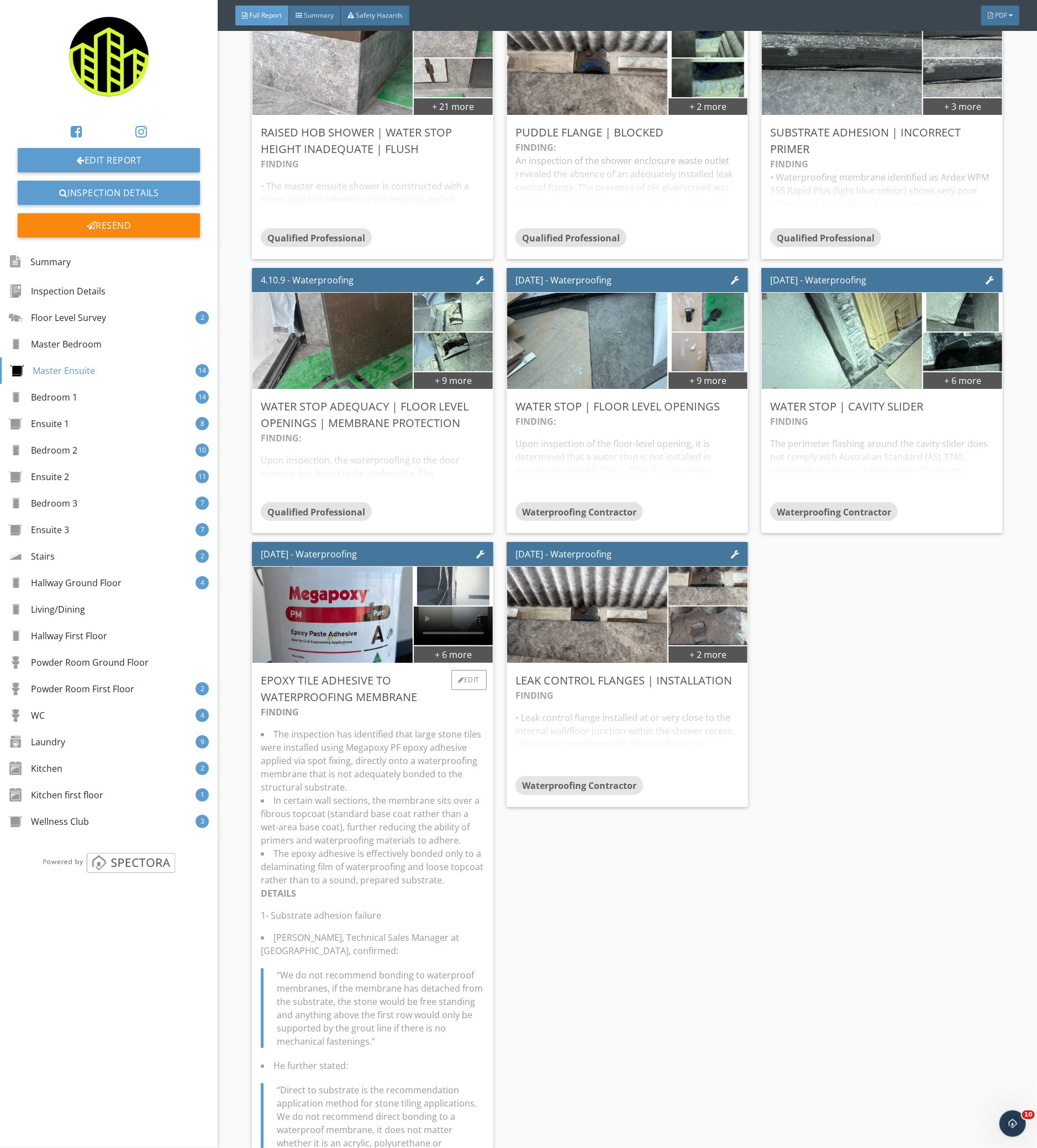
click at [437, 586] on img at bounding box center [454, 586] width 73 height 96
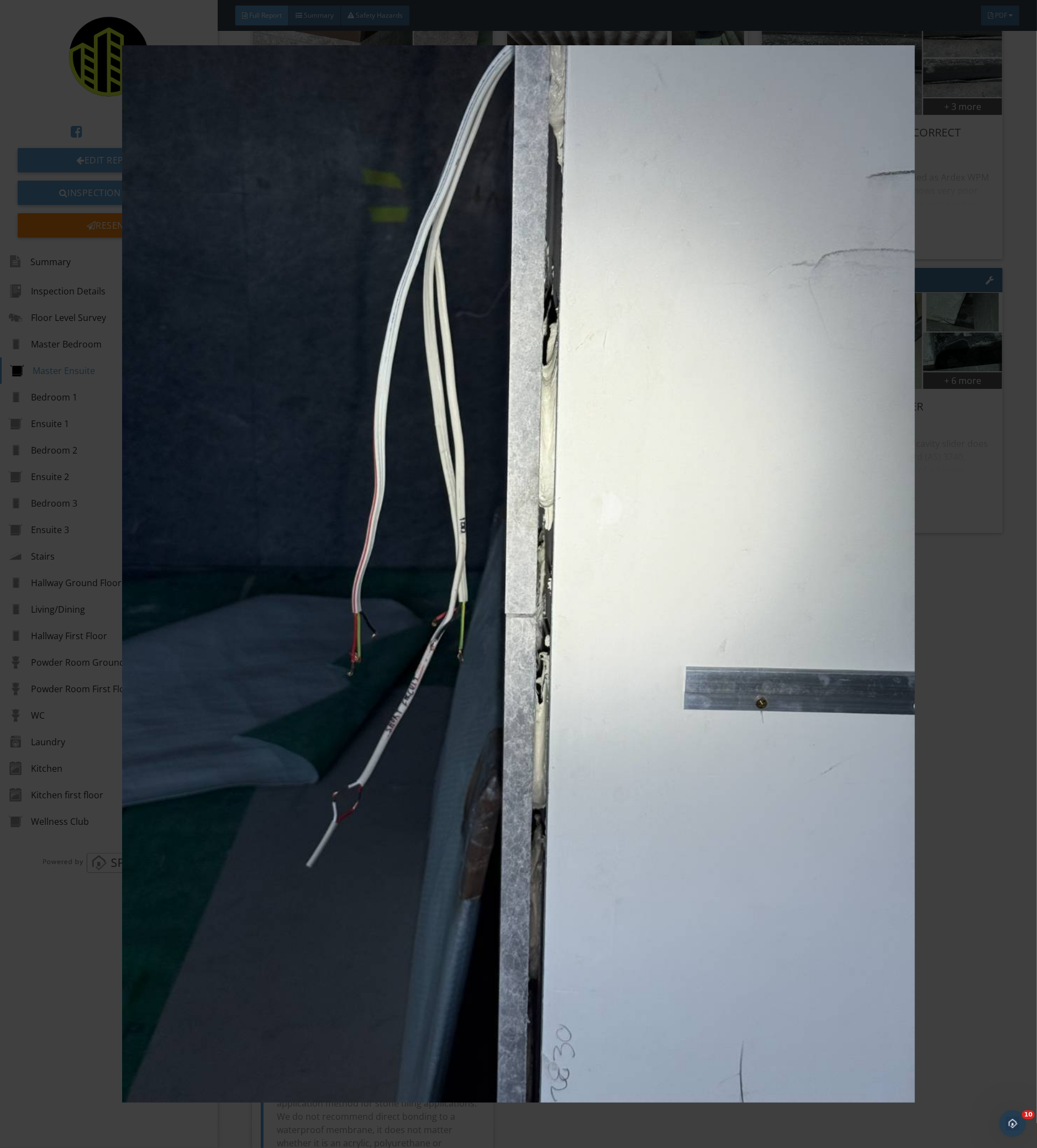
click at [437, 586] on img at bounding box center [517, 574] width 951 height 1057
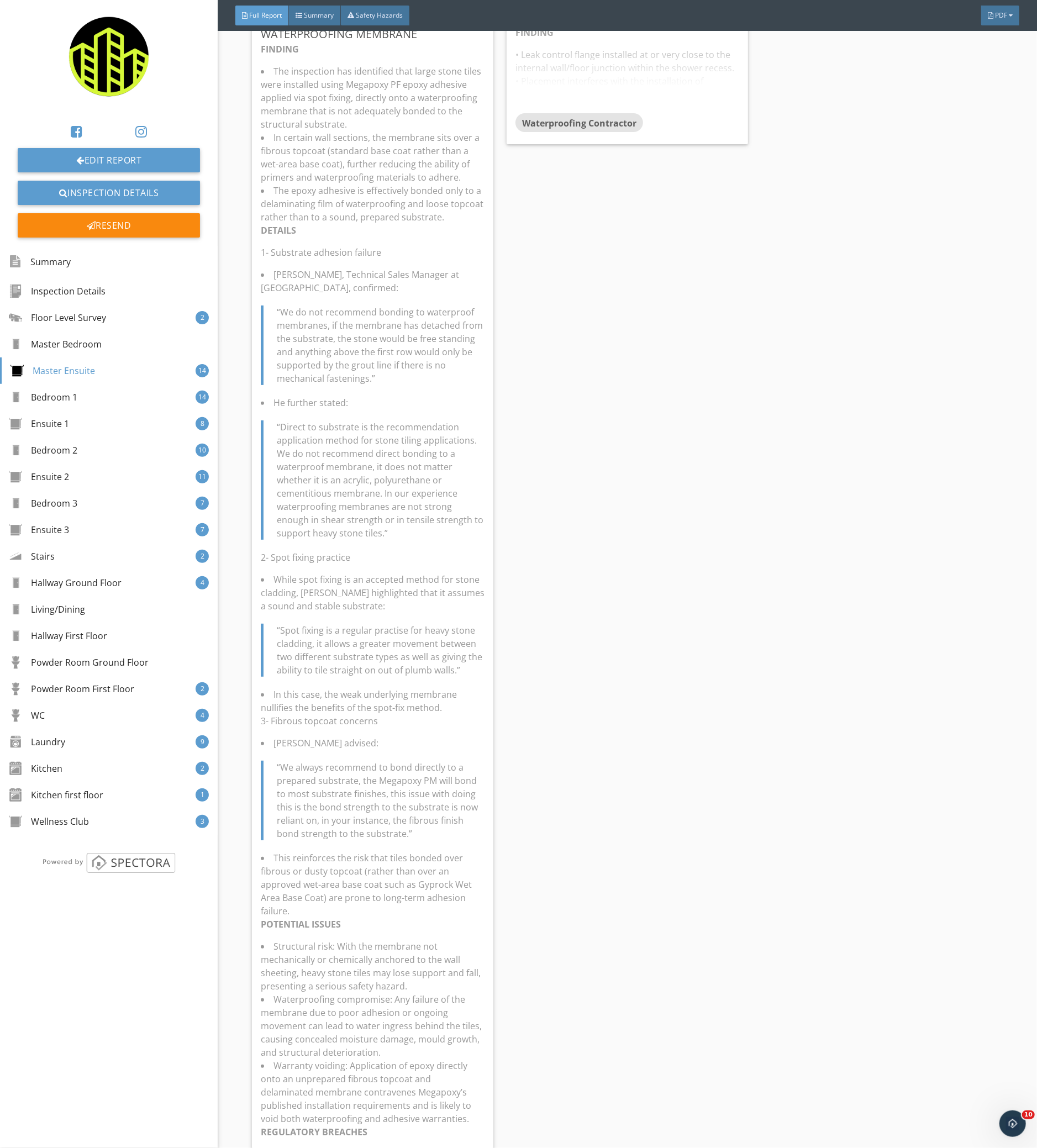
scroll to position [2539, 0]
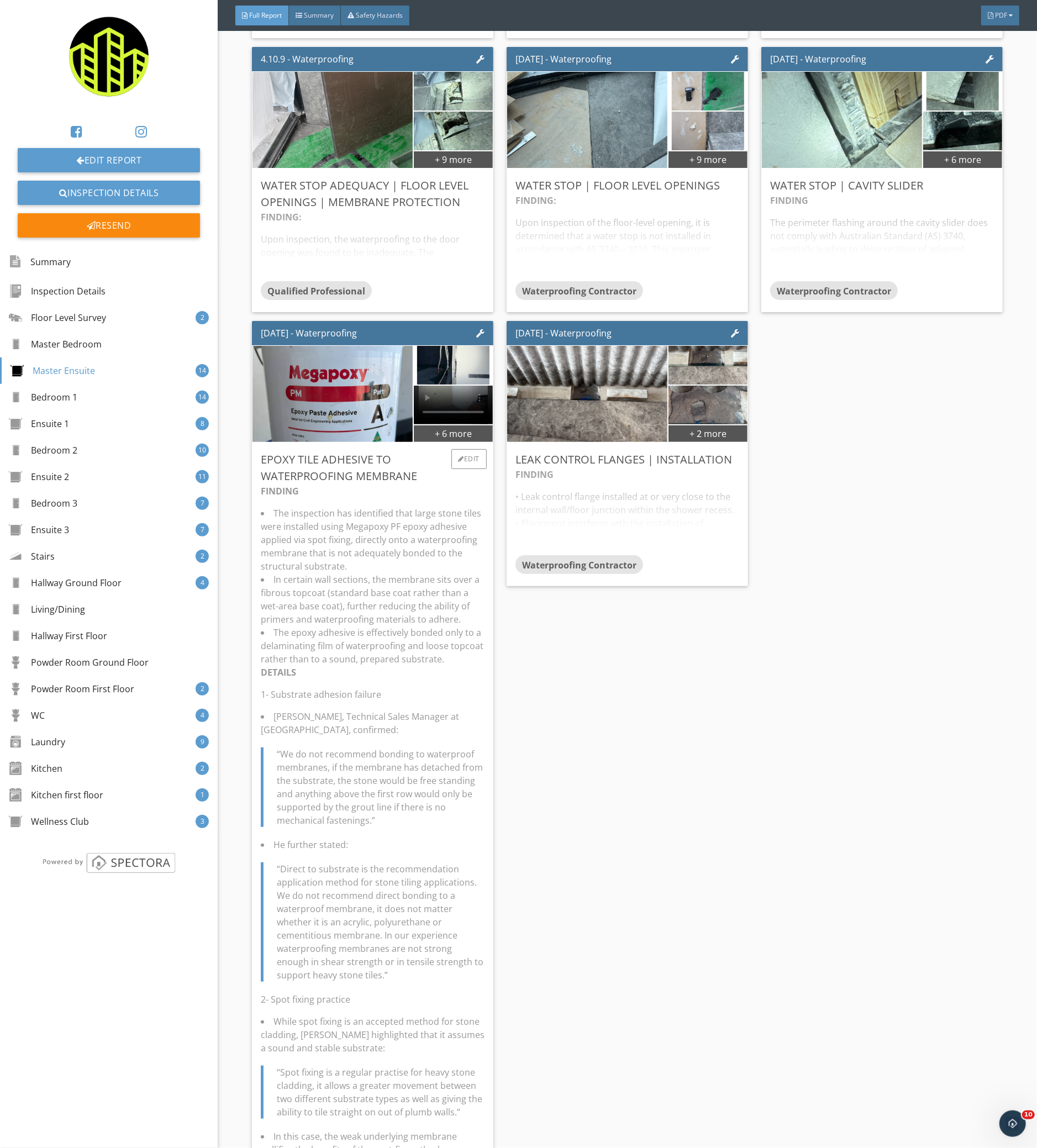
click at [443, 528] on li "The inspection has identified that large stone tiles were installed using Megap…" at bounding box center [373, 539] width 224 height 66
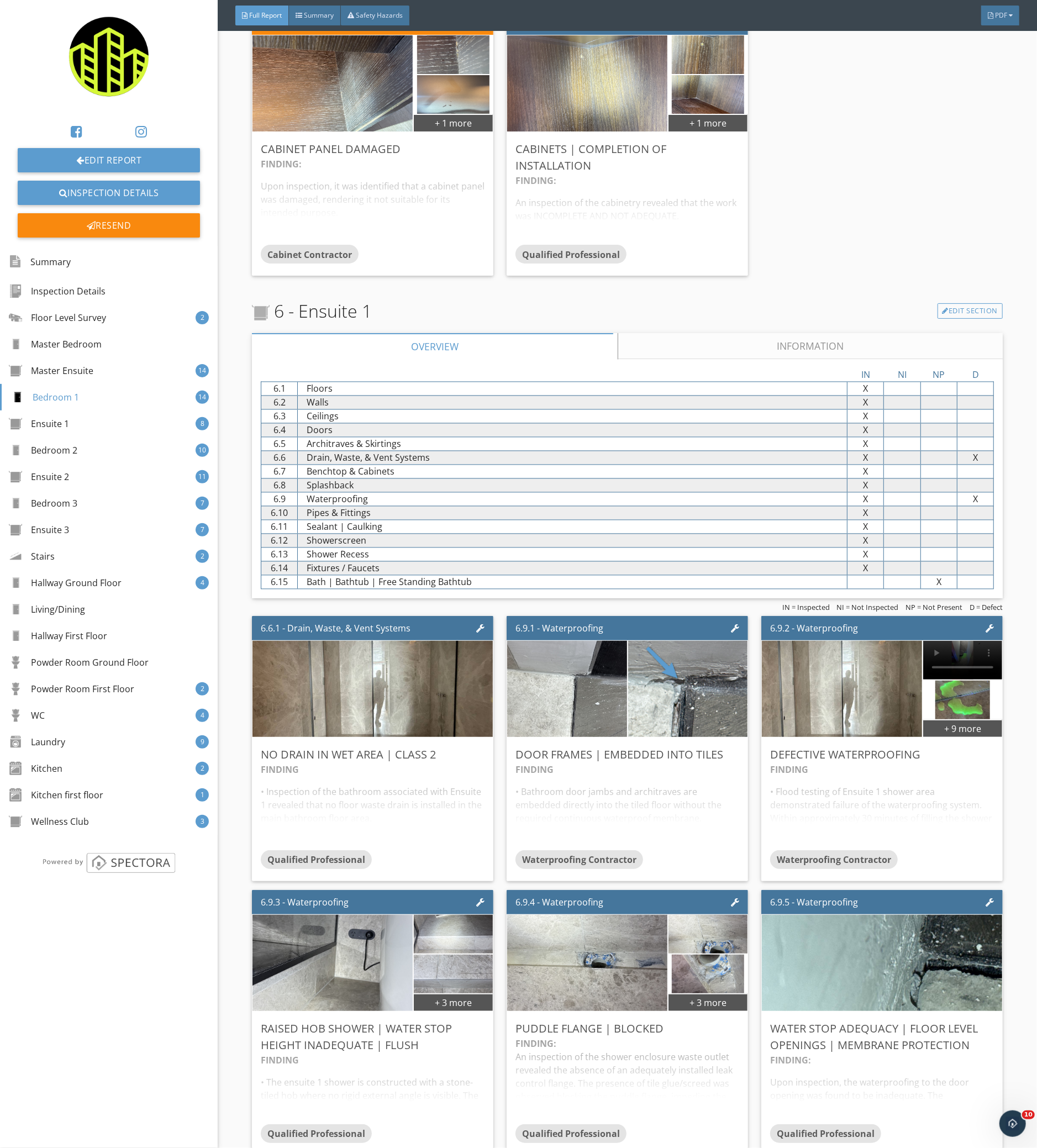
scroll to position [4822, 0]
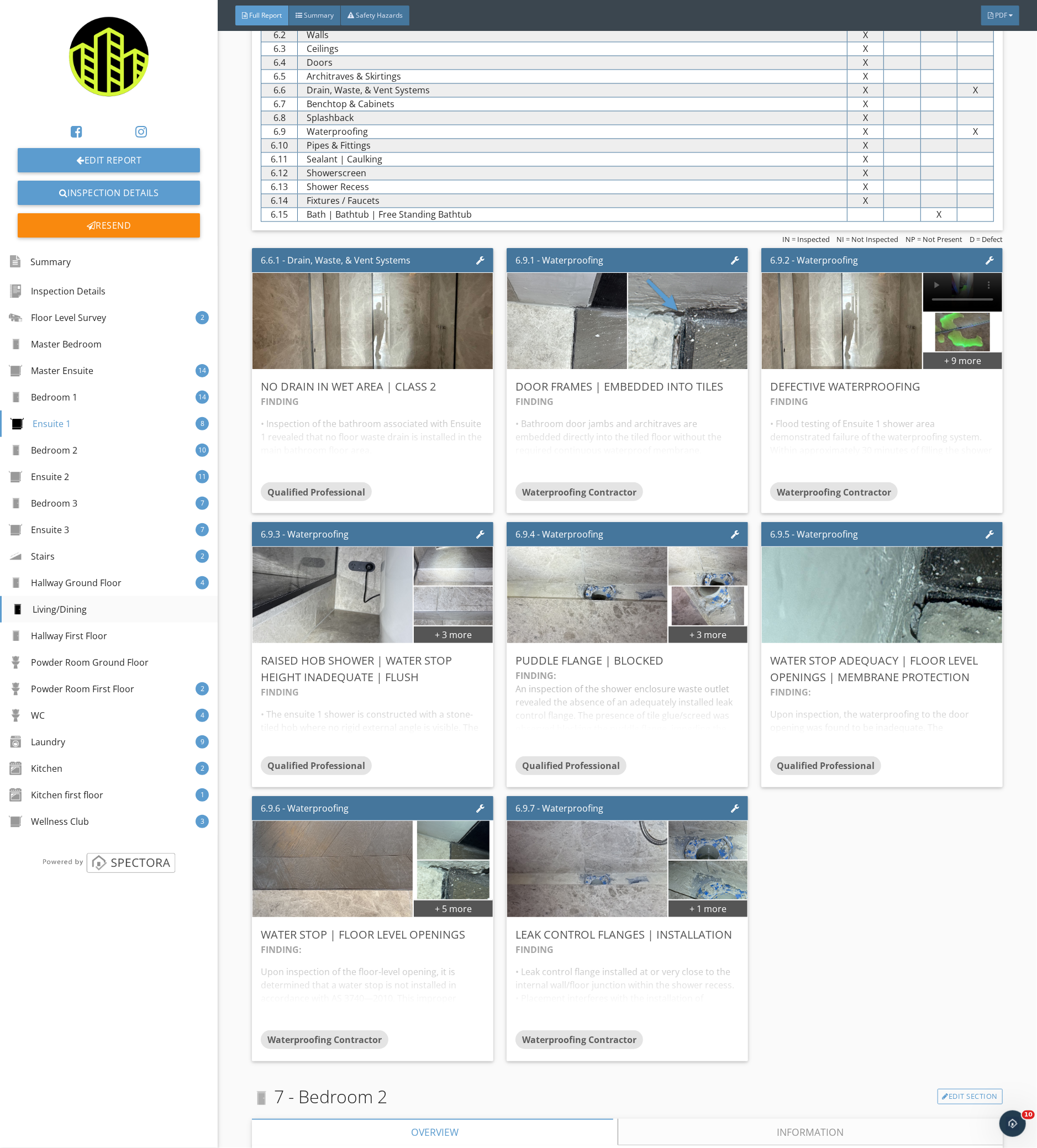
click at [122, 614] on div "Living/Dining" at bounding box center [109, 609] width 218 height 27
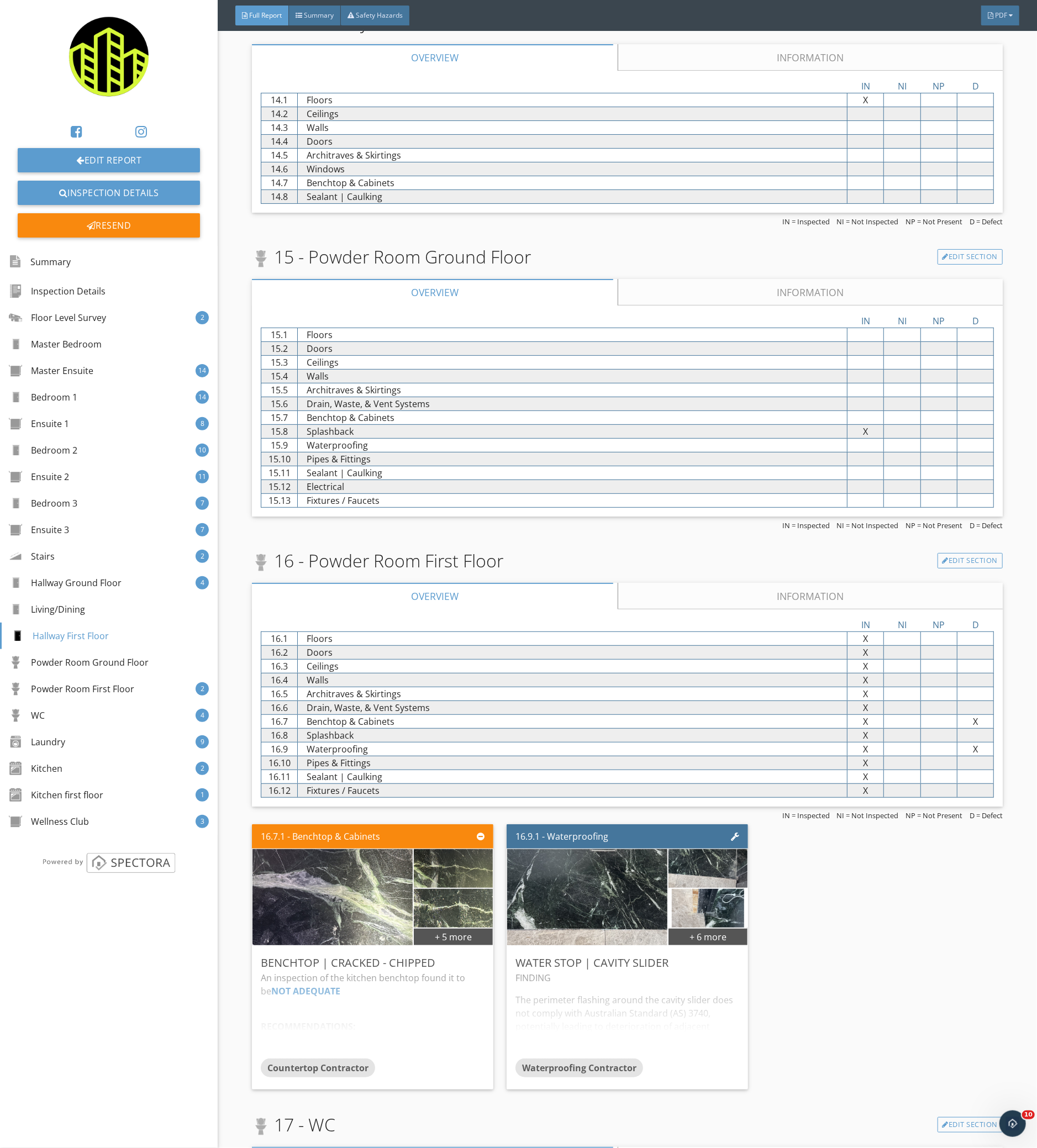
scroll to position [12559, 0]
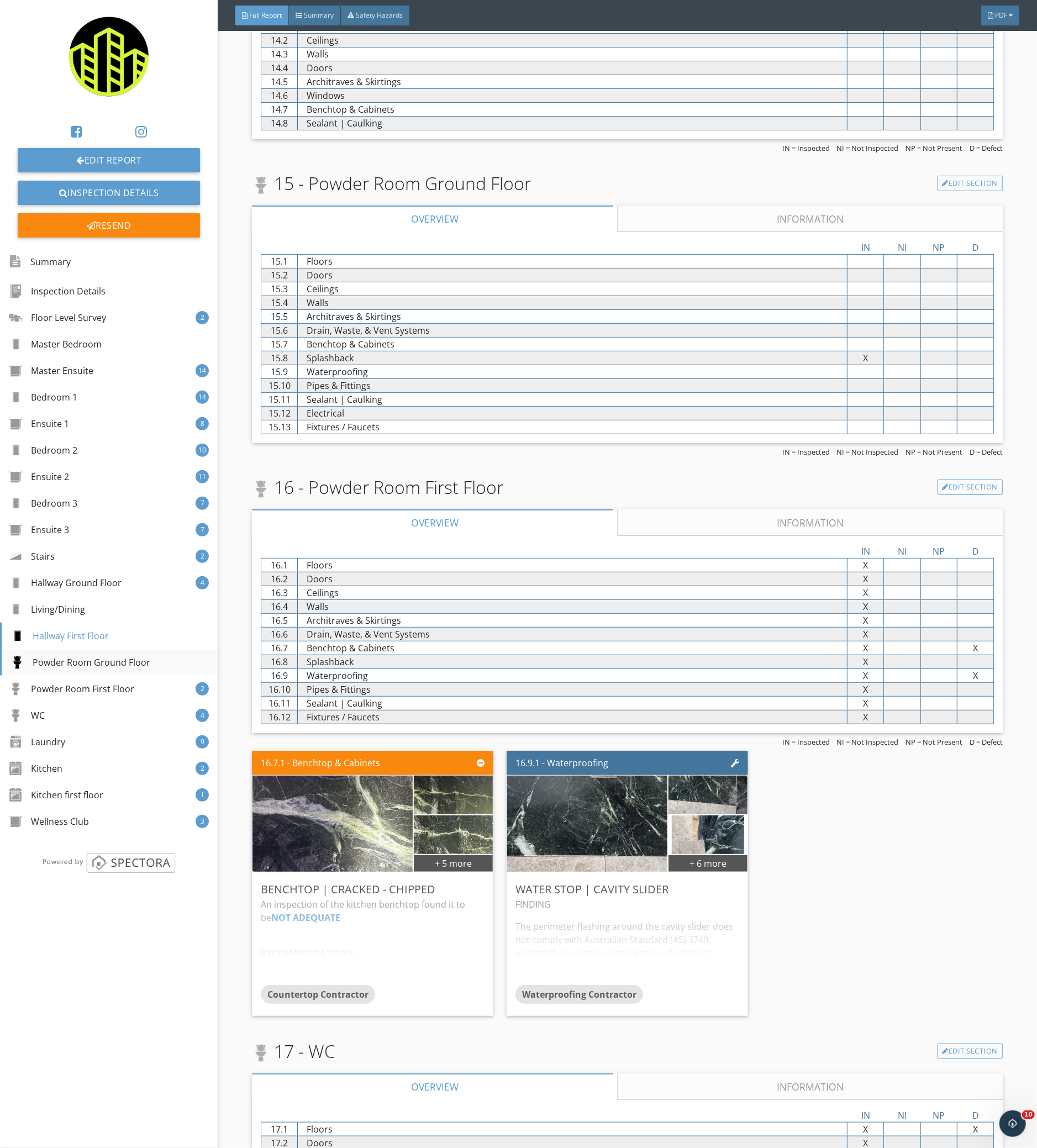
click at [137, 663] on div "Powder Room Ground Floor" at bounding box center [80, 663] width 140 height 13
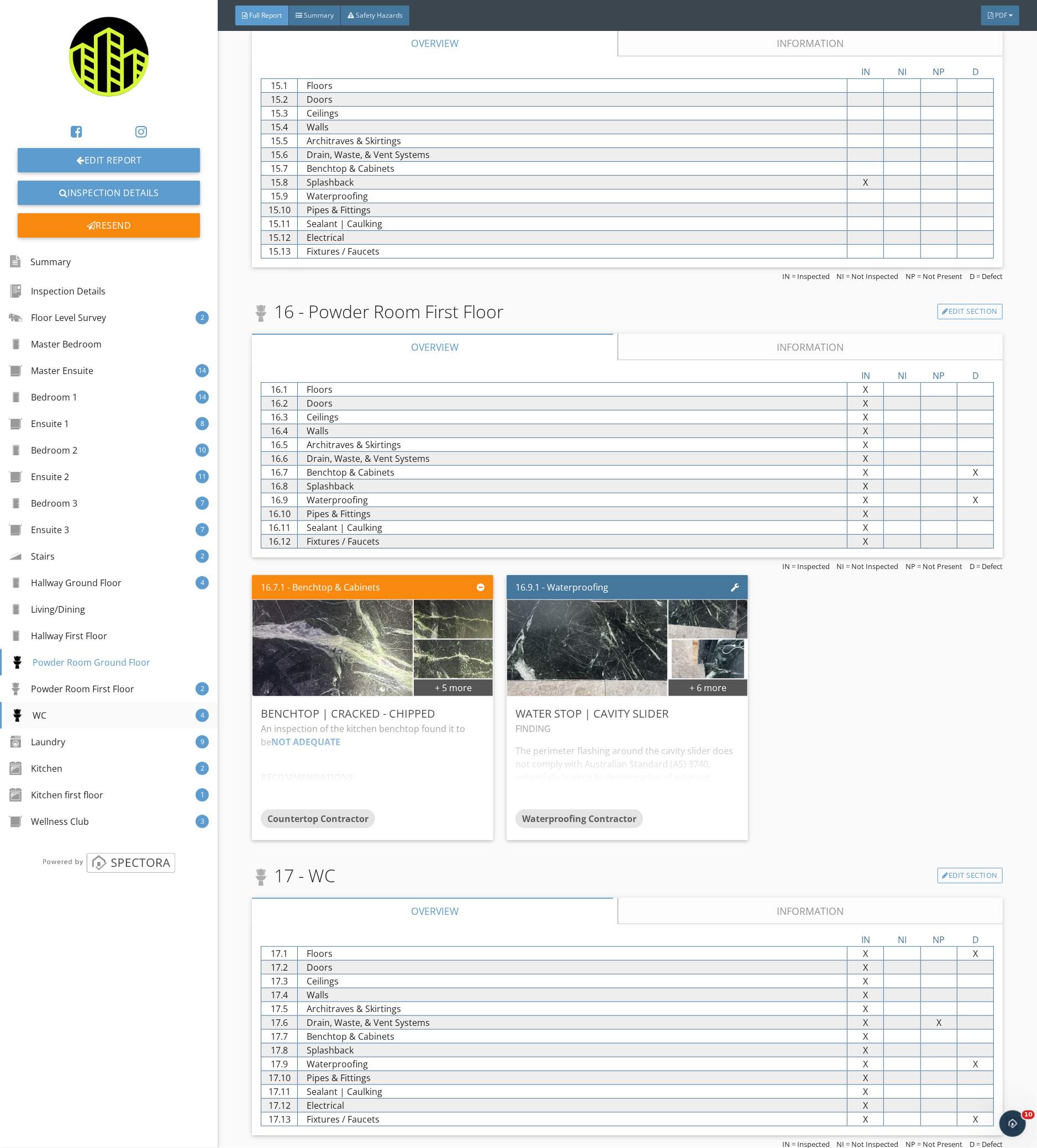
click at [122, 715] on div "WC 4" at bounding box center [109, 715] width 218 height 27
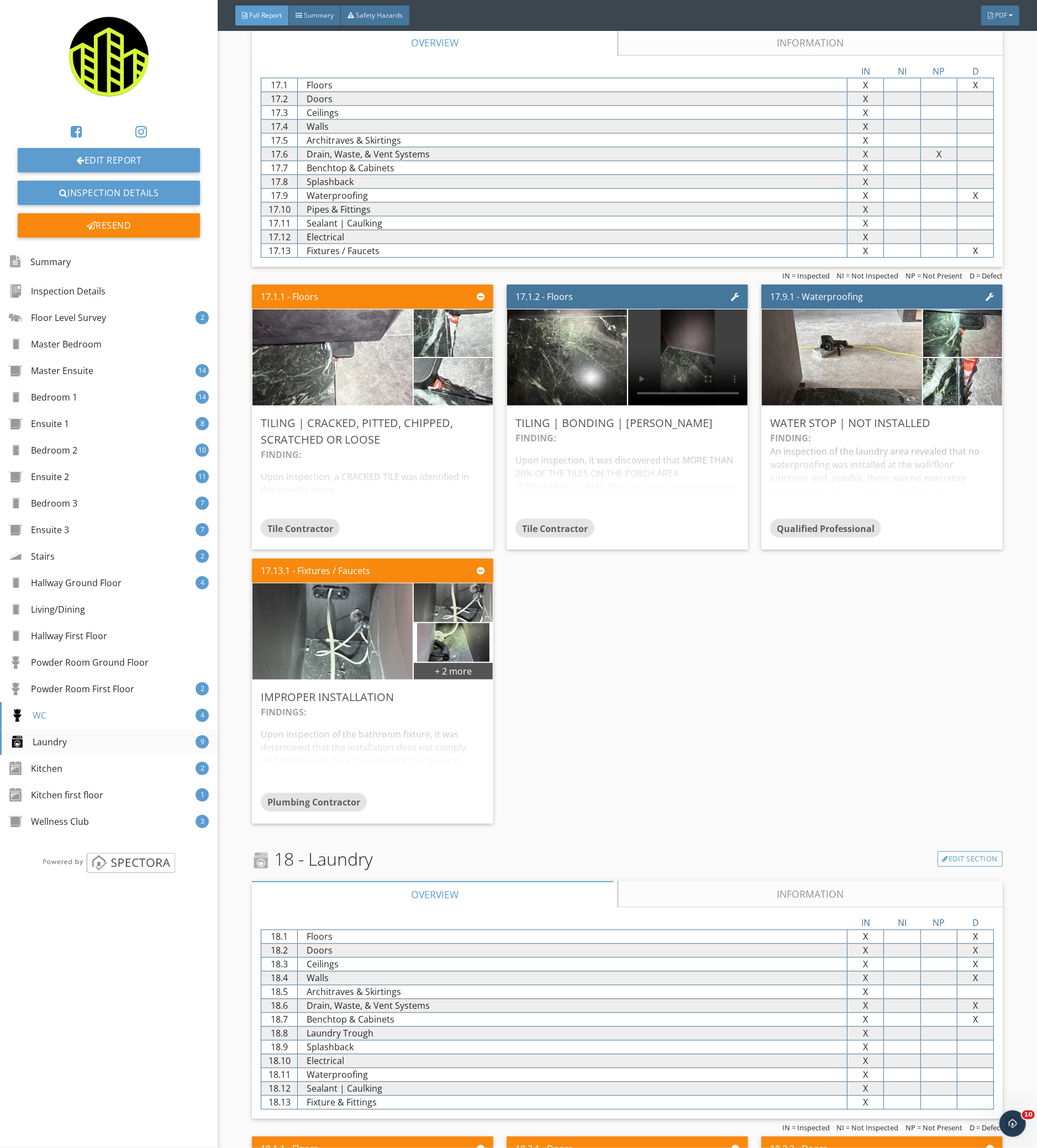
click at [154, 745] on div "Laundry 9" at bounding box center [109, 742] width 218 height 27
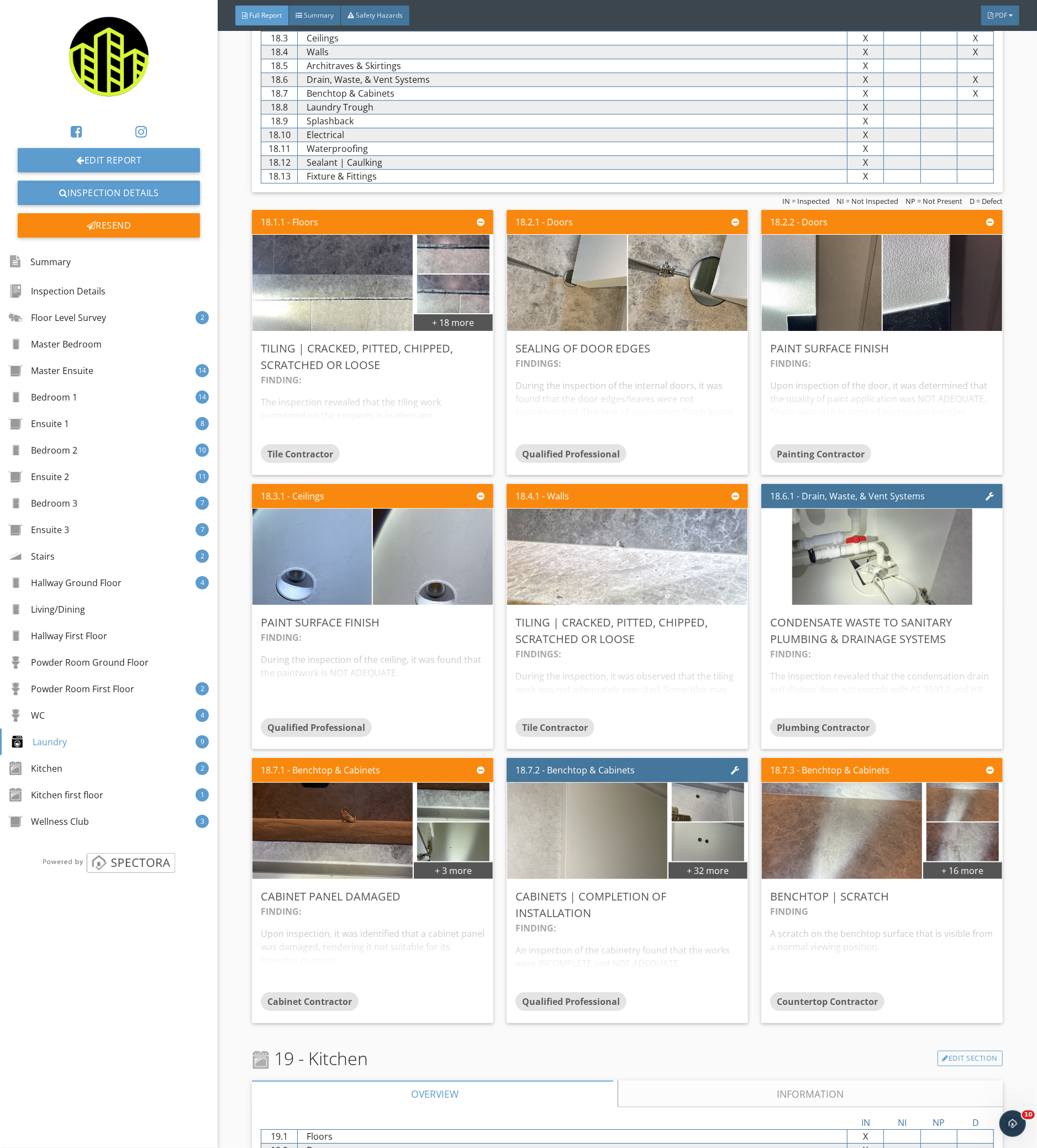
scroll to position [14603, 0]
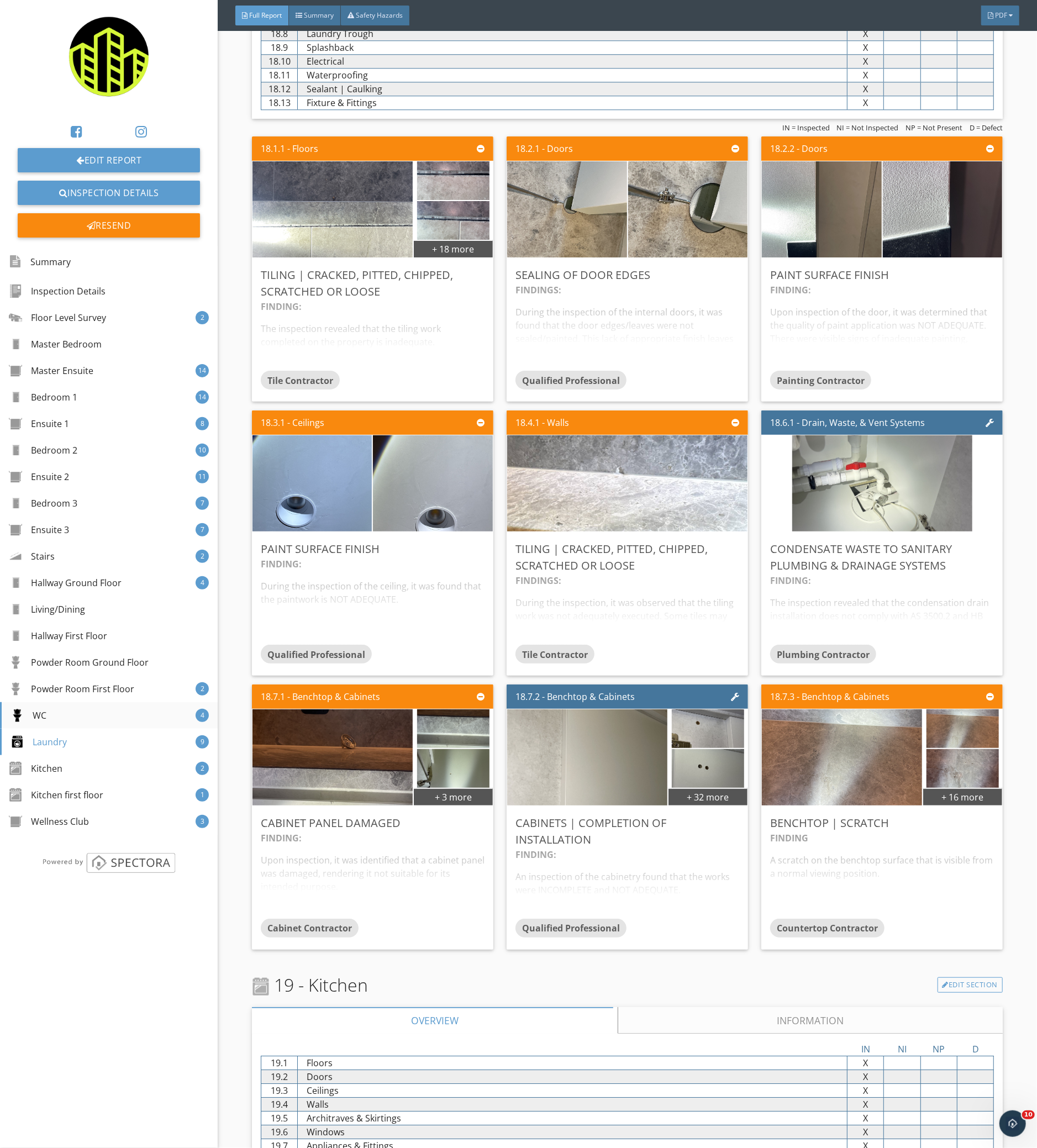
click at [144, 713] on div "WC 4" at bounding box center [109, 715] width 218 height 27
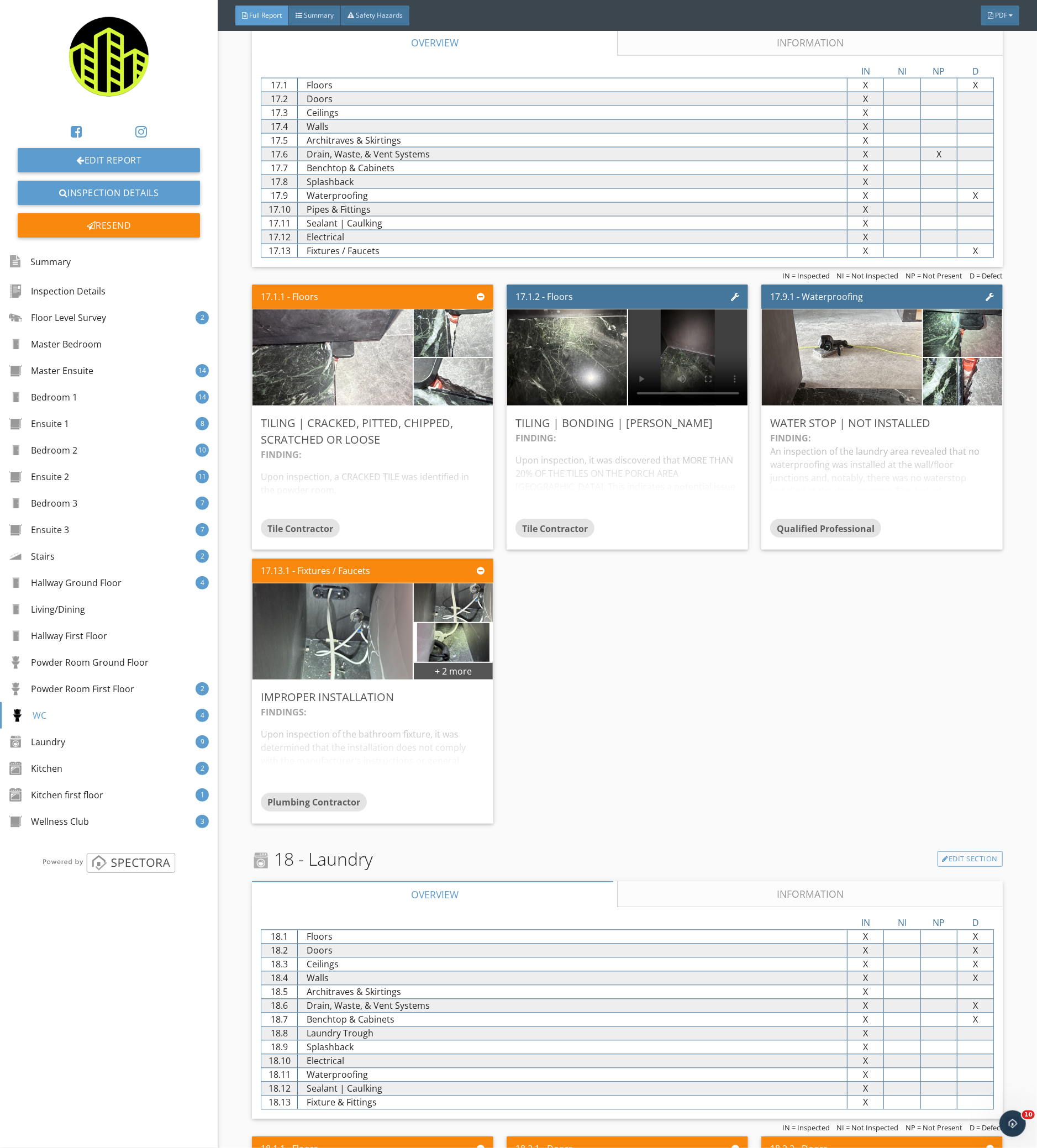
scroll to position [13530, 0]
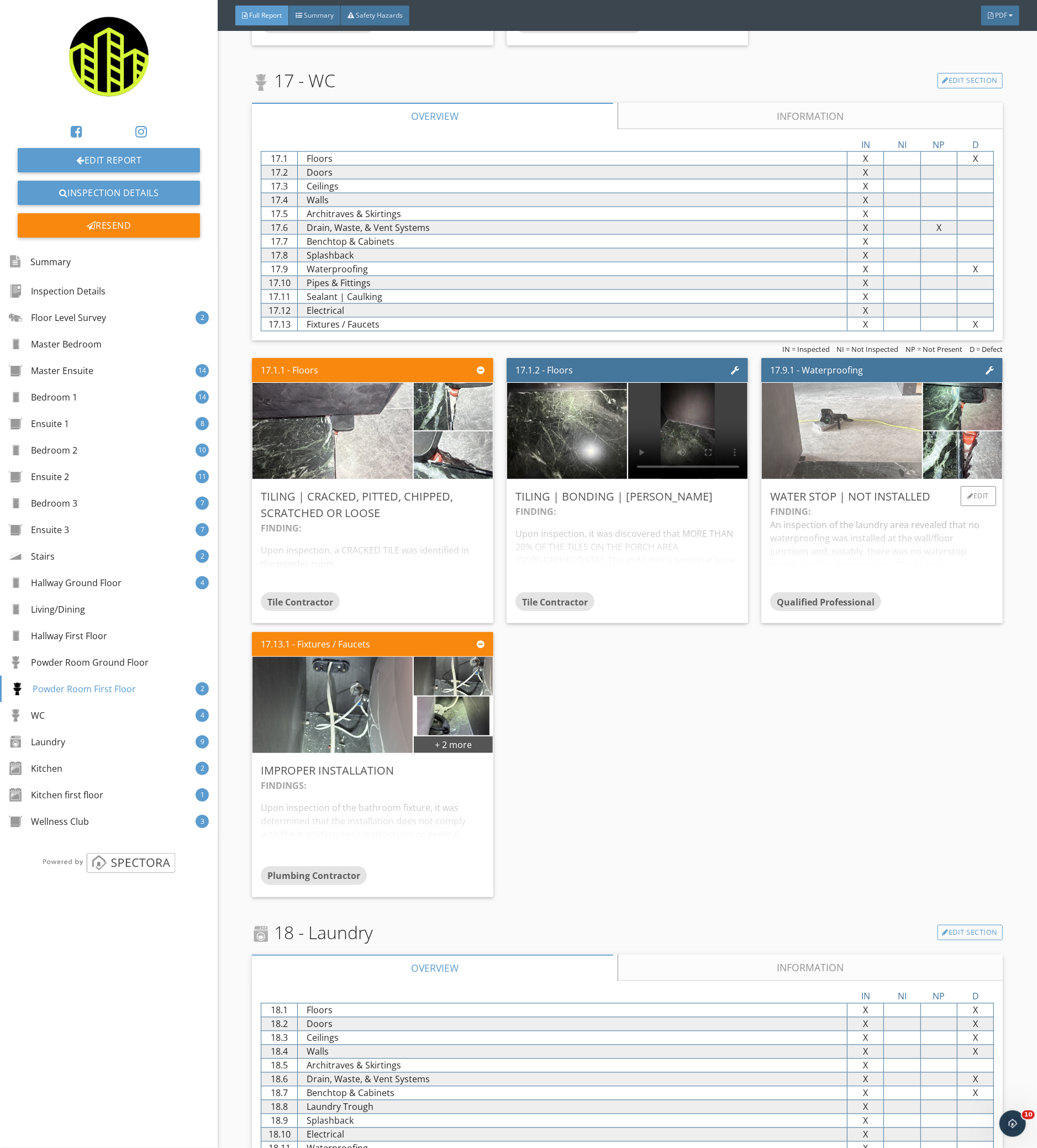
click at [841, 454] on img at bounding box center [842, 431] width 320 height 240
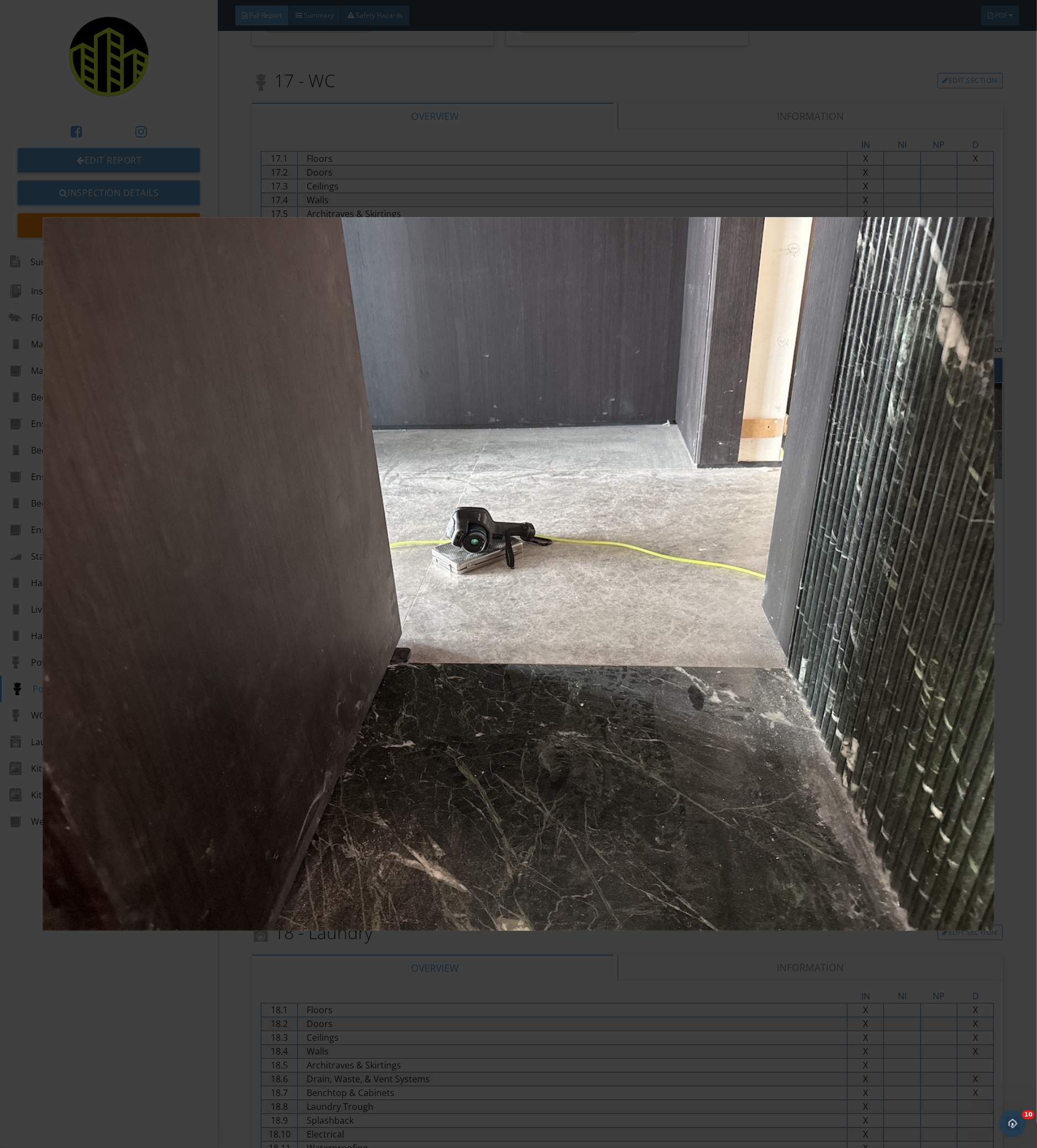
click at [766, 511] on img at bounding box center [517, 574] width 951 height 1057
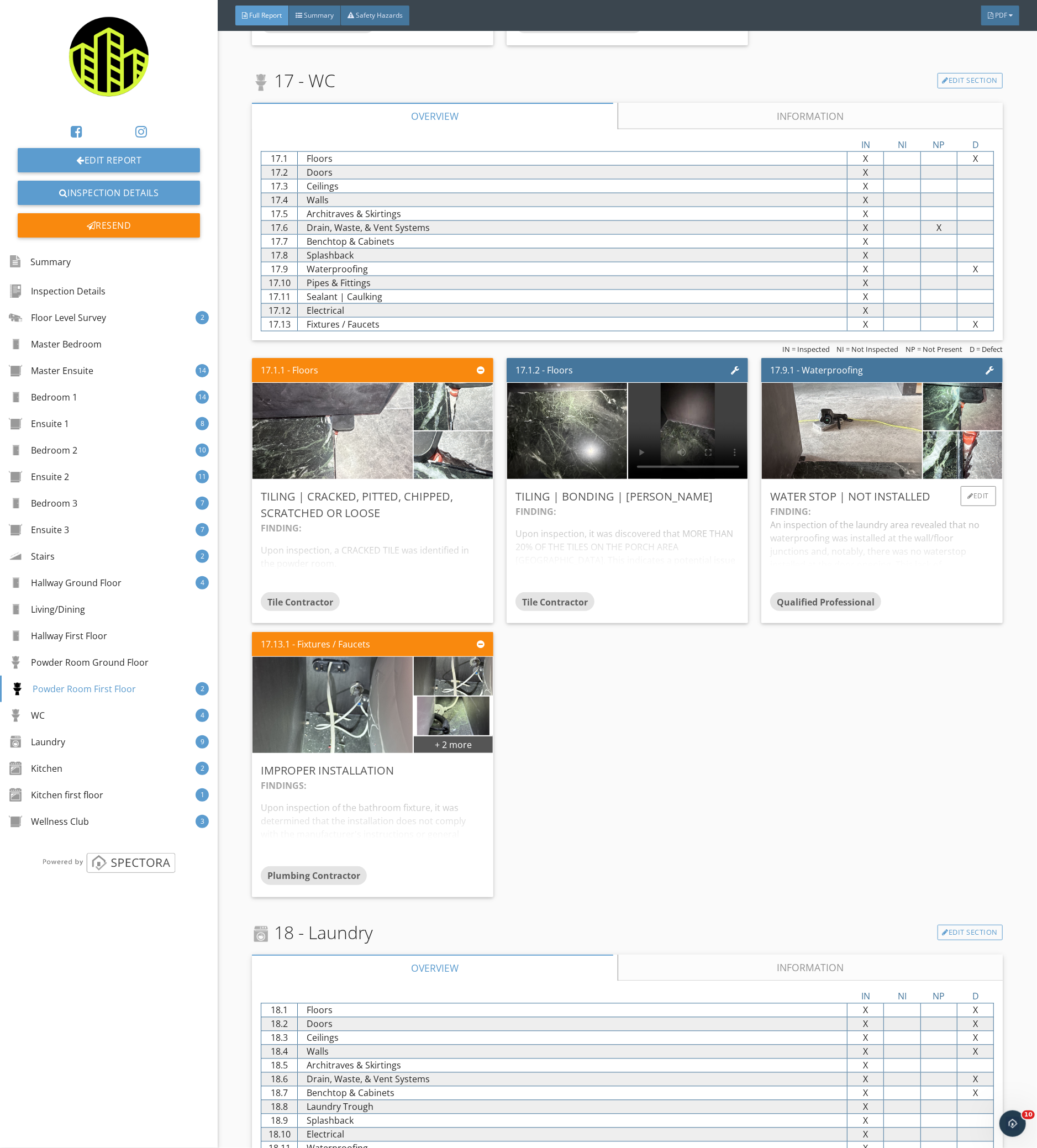
click at [917, 554] on div "FINDING: An inspection of the laundry area revealed that no waterproofing was i…" at bounding box center [882, 548] width 224 height 87
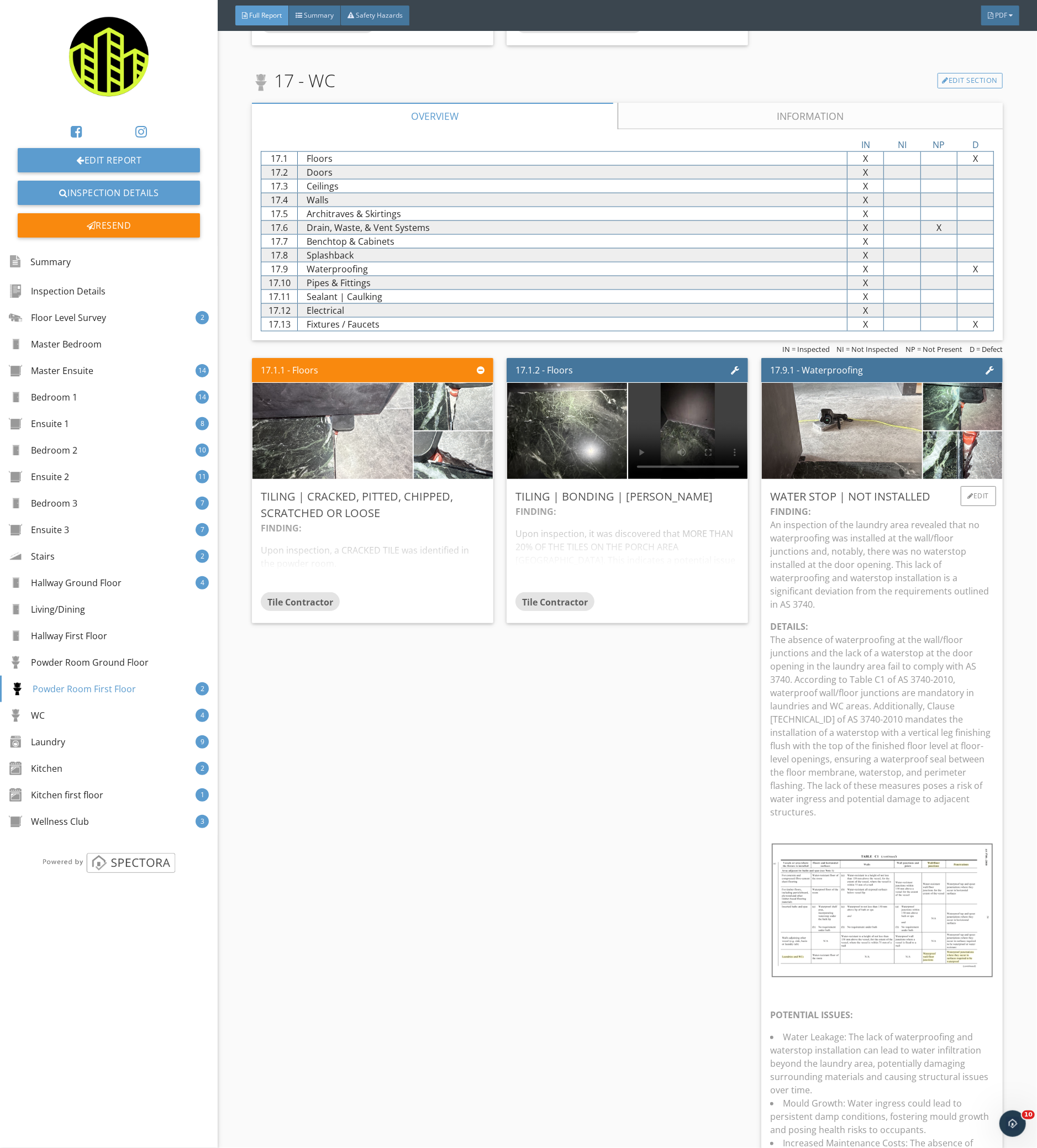
click at [770, 593] on p "FINDING: An inspection of the laundry area revealed that no waterproofing was i…" at bounding box center [882, 557] width 224 height 106
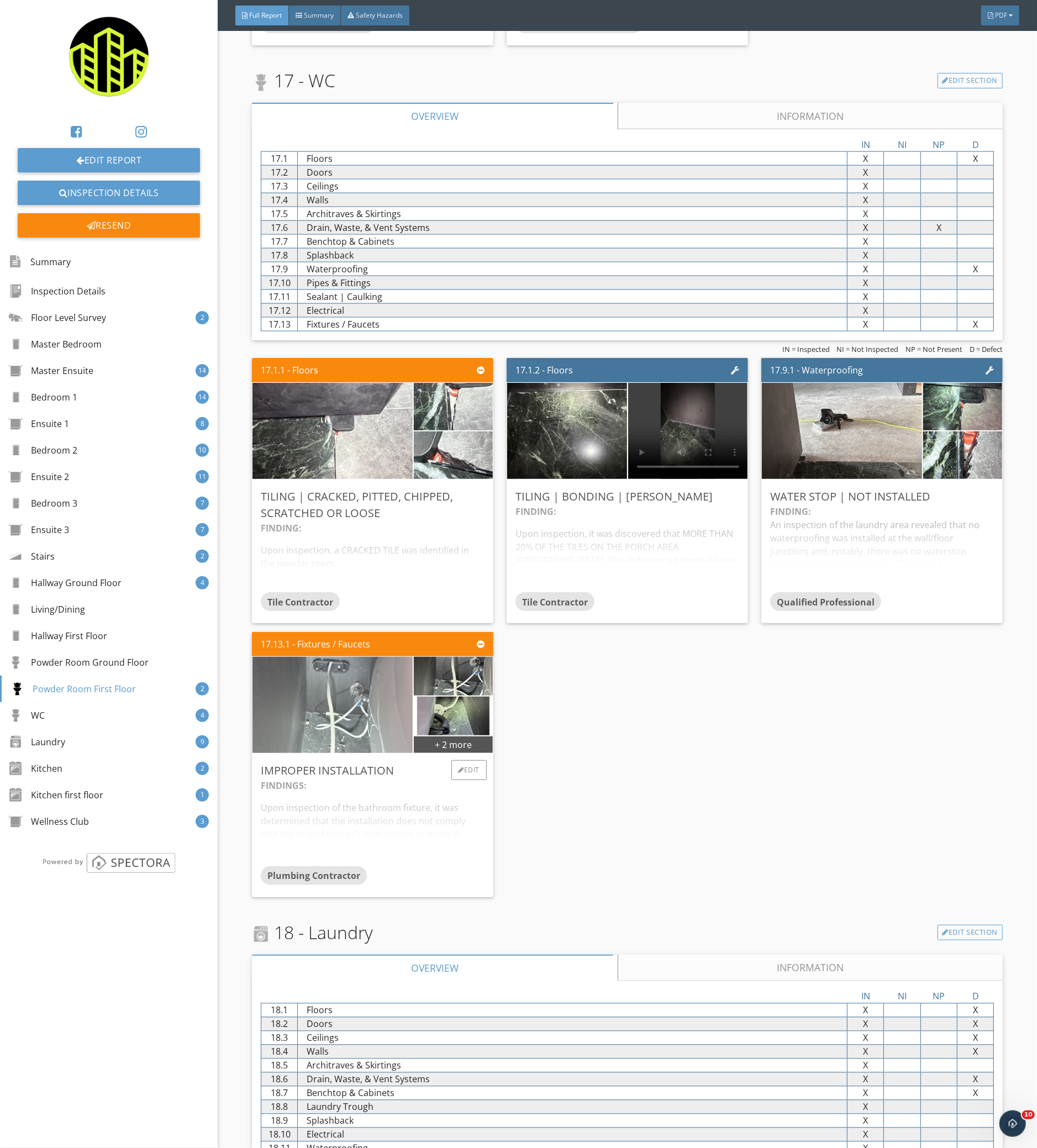
click at [338, 720] on img at bounding box center [332, 705] width 320 height 240
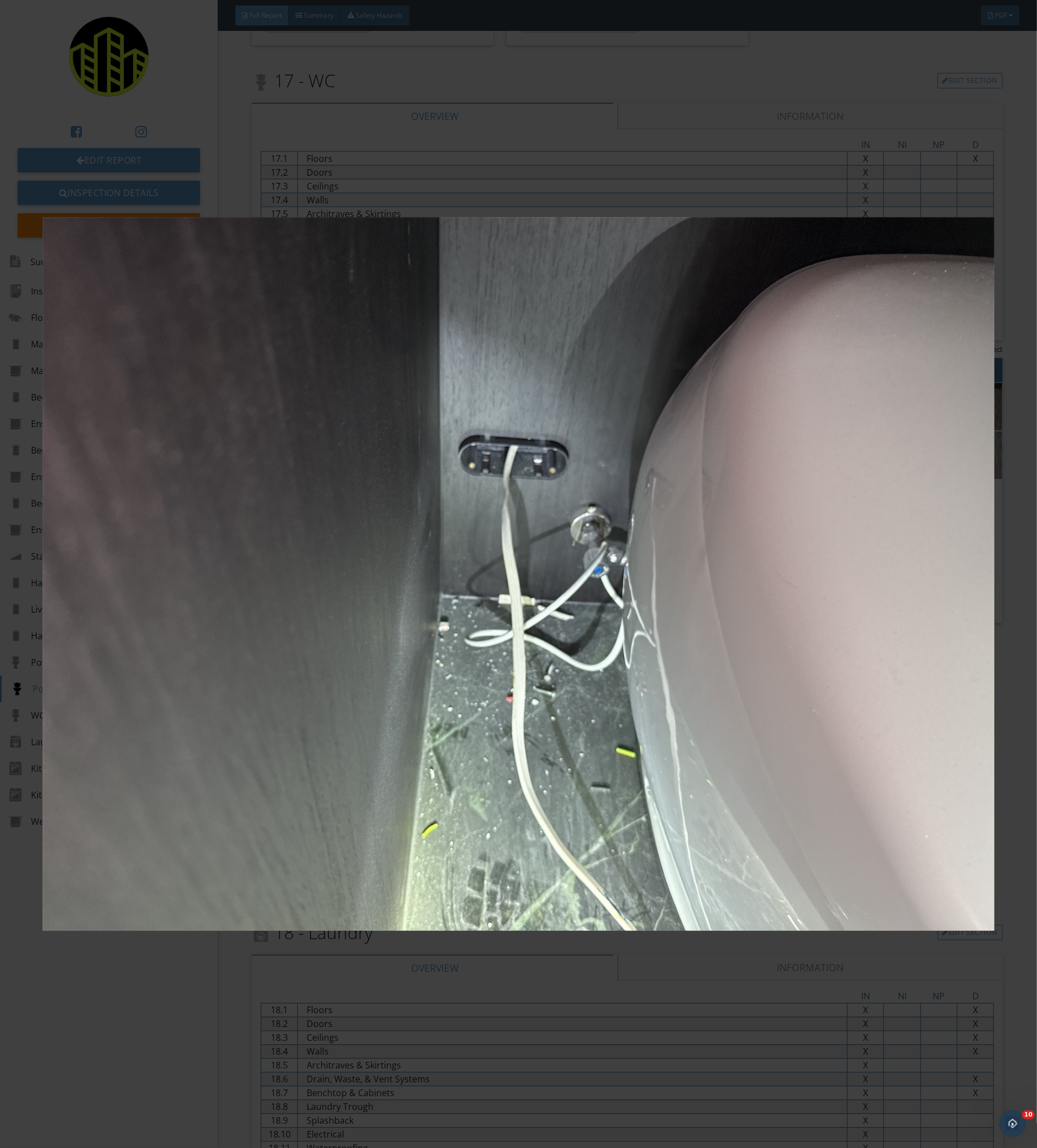
click at [669, 666] on img at bounding box center [517, 574] width 951 height 1057
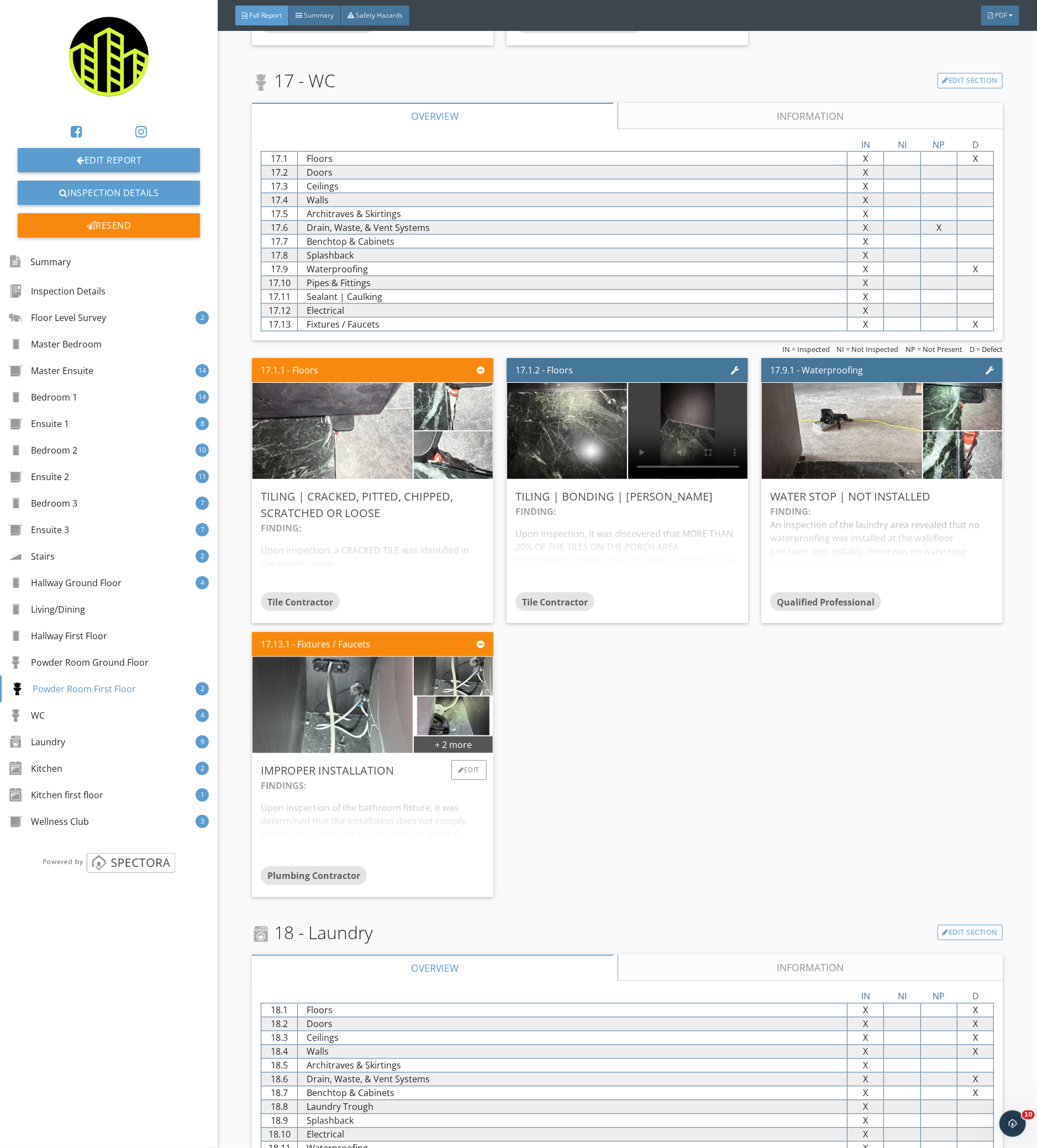
click at [455, 825] on div "FINDINGS: Upon inspection of the bathroom fixture, it was determined that the i…" at bounding box center [373, 823] width 224 height 87
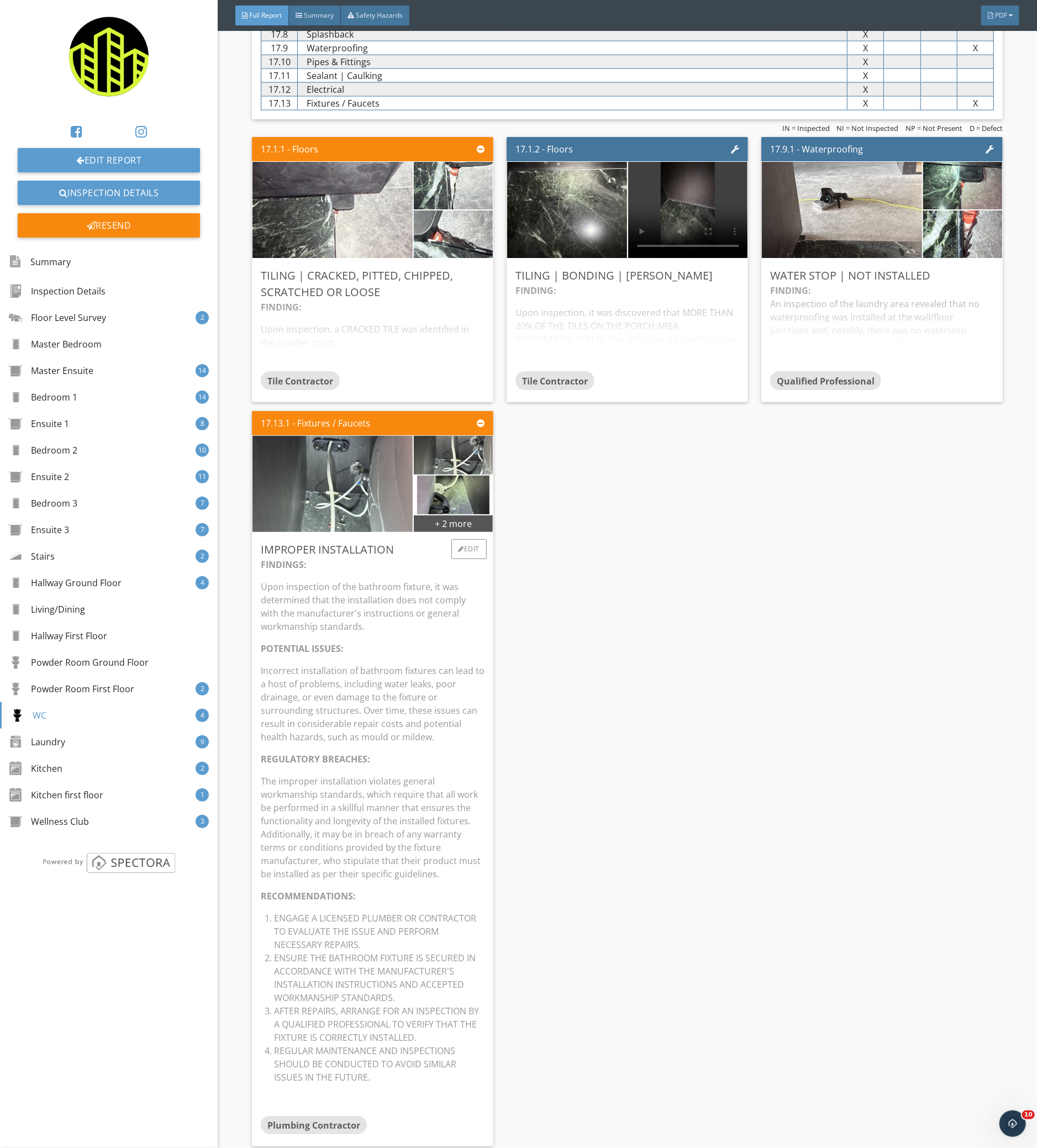
scroll to position [13824, 0]
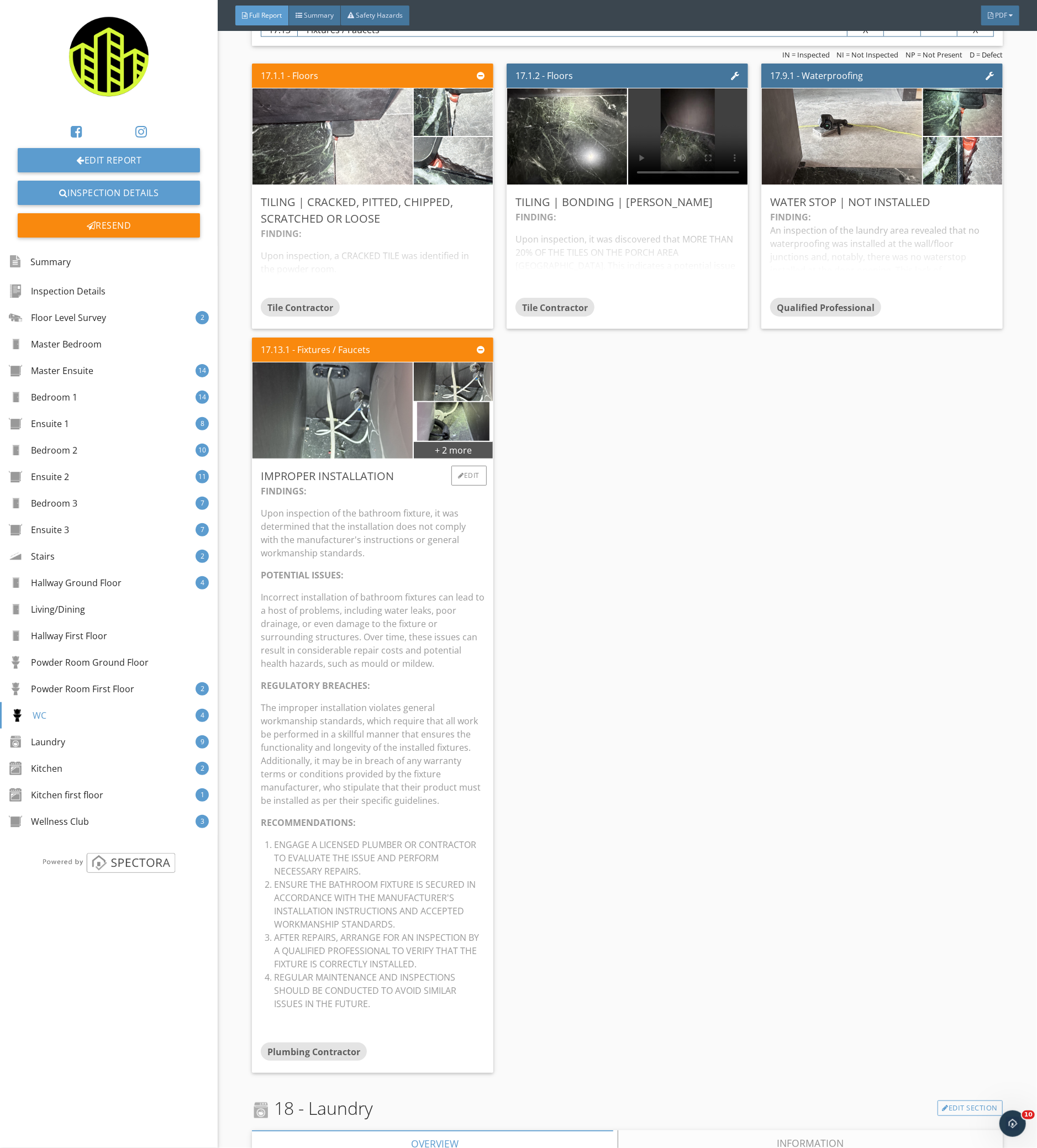
click at [416, 661] on p "Incorrect installation of bathroom fixtures can lead to a host of problems, inc…" at bounding box center [373, 630] width 224 height 79
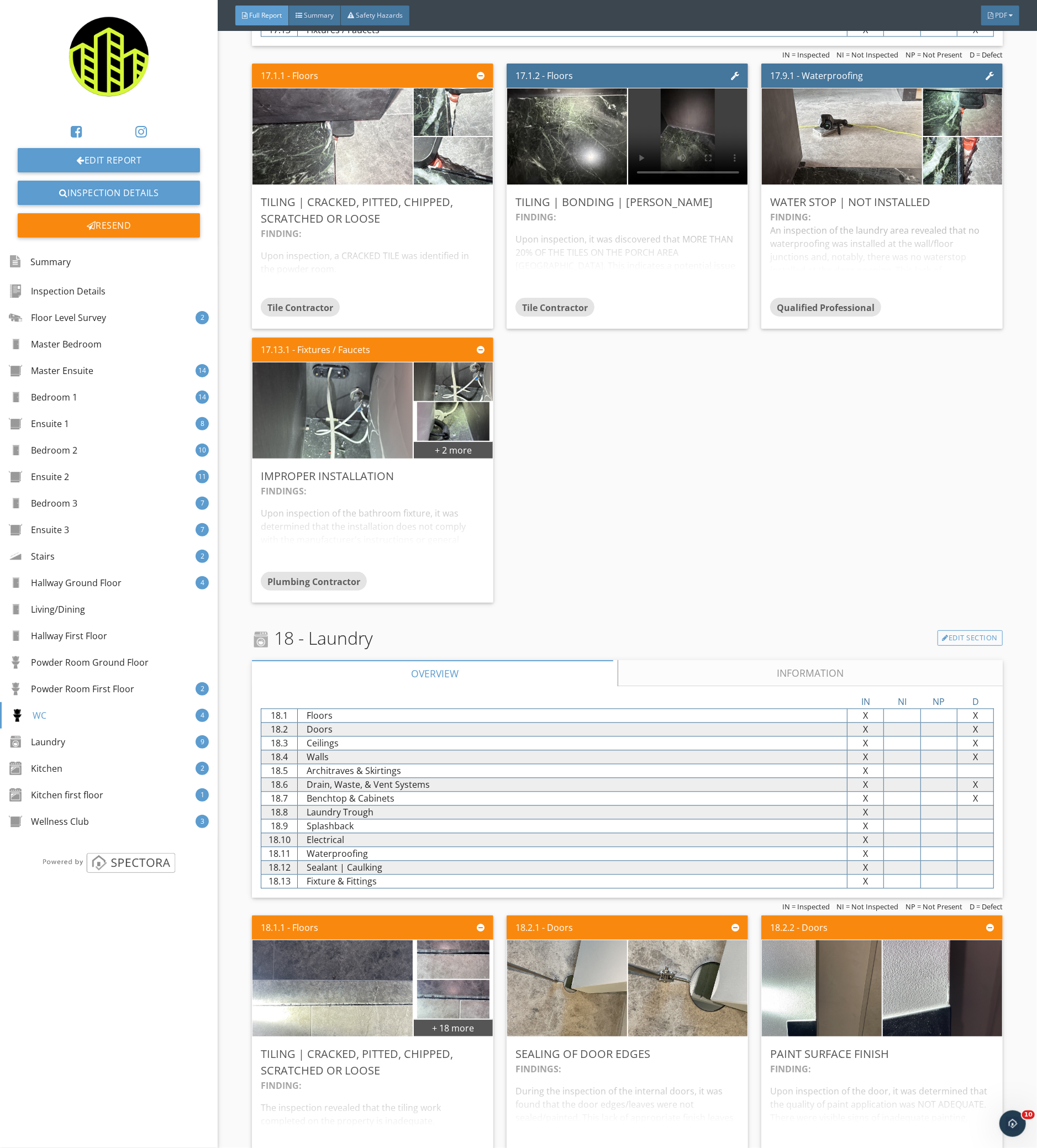
scroll to position [13677, 0]
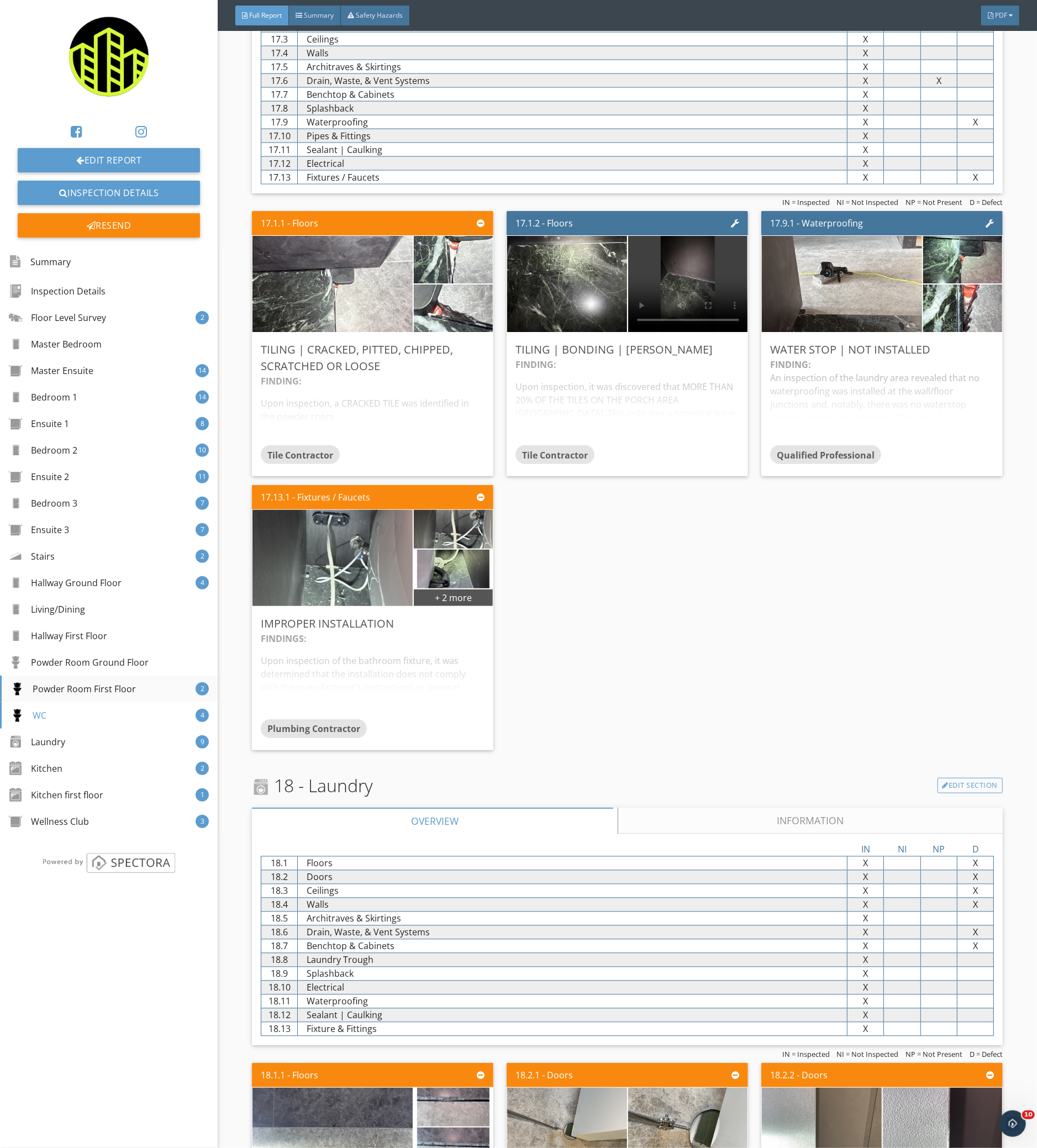
click at [164, 682] on div "Powder Room First Floor 2" at bounding box center [109, 689] width 218 height 27
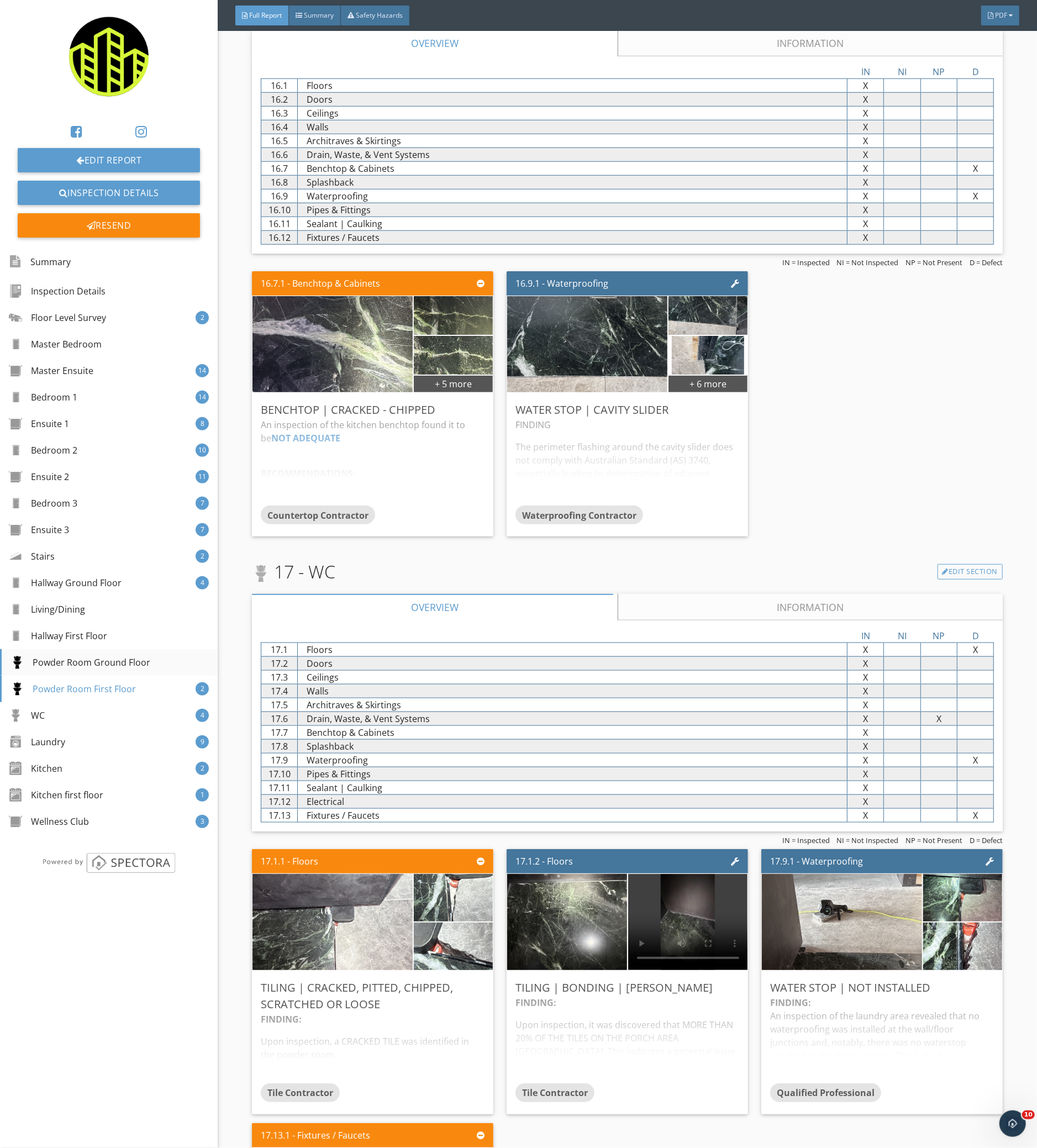
click at [166, 658] on div "Powder Room Ground Floor" at bounding box center [109, 663] width 218 height 27
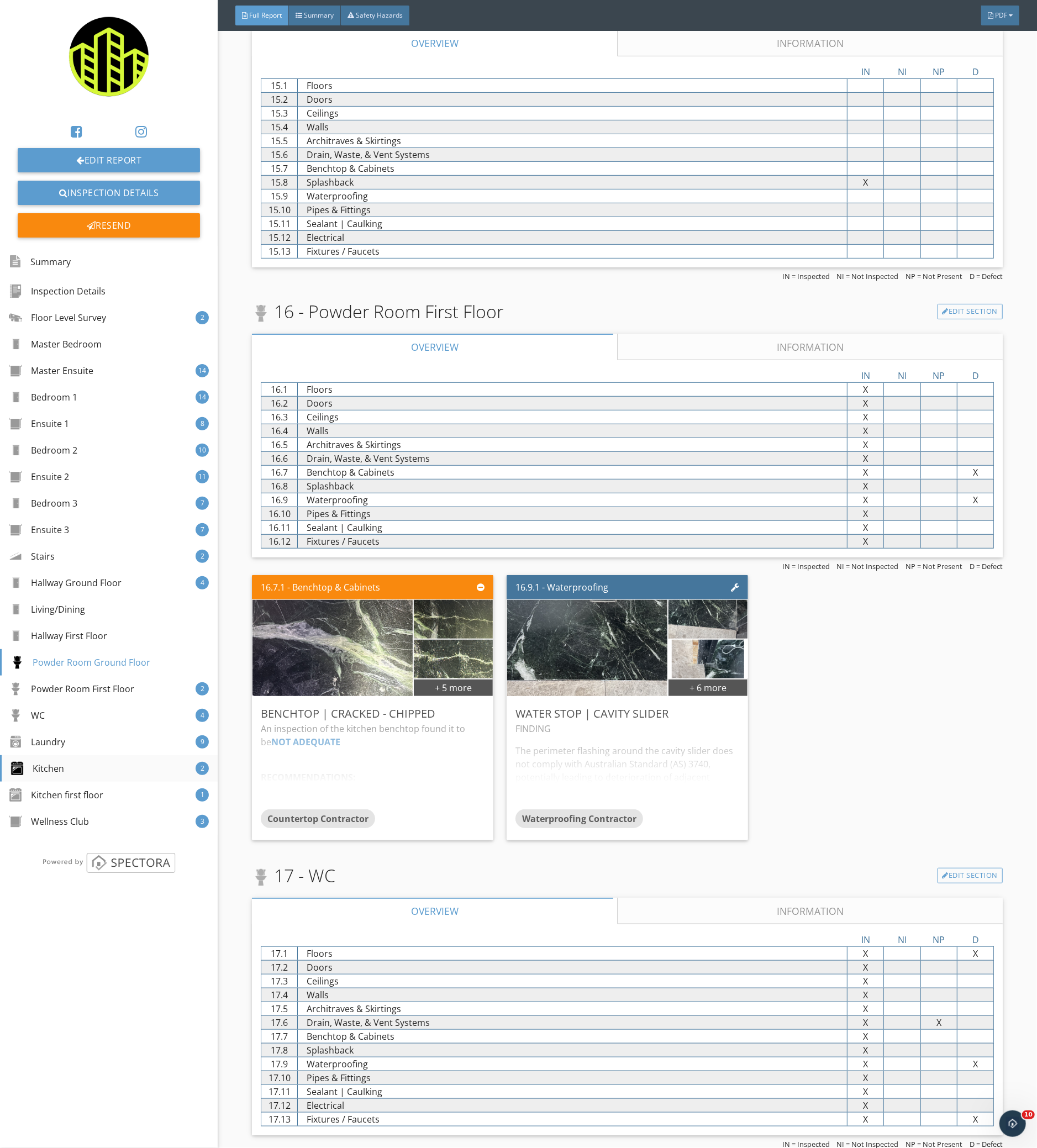
click at [92, 766] on div "Kitchen 2" at bounding box center [109, 769] width 218 height 27
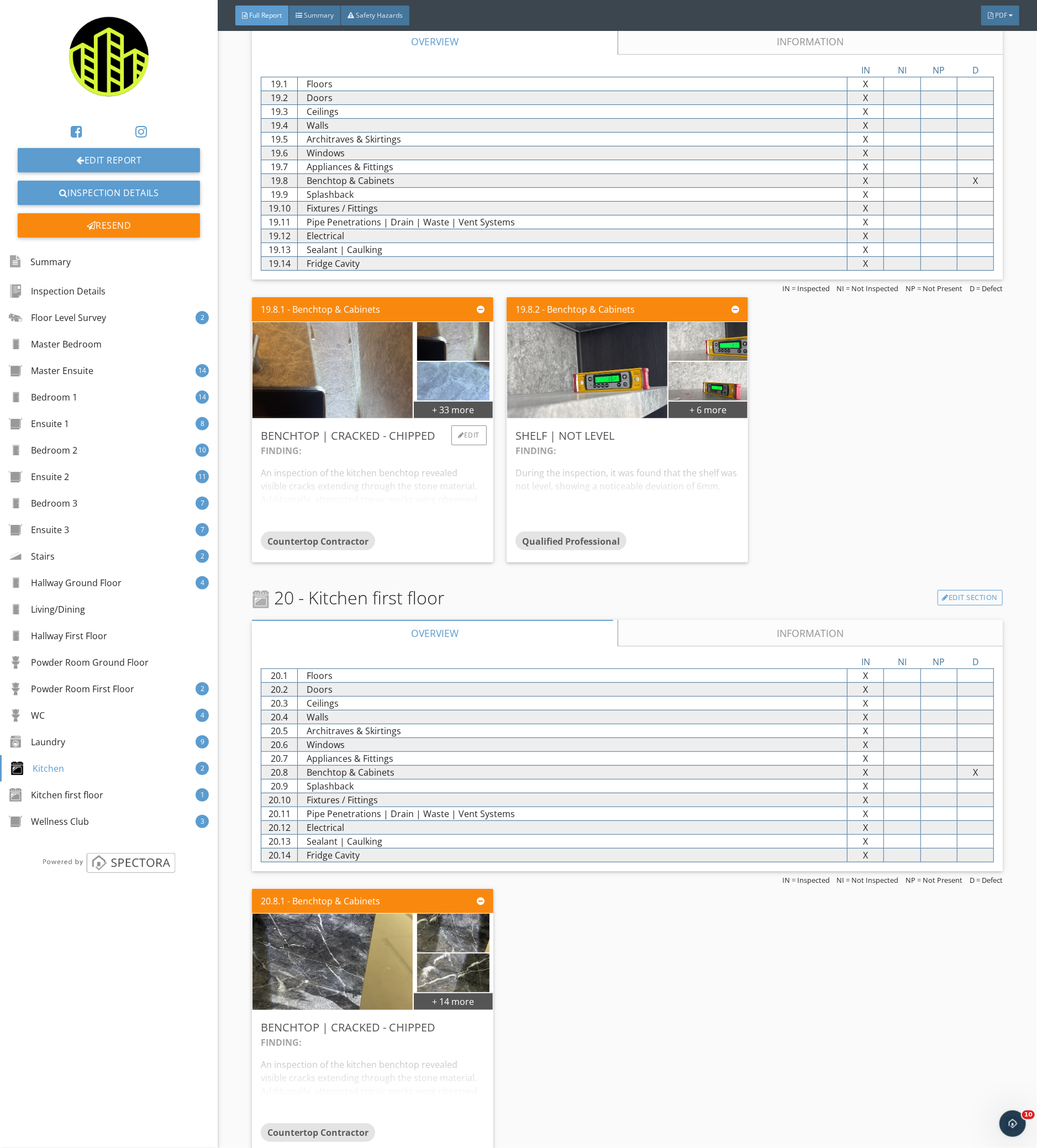
click at [387, 517] on div "FINDING: An inspection of the kitchen benchtop revealed visible cracks extendin…" at bounding box center [373, 488] width 224 height 87
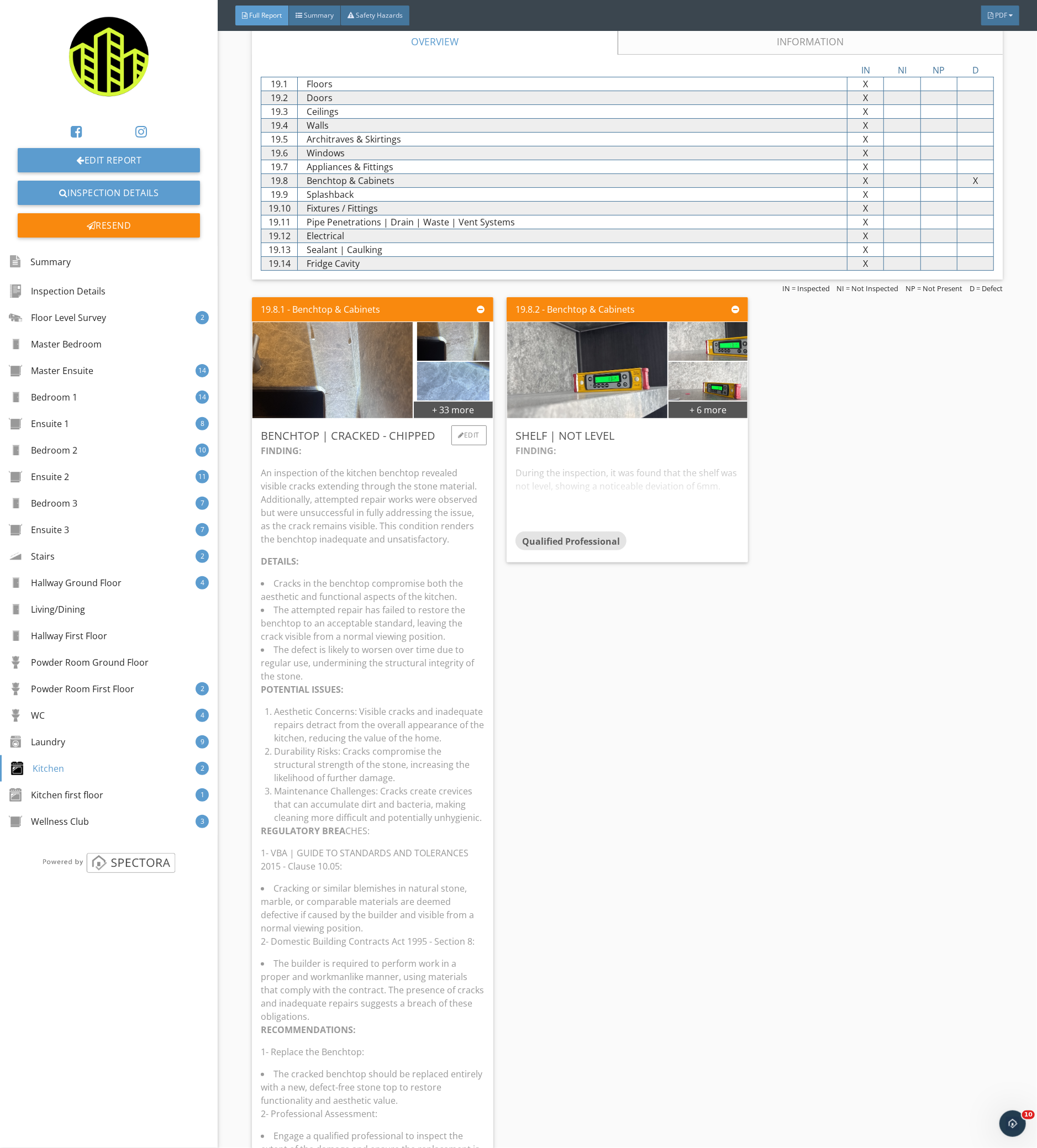
click at [443, 588] on li "Cracks in the benchtop compromise both the aesthetic and functional aspects of …" at bounding box center [373, 590] width 224 height 27
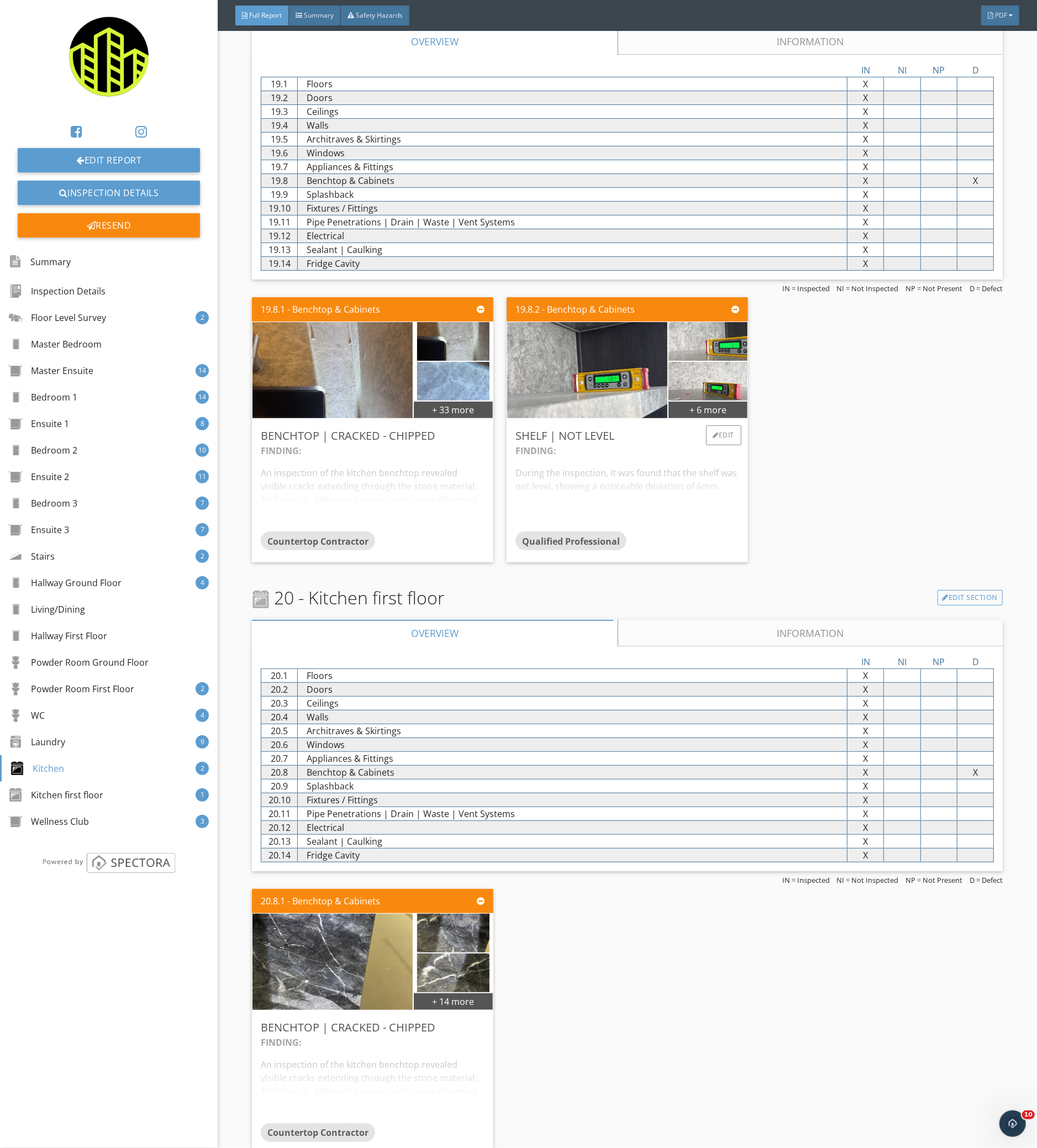
click at [675, 513] on div "FINDING: During the inspection, it was found that the shelf was not level, show…" at bounding box center [627, 488] width 224 height 87
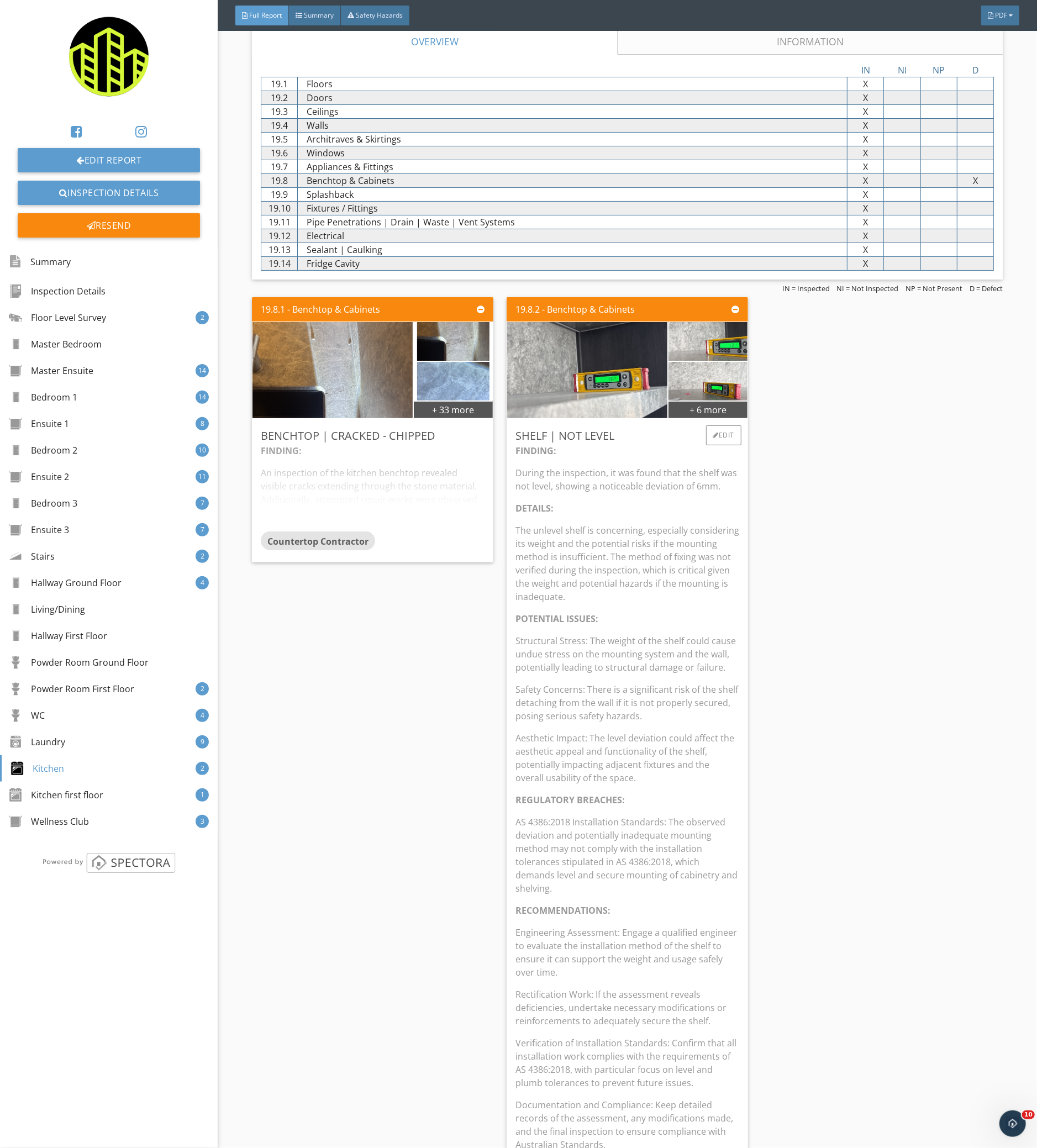
click at [675, 513] on p "DETAILS:" at bounding box center [627, 508] width 224 height 13
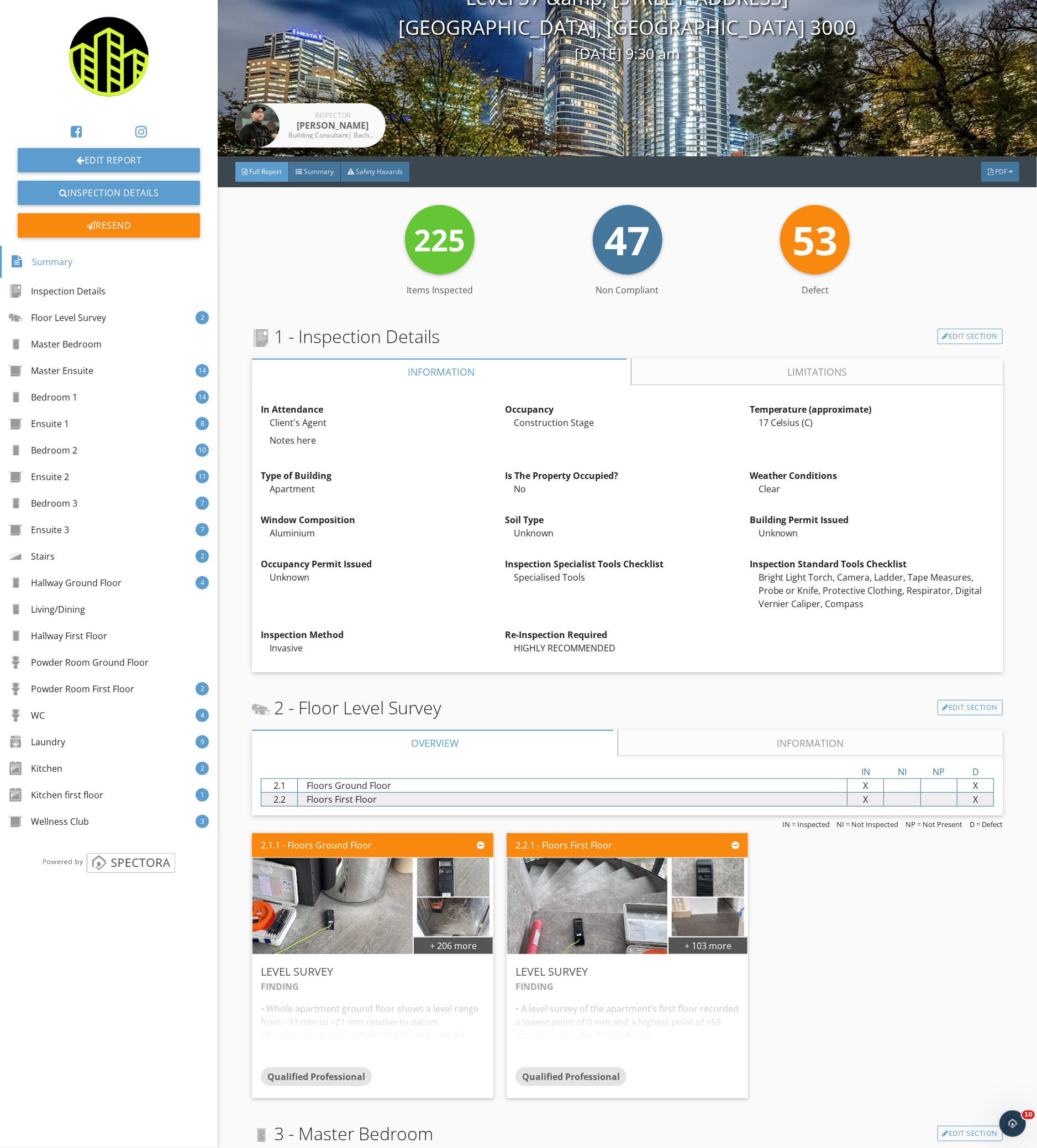
scroll to position [0, 0]
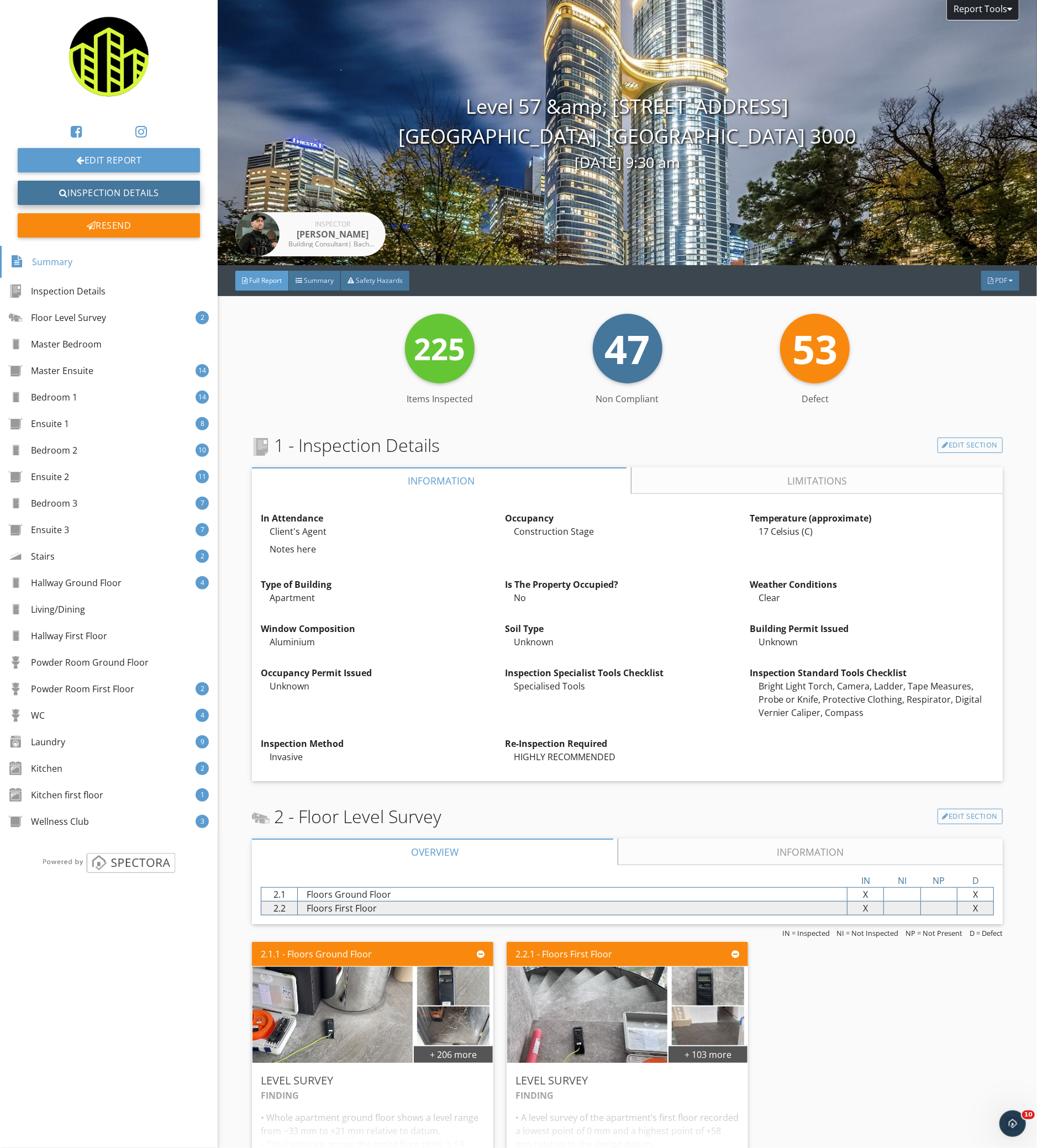
click at [175, 189] on link "Inspection Details" at bounding box center [109, 193] width 182 height 24
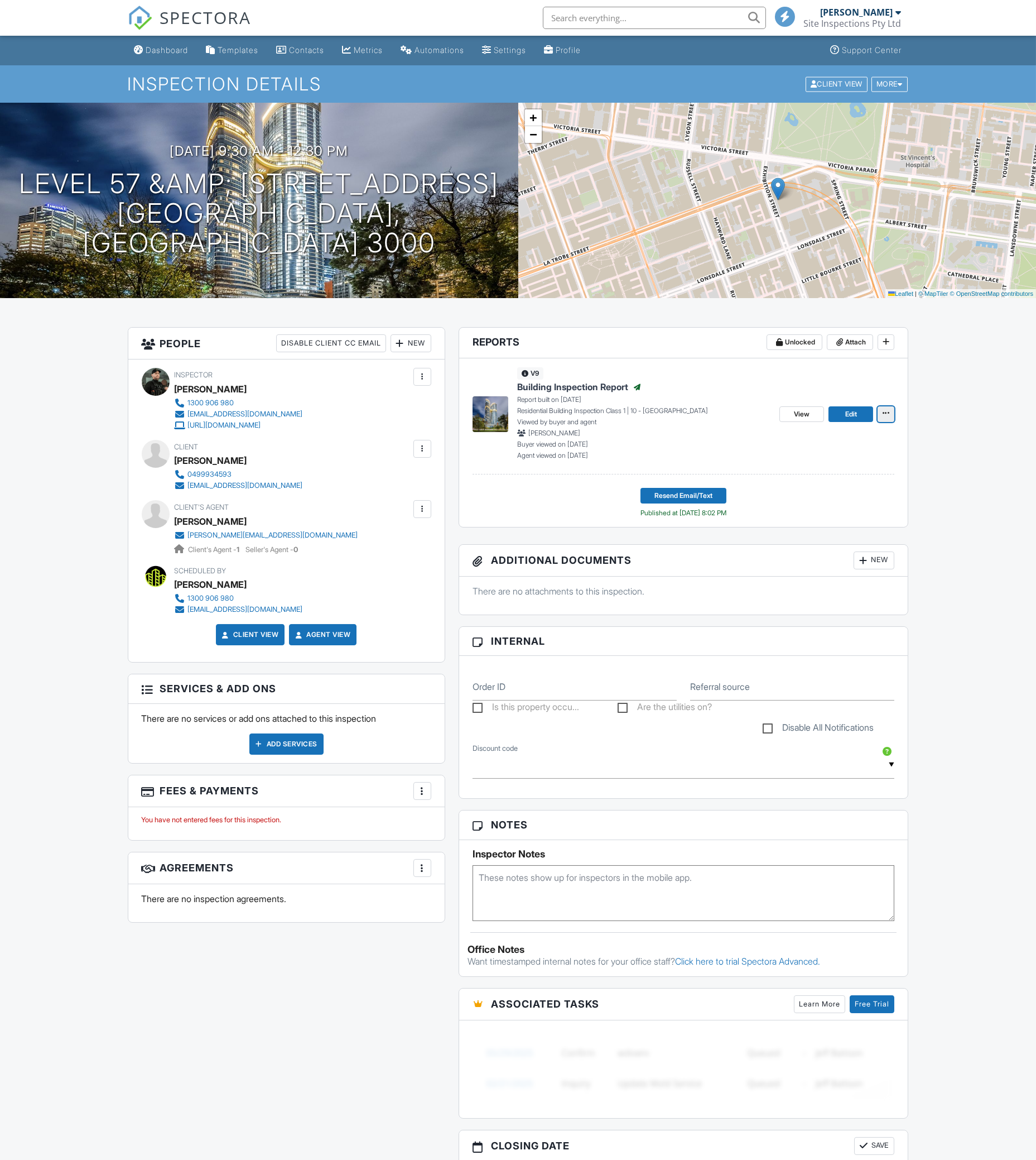
click at [883, 416] on icon at bounding box center [886, 413] width 7 height 7
click at [840, 497] on input "View Log" at bounding box center [830, 497] width 114 height 25
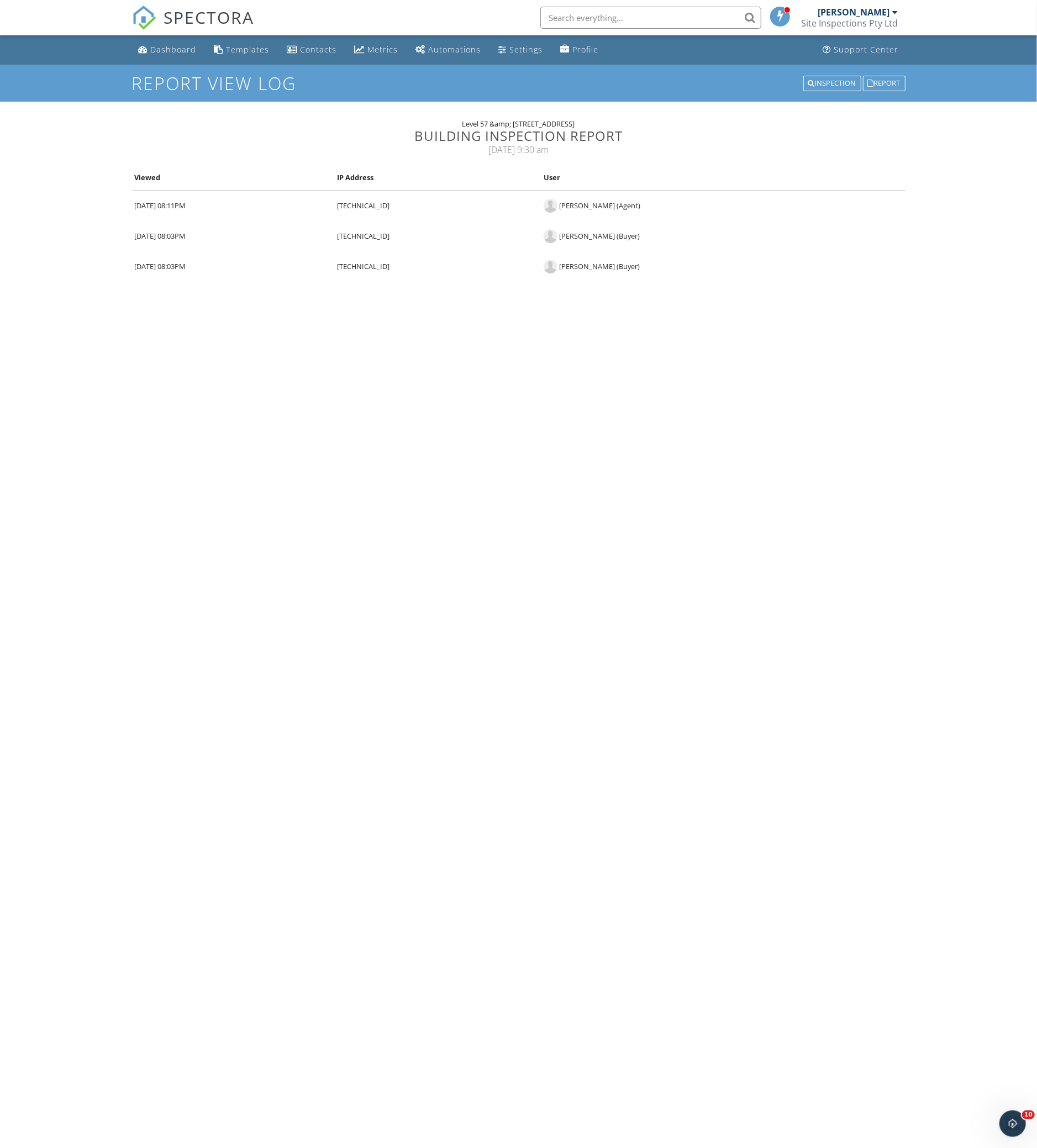
click at [725, 268] on div "[PERSON_NAME] (Buyer)" at bounding box center [723, 266] width 359 height 14
click at [598, 342] on body "SPECTORA [PERSON_NAME] Site Inspections Pty Ltd Role: Inspector Change Role Das…" at bounding box center [518, 569] width 1037 height 1139
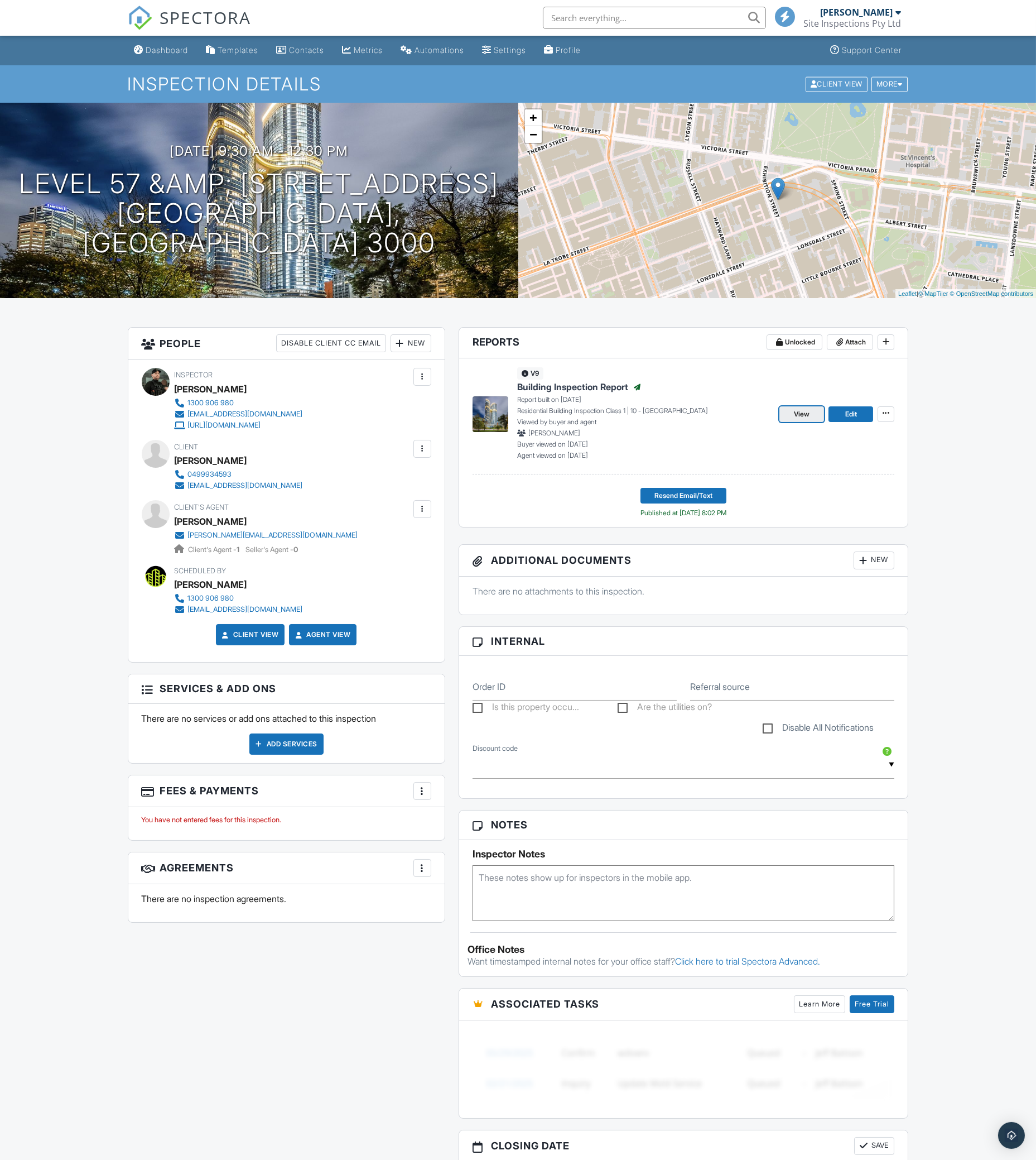
click at [799, 418] on span "View" at bounding box center [801, 413] width 16 height 11
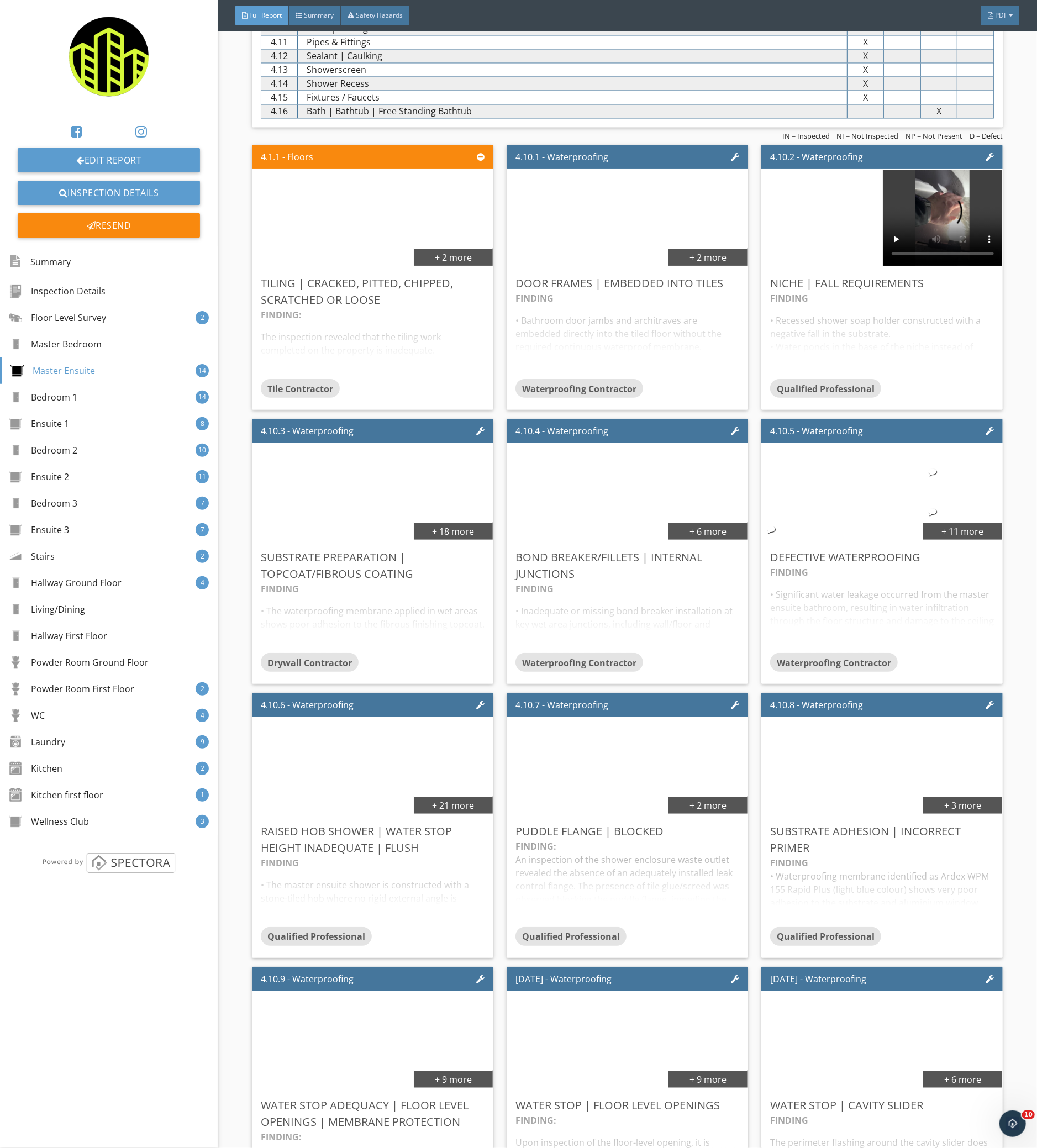
scroll to position [1693, 0]
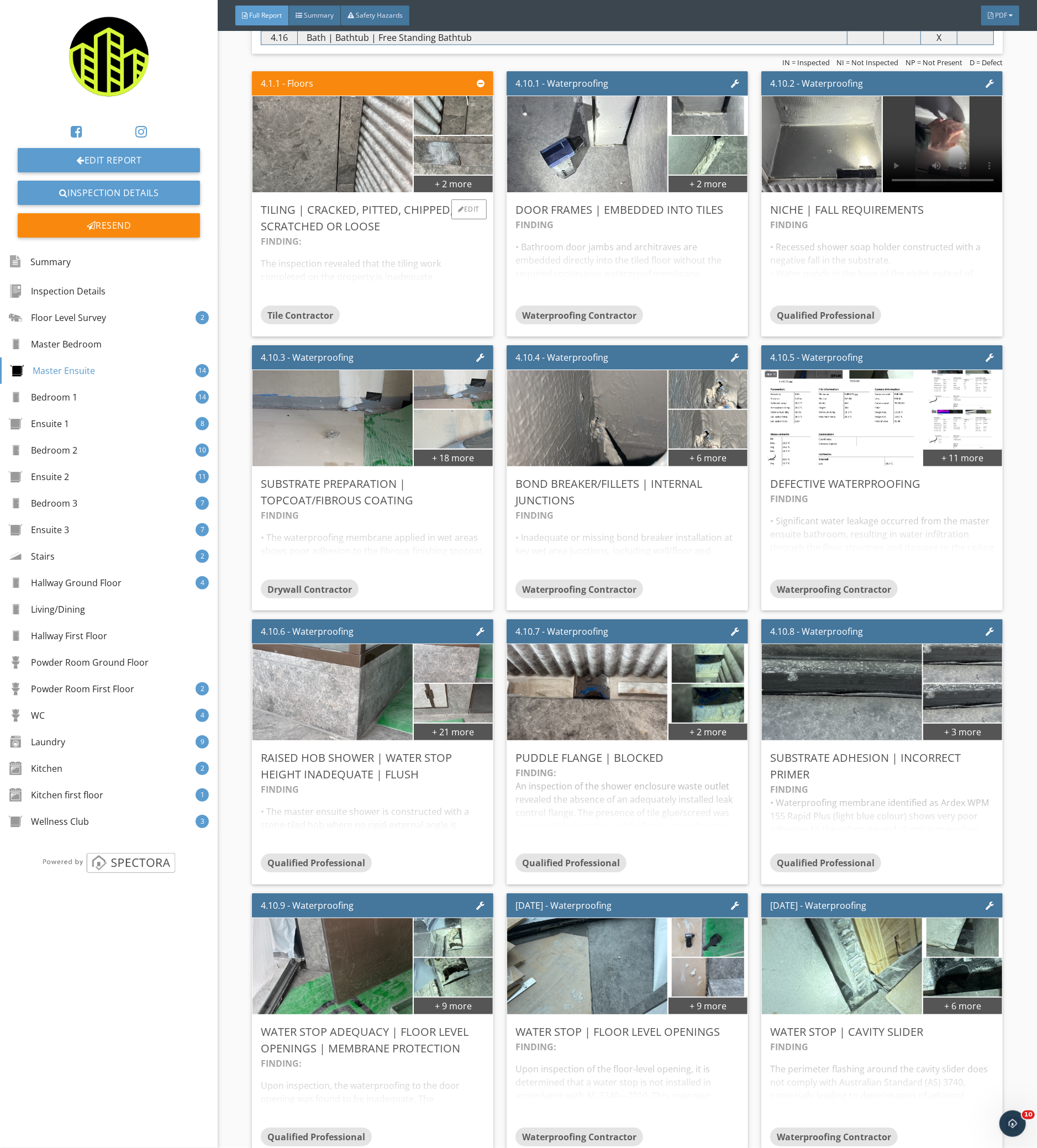
click at [400, 248] on div "FINDING: The inspection revealed that the tiling work completed on the property…" at bounding box center [373, 270] width 224 height 70
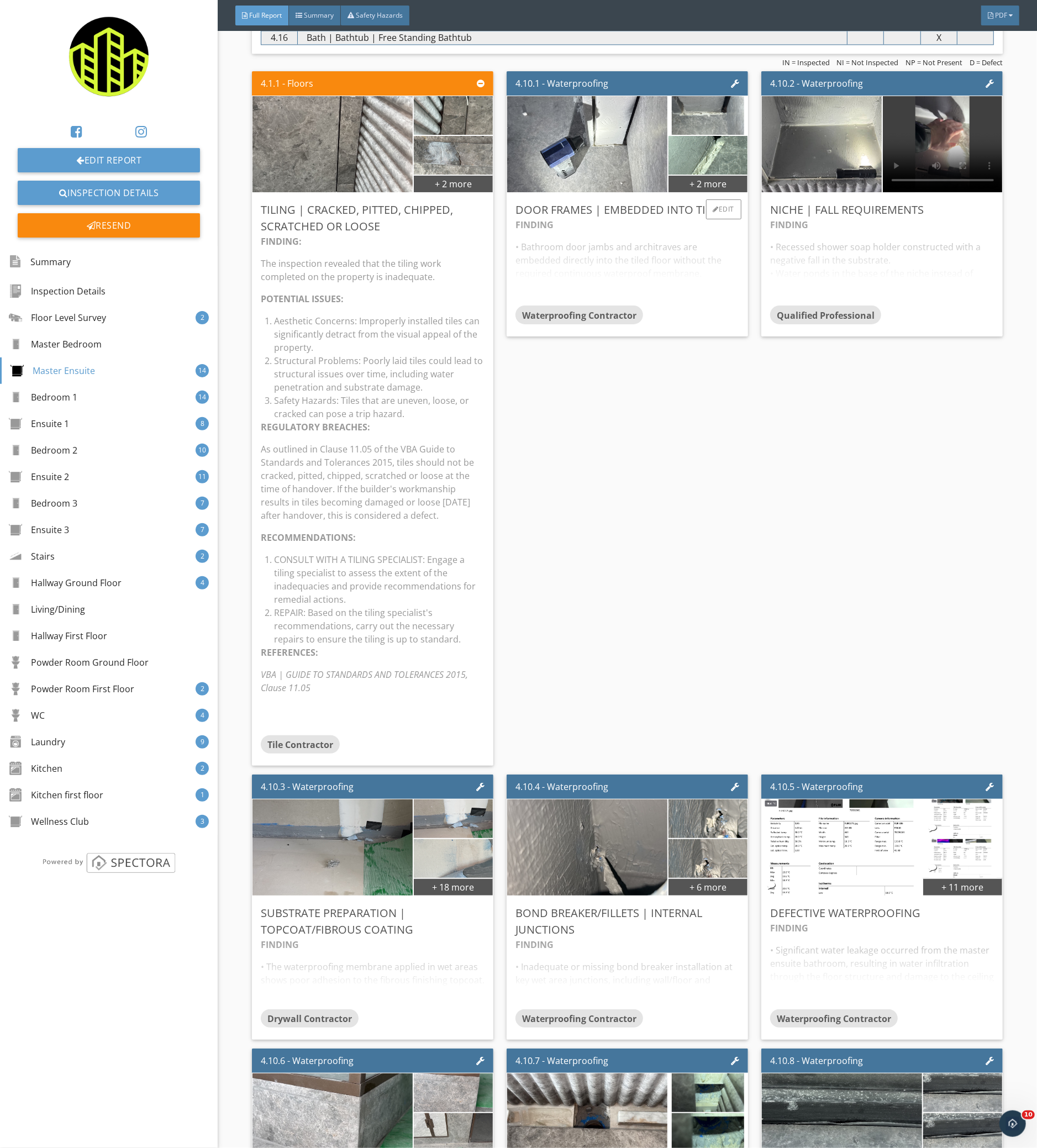
drag, startPoint x: 584, startPoint y: 252, endPoint x: 771, endPoint y: 242, distance: 187.3
click at [586, 250] on div "FINDING • Bathroom door jambs and architraves are embedded directly into the ti…" at bounding box center [627, 262] width 224 height 87
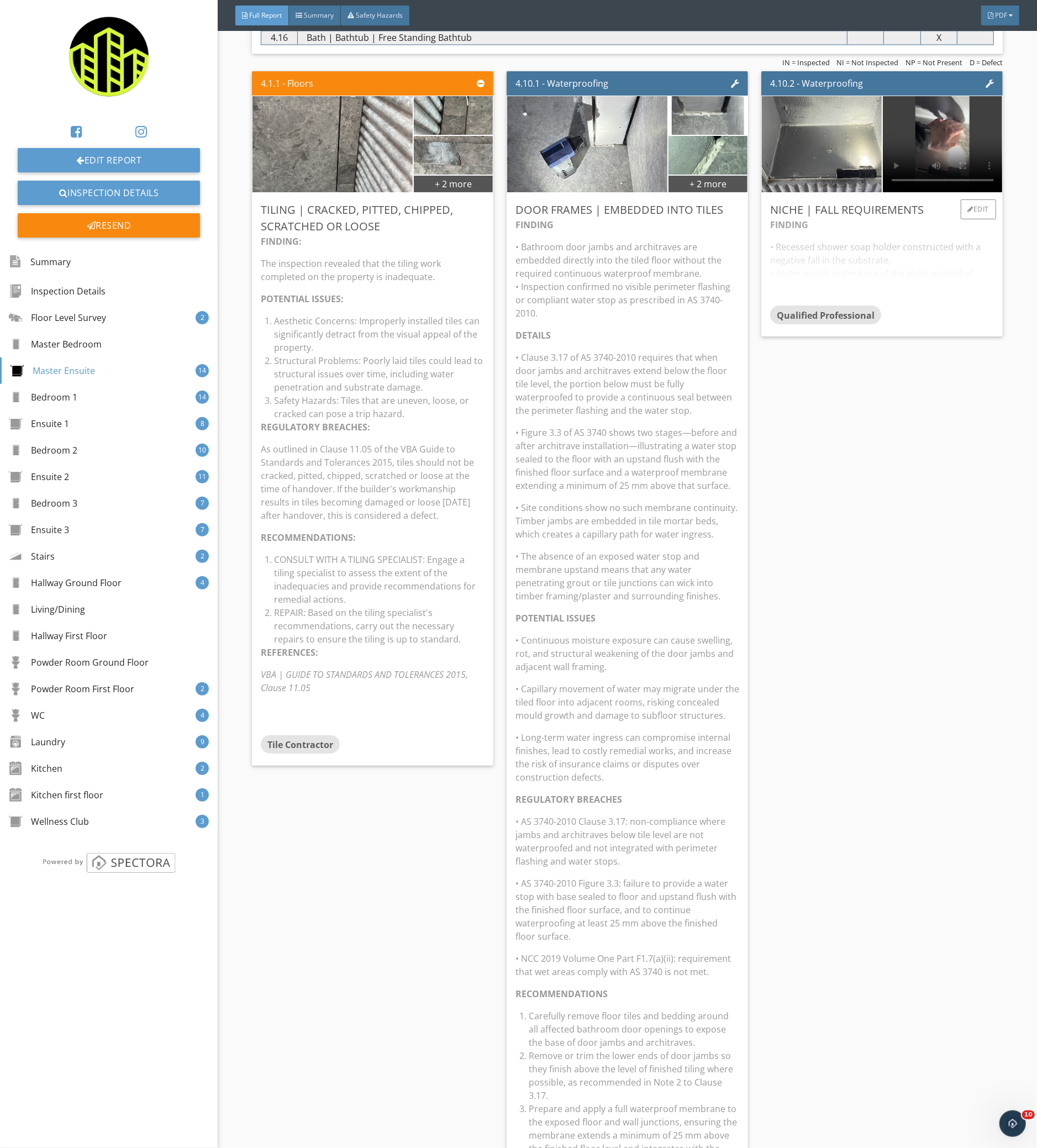
click at [889, 246] on div "FINDING • Recessed shower soap holder constructed with a negative fall in the s…" at bounding box center [882, 262] width 224 height 87
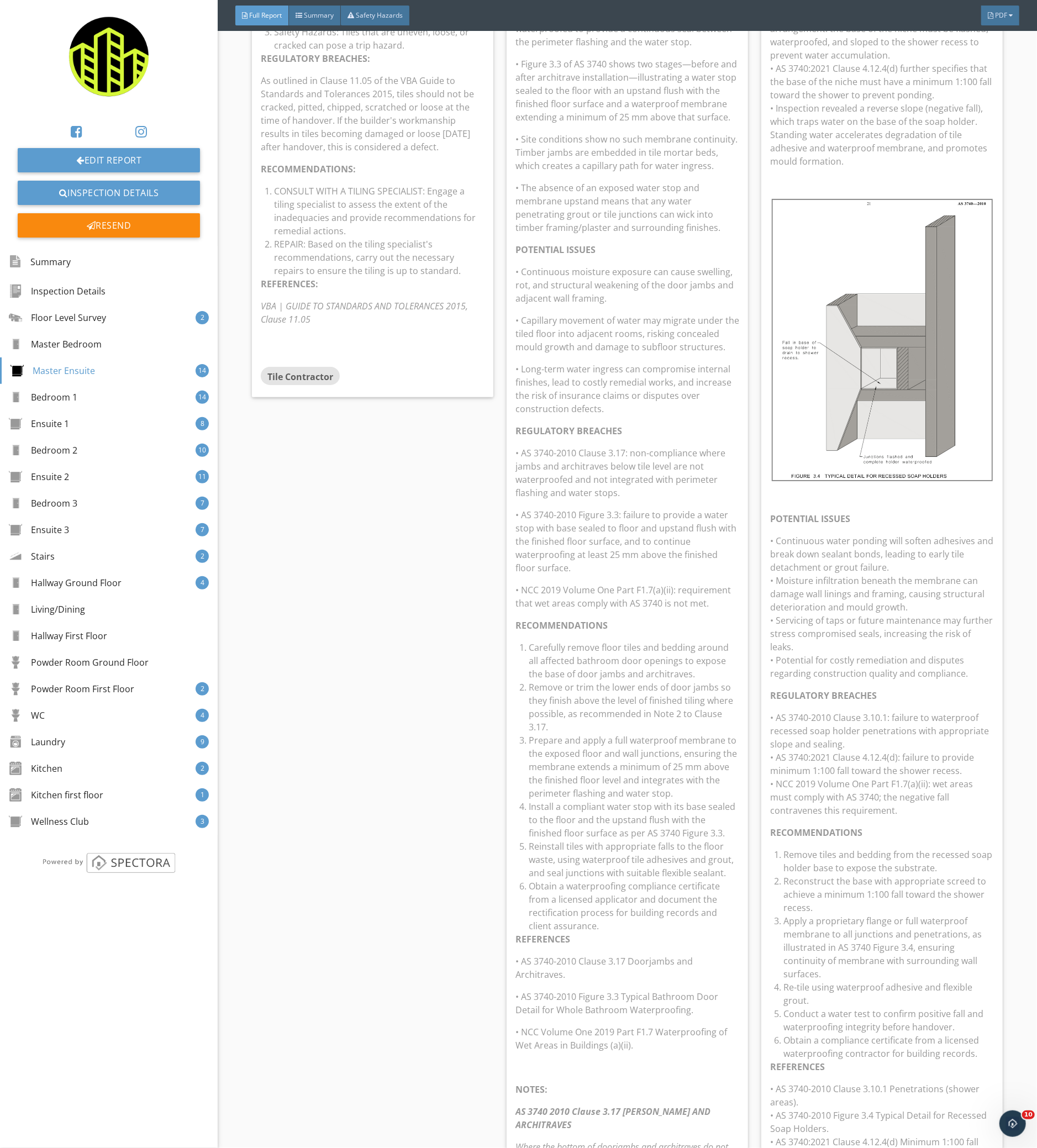
scroll to position [1914, 0]
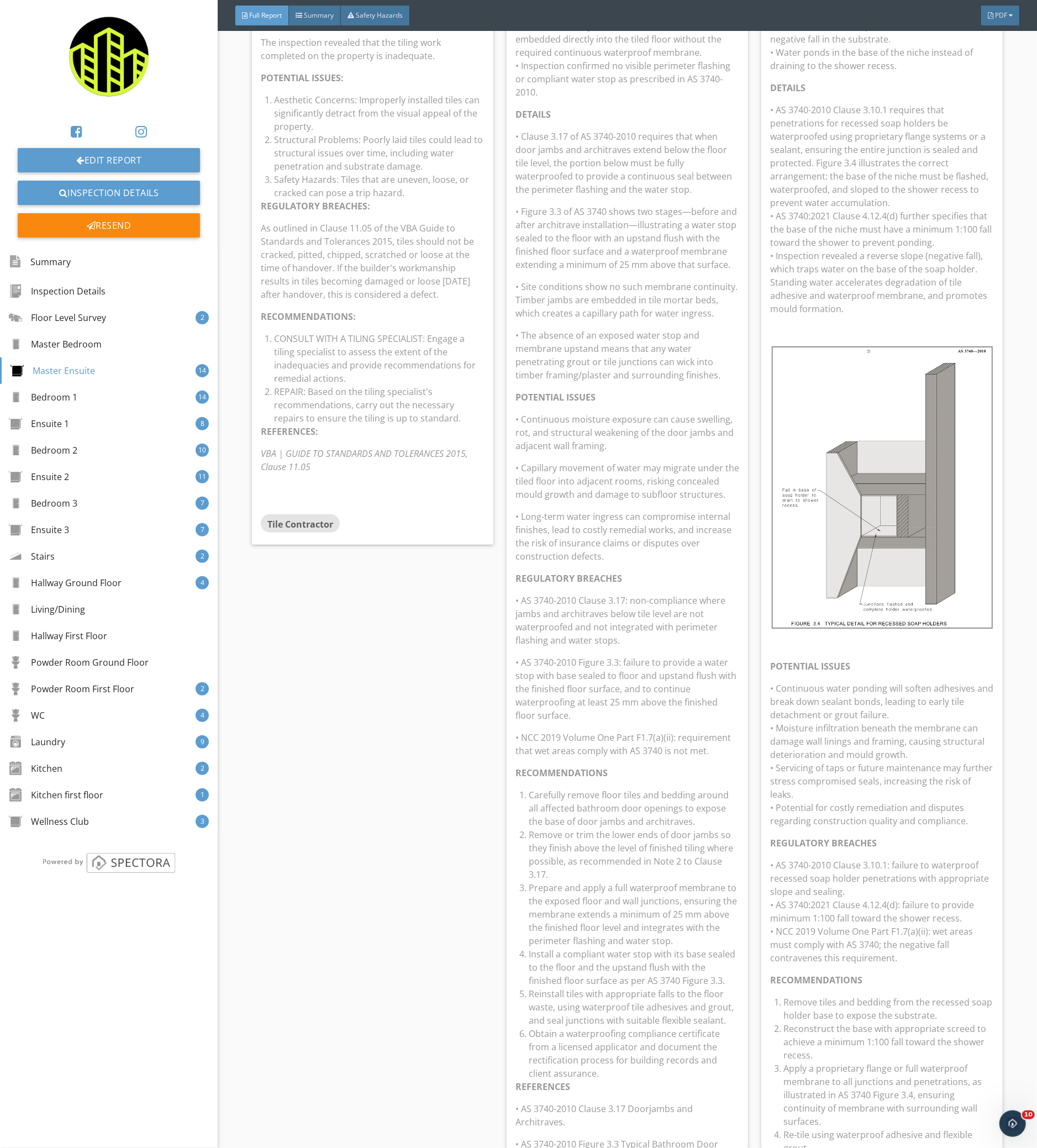
click at [674, 298] on p "• Site conditions show no such membrane continuity. Timber jambs are embedded i…" at bounding box center [627, 300] width 224 height 40
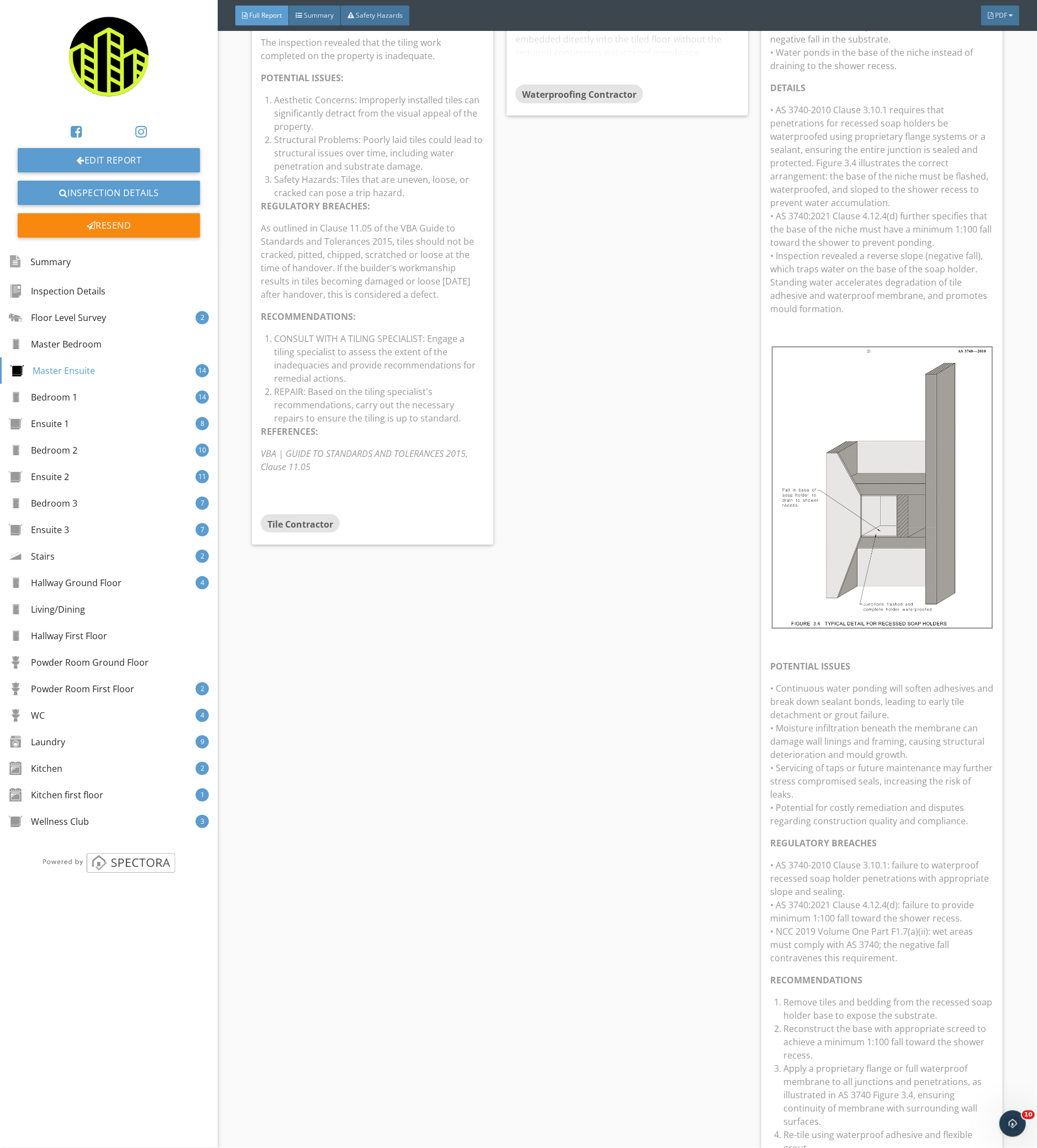
click at [428, 272] on p "As outlined in Clause 11.05 of the VBA Guide to Standards and Tolerances 2015, …" at bounding box center [373, 261] width 224 height 79
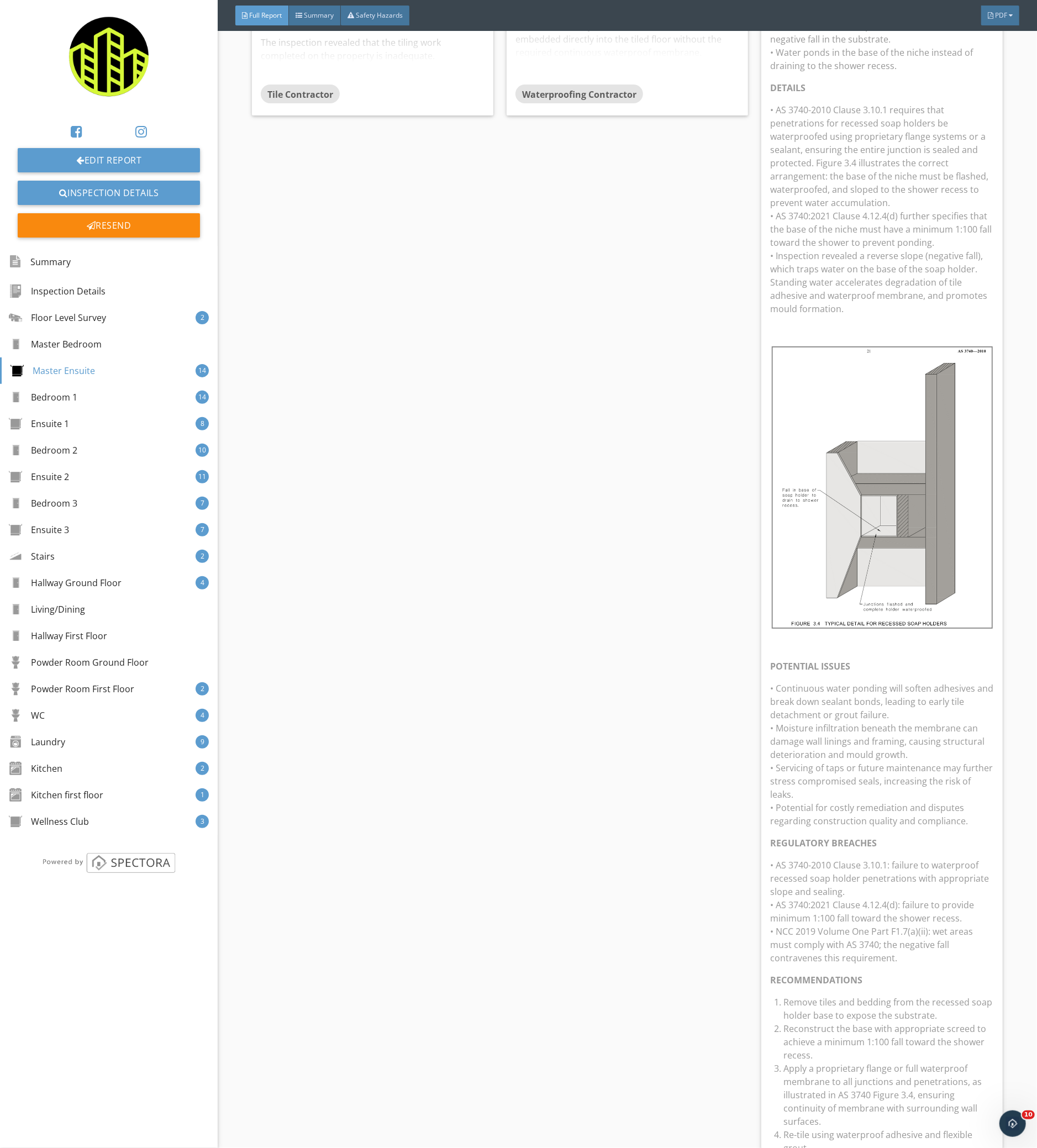
click at [871, 262] on p "• AS 3740-2010 Clause 3.10.1 requires that penetrations for recessed soap holde…" at bounding box center [882, 209] width 224 height 212
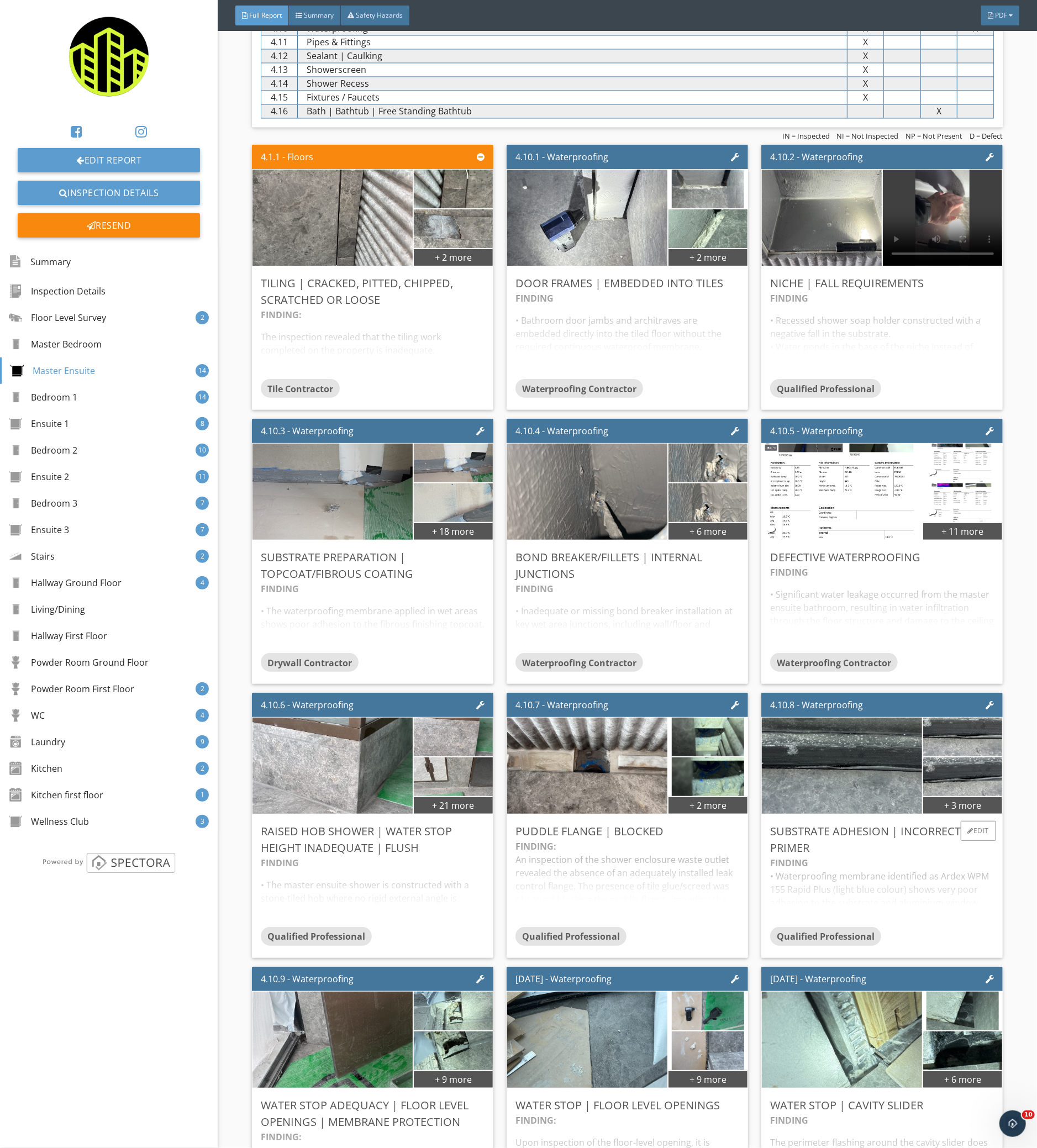
scroll to position [1547, 0]
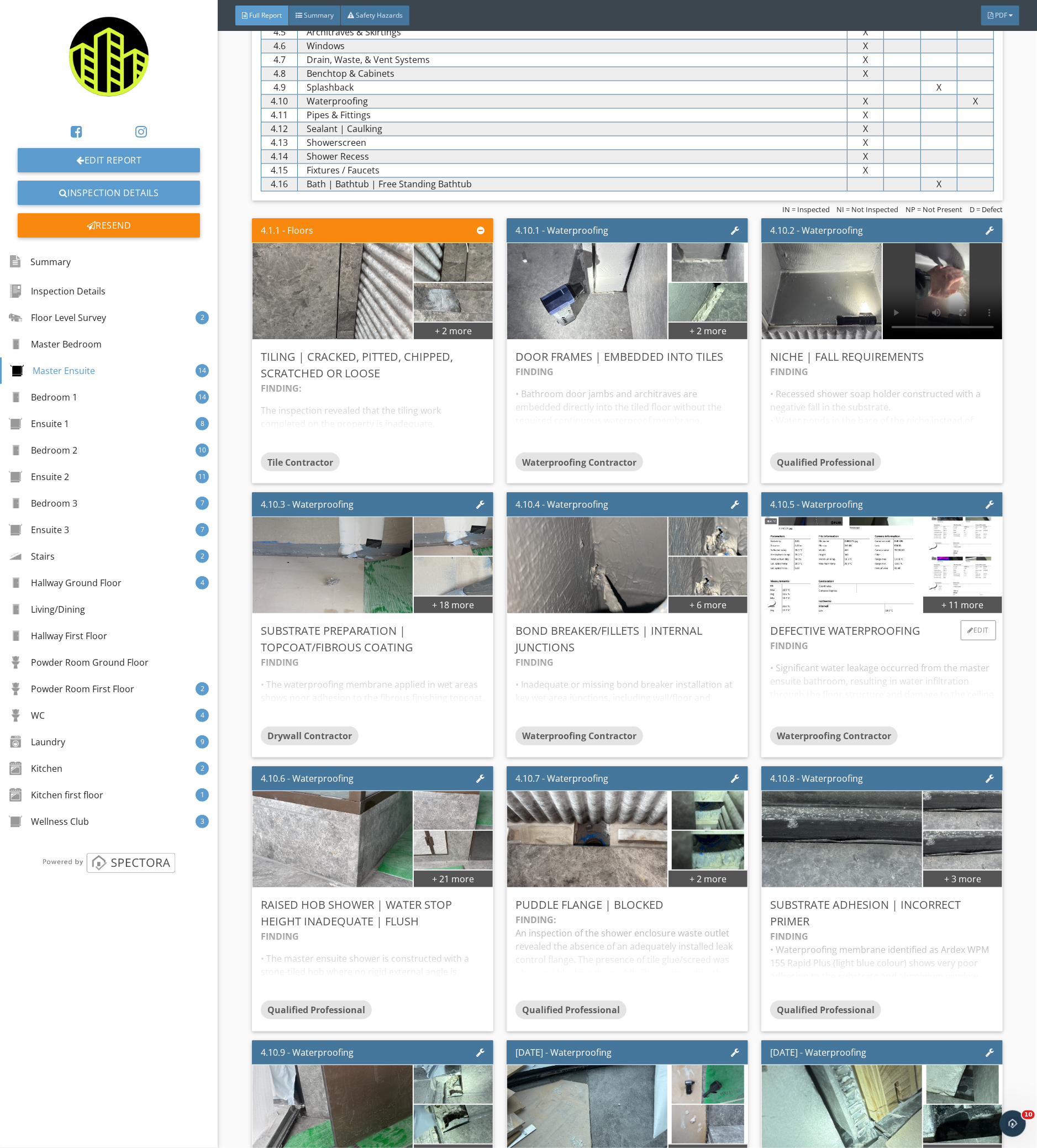
click at [892, 694] on div "FINDING • Significant water leakage occurred from the master ensuite bathroom, …" at bounding box center [882, 683] width 224 height 87
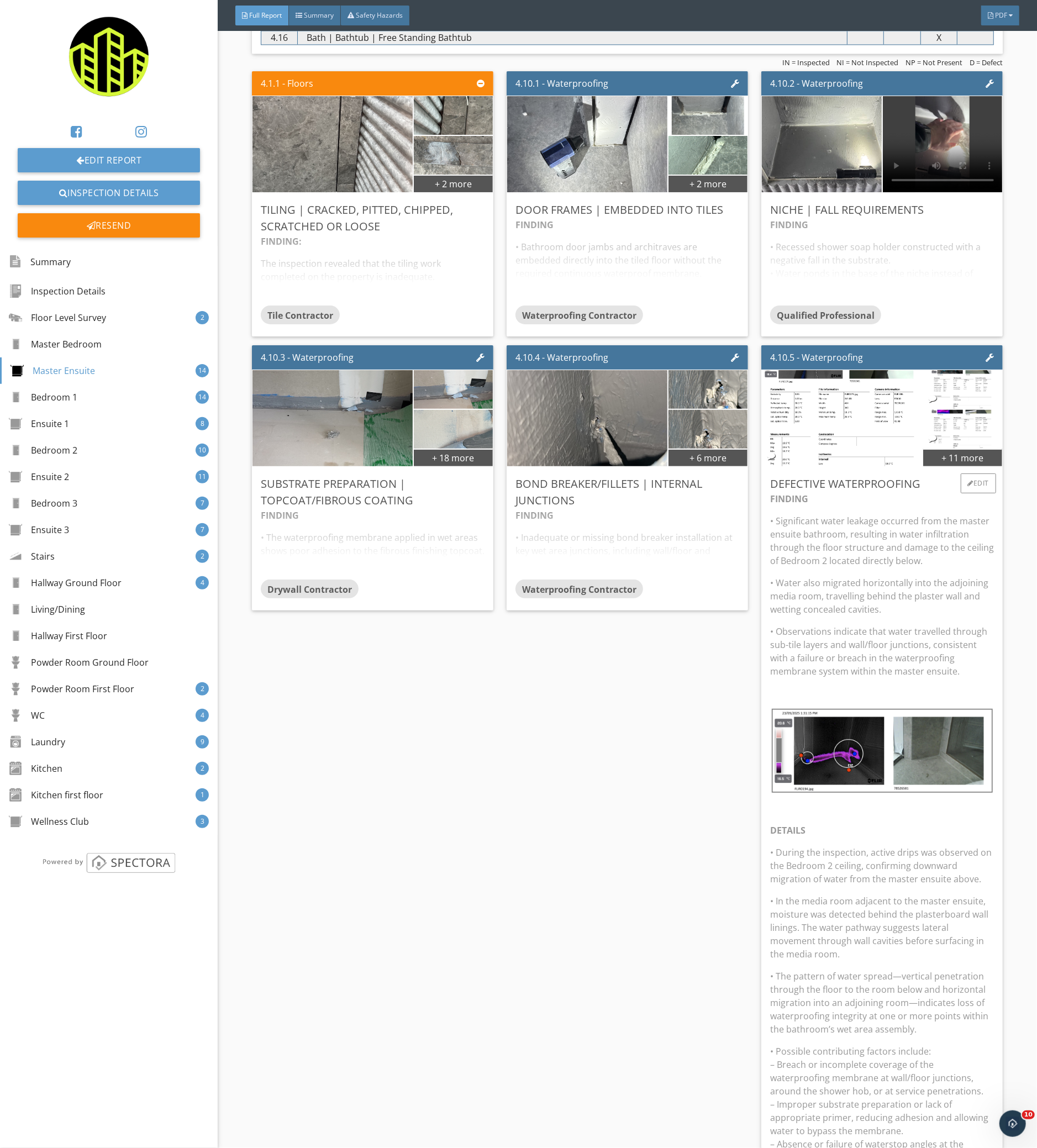
scroll to position [1768, 0]
